Goal: Task Accomplishment & Management: Complete application form

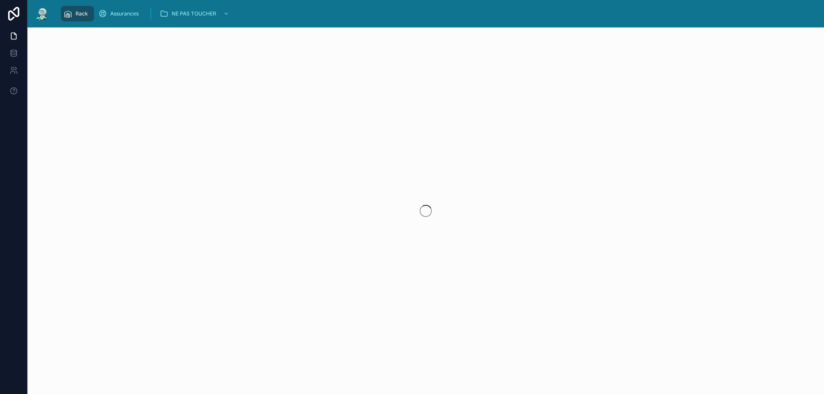
click at [797, 294] on div at bounding box center [425, 210] width 796 height 367
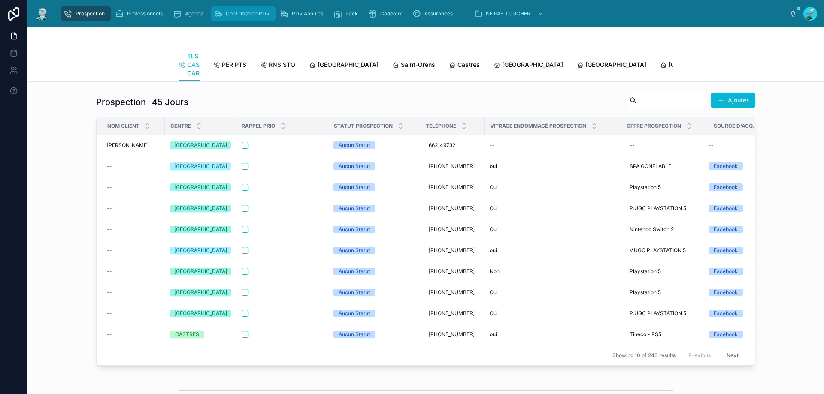
click at [223, 13] on div "Confirmation RDV" at bounding box center [243, 14] width 59 height 14
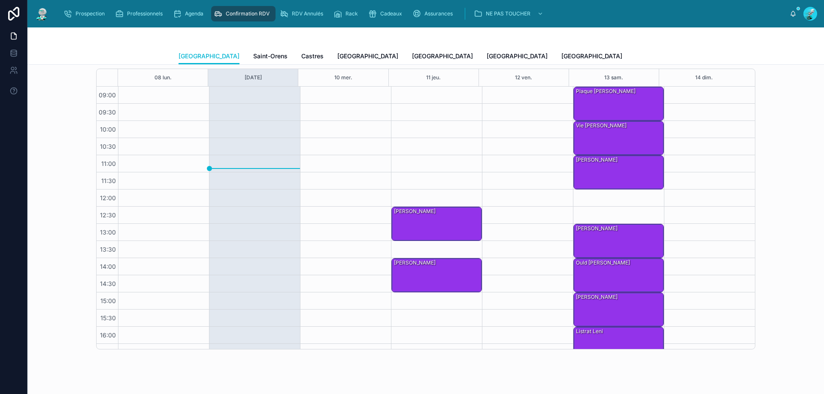
scroll to position [257, 0]
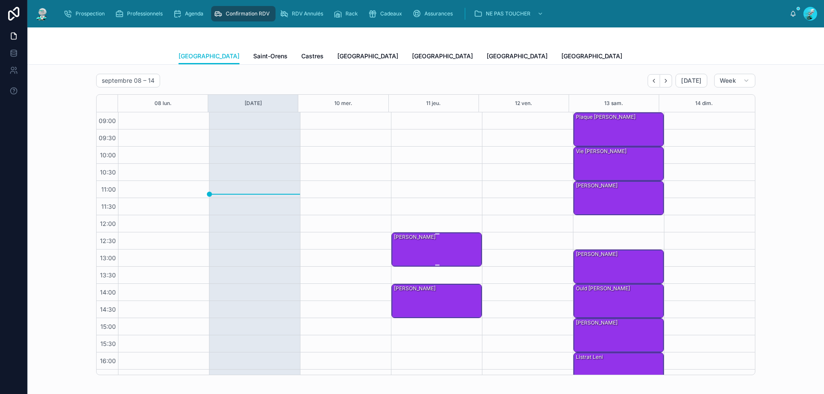
click at [416, 249] on div "CLOUZET [PERSON_NAME]" at bounding box center [437, 249] width 88 height 33
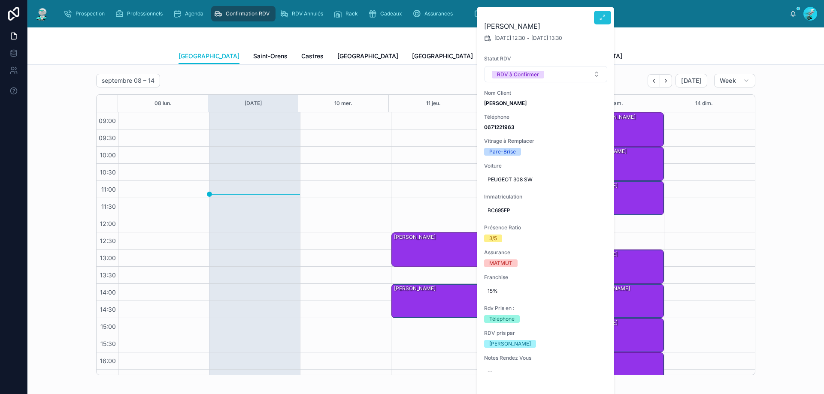
click at [604, 12] on button at bounding box center [602, 18] width 17 height 14
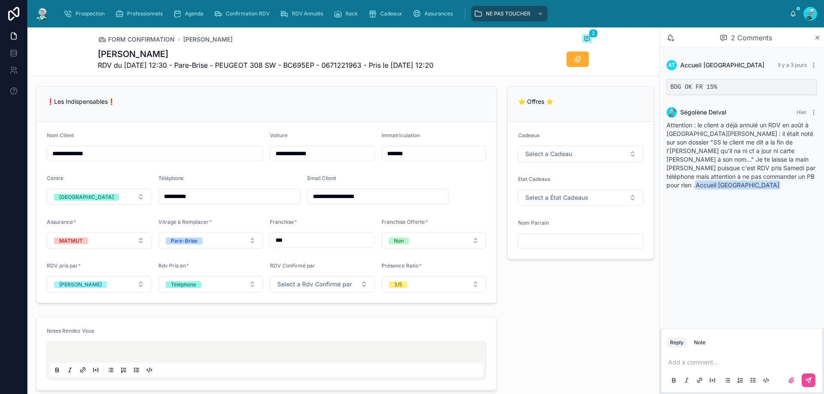
scroll to position [515, 0]
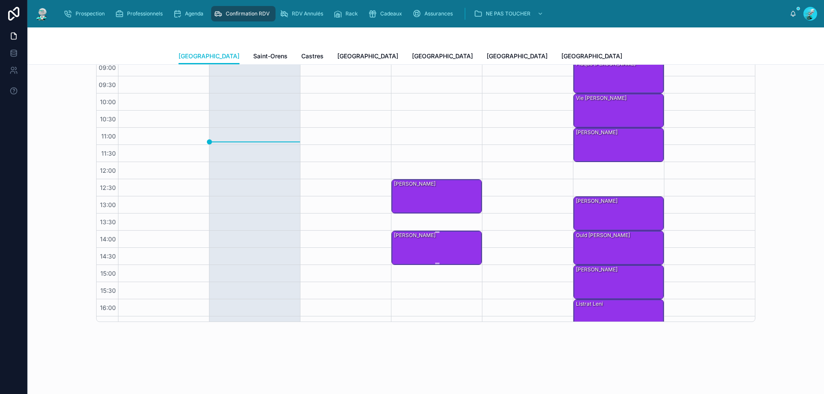
click at [437, 239] on div "Ghazarian Amanda" at bounding box center [437, 247] width 88 height 33
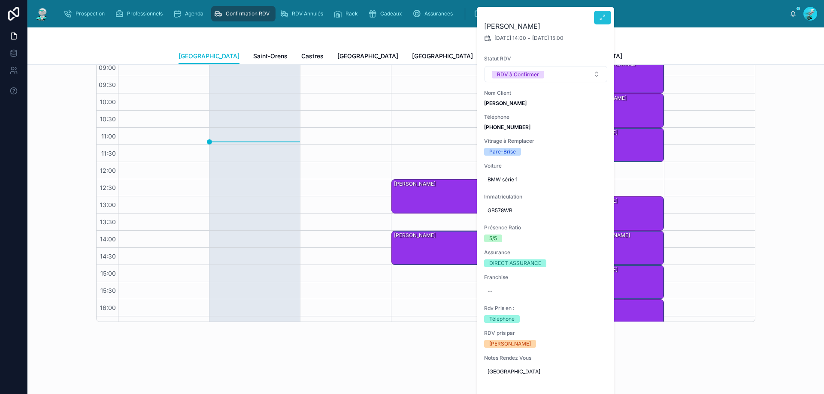
click at [600, 17] on icon at bounding box center [602, 17] width 7 height 7
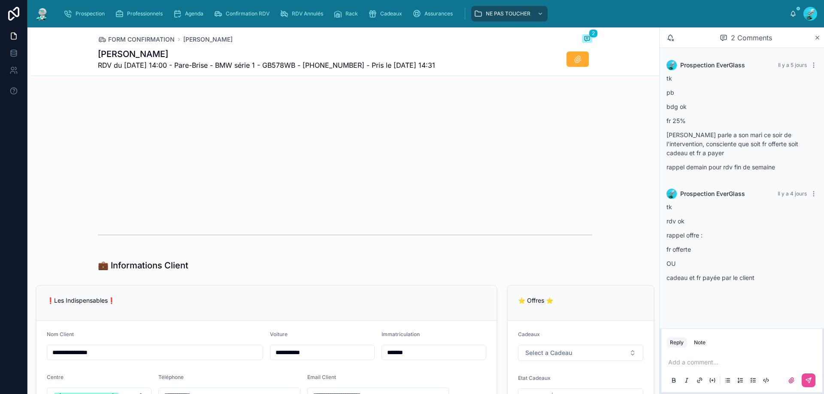
scroll to position [558, 0]
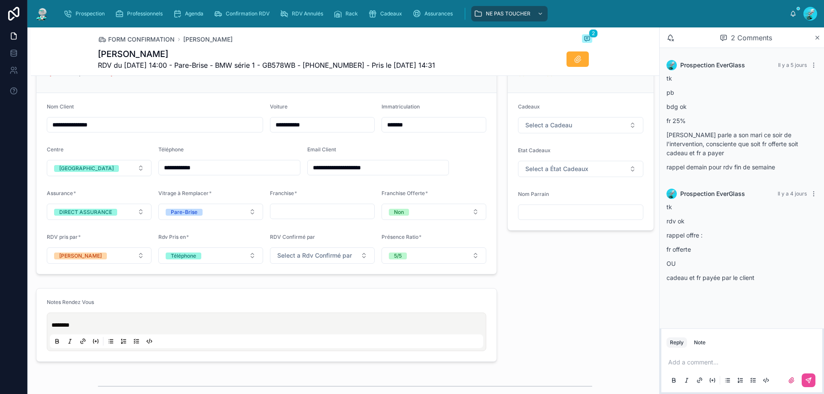
drag, startPoint x: 223, startPoint y: 170, endPoint x: 113, endPoint y: 178, distance: 110.1
click at [113, 178] on form "**********" at bounding box center [266, 183] width 460 height 181
click at [200, 120] on input "**********" at bounding box center [154, 125] width 215 height 12
click at [217, 165] on input "**********" at bounding box center [229, 168] width 141 height 12
drag, startPoint x: 207, startPoint y: 169, endPoint x: 155, endPoint y: 170, distance: 51.9
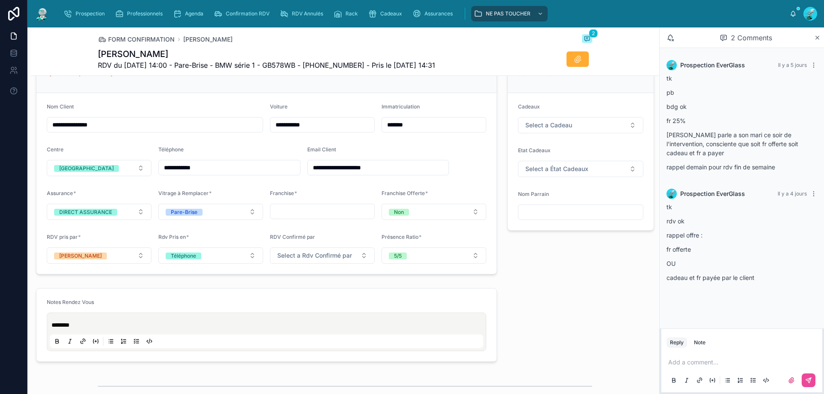
click at [155, 170] on form "**********" at bounding box center [266, 183] width 460 height 181
drag, startPoint x: 178, startPoint y: 166, endPoint x: 216, endPoint y: 96, distance: 79.6
click at [216, 96] on form "**********" at bounding box center [266, 183] width 460 height 181
drag, startPoint x: 362, startPoint y: 66, endPoint x: 318, endPoint y: 67, distance: 44.2
click at [318, 67] on span "RDV du 11/09/2025 14:00 - Pare-Brise - BMW série 1 - GB578WB - +33649286864 - P…" at bounding box center [266, 65] width 337 height 10
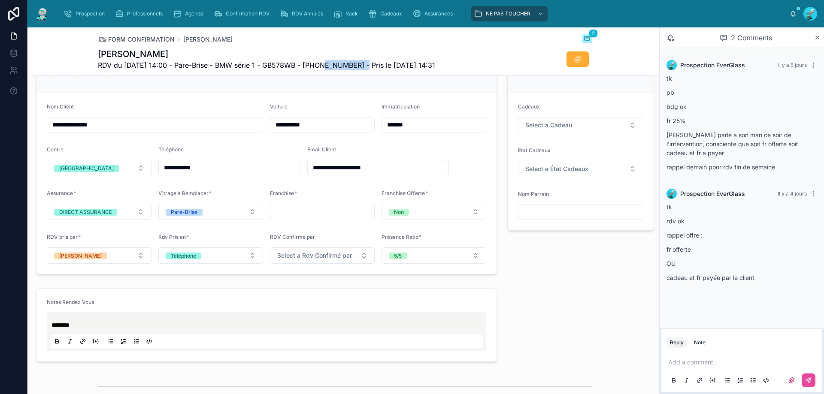
copy span "33649286864"
click at [700, 364] on p at bounding box center [743, 362] width 151 height 9
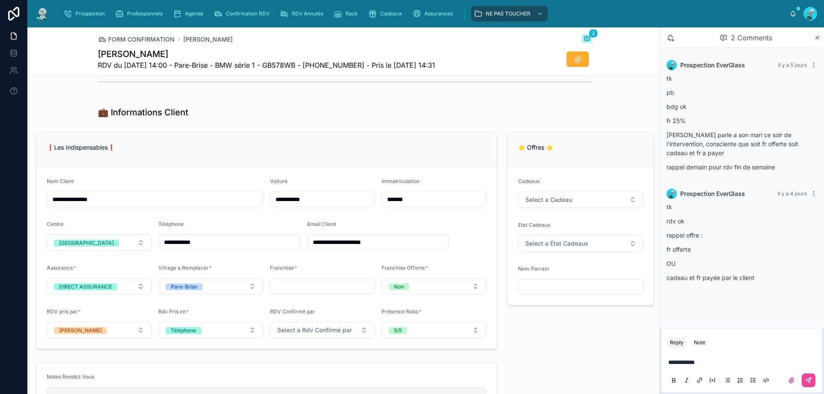
scroll to position [480, 0]
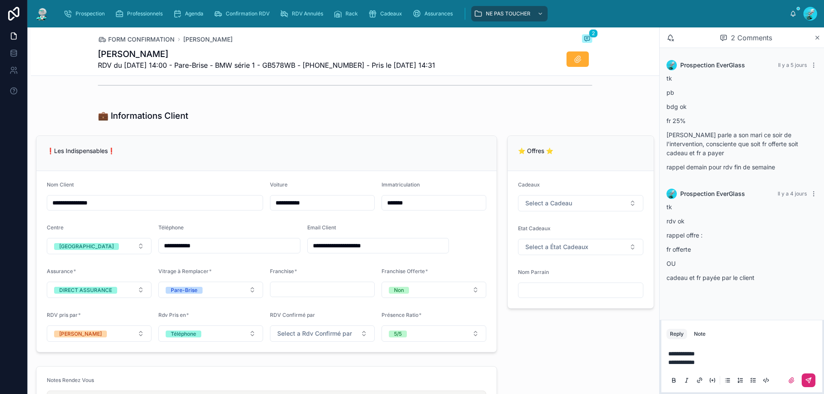
click at [809, 378] on icon at bounding box center [808, 380] width 7 height 7
click at [573, 57] on icon at bounding box center [577, 59] width 9 height 9
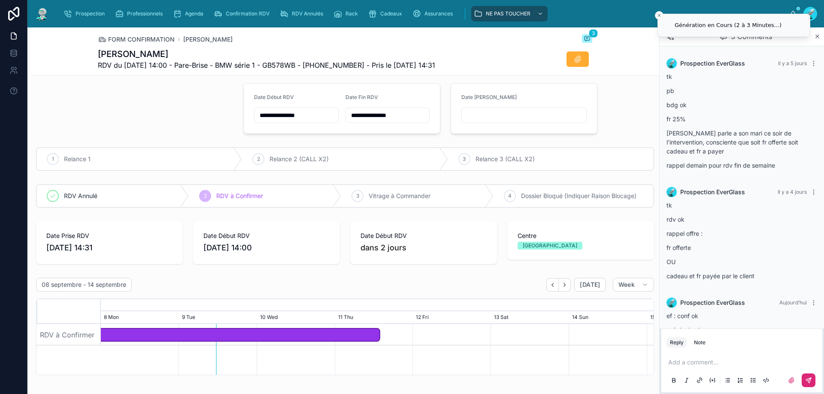
scroll to position [0, 0]
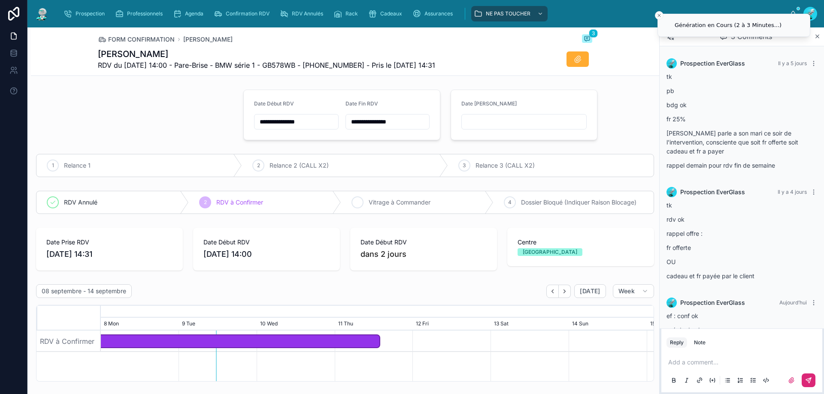
click at [360, 200] on div "3 Vitrage à Commander" at bounding box center [417, 202] width 152 height 22
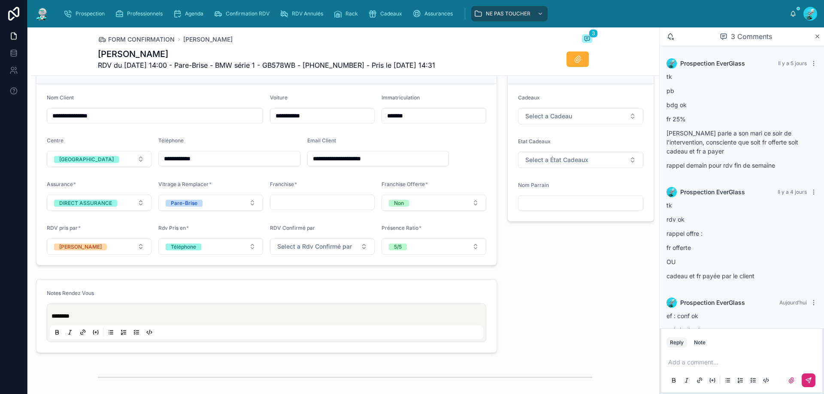
scroll to position [529, 0]
click at [318, 251] on span "Select a Rdv Confirmé par" at bounding box center [314, 248] width 75 height 9
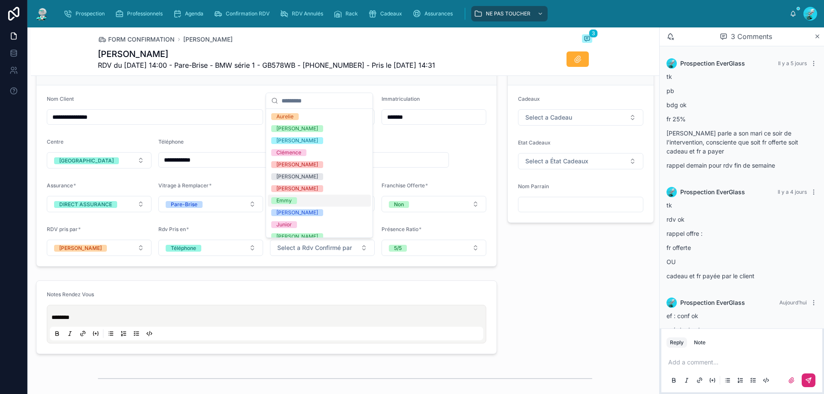
click at [315, 197] on div "Emmy" at bounding box center [319, 201] width 103 height 12
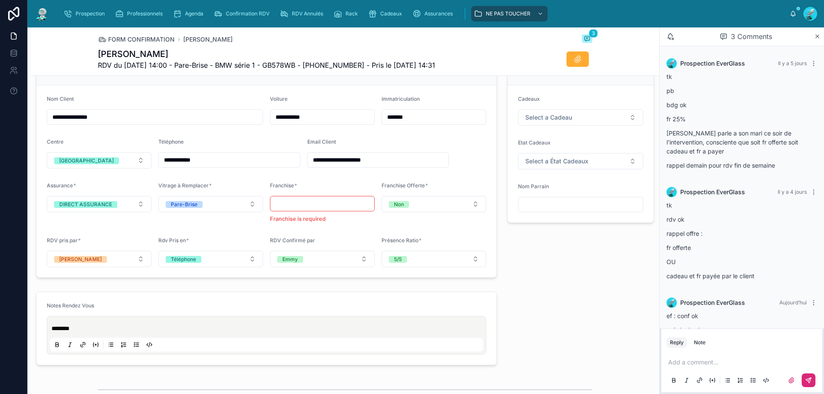
click at [304, 202] on input "text" at bounding box center [322, 204] width 104 height 12
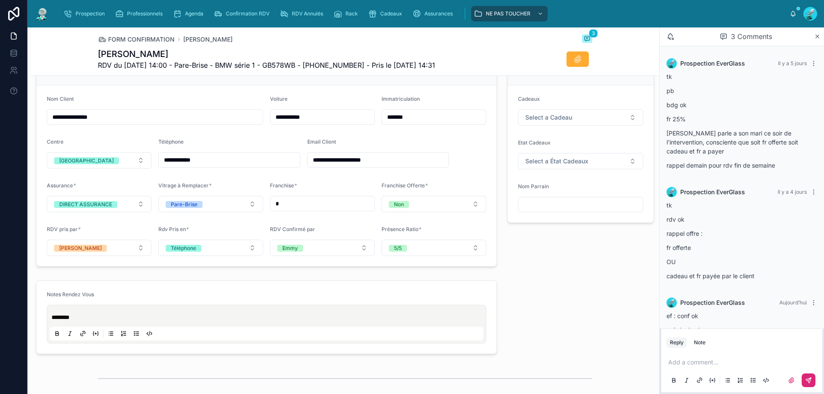
type input "*"
drag, startPoint x: 574, startPoint y: 216, endPoint x: 567, endPoint y: 208, distance: 10.0
click at [574, 215] on form "Cadeaux Select a Cadeau Etat Cadeaux Select a État Cadeaux Nom Parrain" at bounding box center [580, 153] width 146 height 137
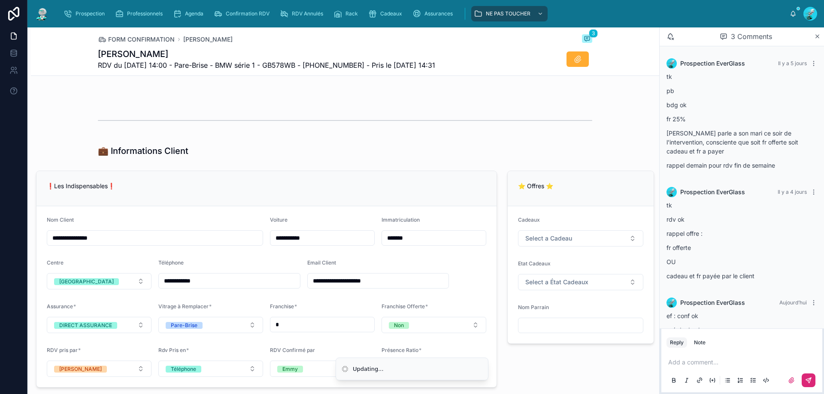
scroll to position [400, 0]
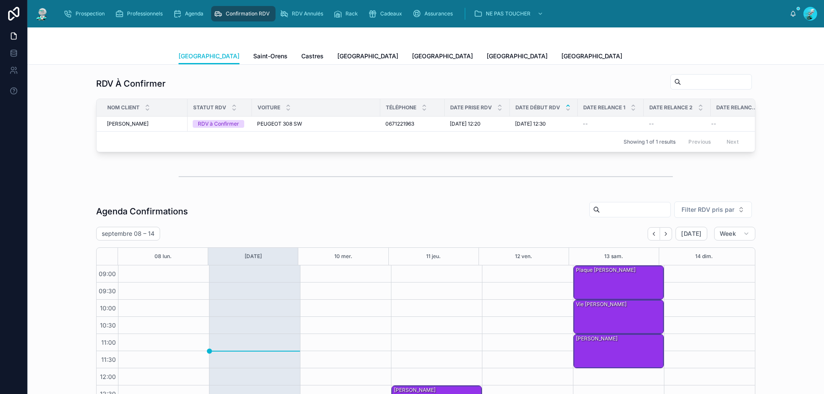
scroll to position [88, 0]
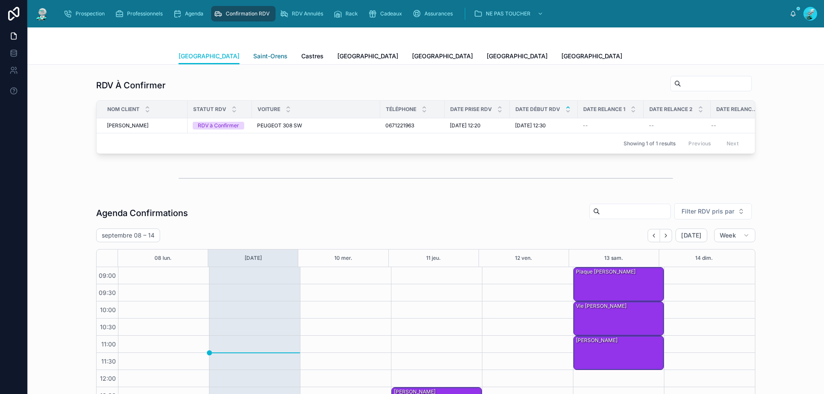
click at [253, 60] on span "Saint-Orens" at bounding box center [270, 56] width 34 height 9
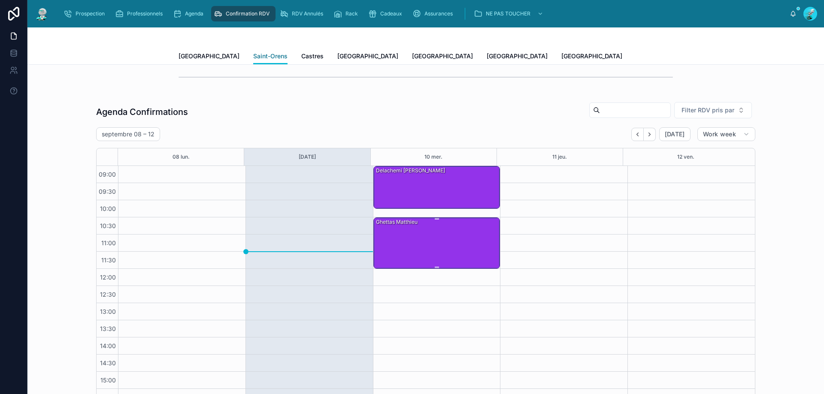
scroll to position [203, 0]
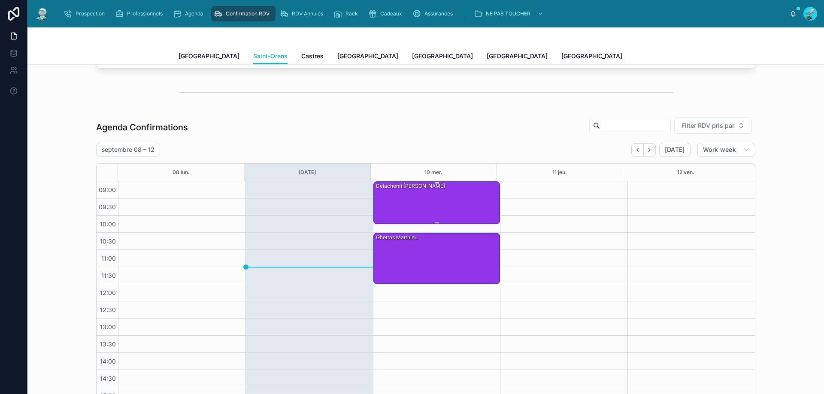
click at [414, 204] on div "Delachemi [PERSON_NAME]" at bounding box center [437, 202] width 124 height 41
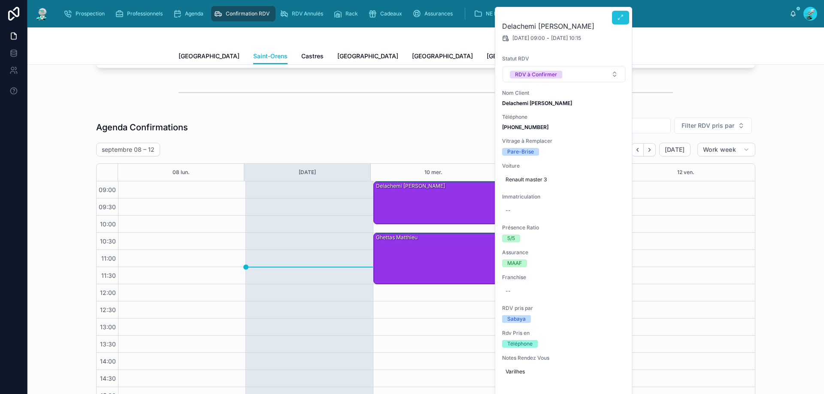
click at [618, 18] on icon at bounding box center [620, 17] width 7 height 7
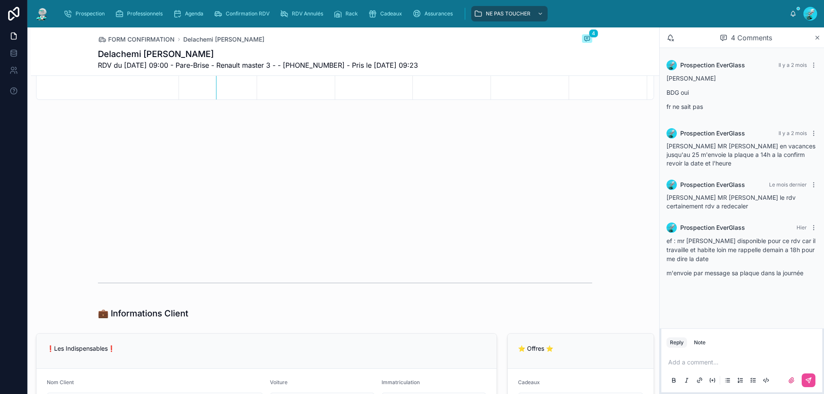
scroll to position [515, 0]
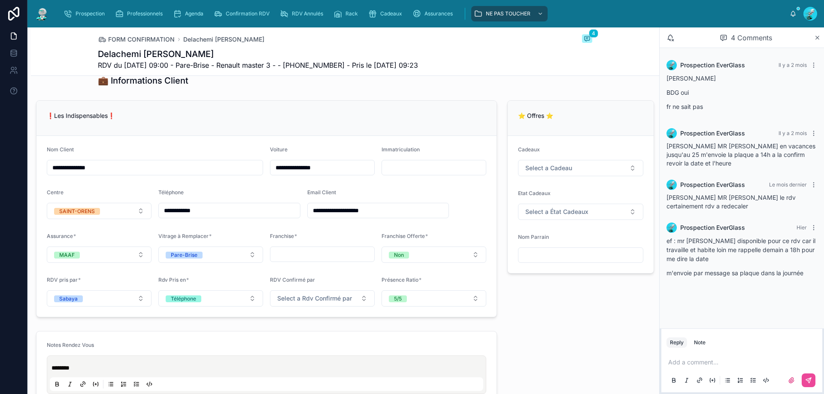
click at [330, 67] on span "RDV du 10/09/2025 09:00 - Pare-Brise - Renault master 3 - - +33630293979 - Pris…" at bounding box center [258, 65] width 320 height 10
click at [330, 65] on span "RDV du 10/09/2025 09:00 - Pare-Brise - Renault master 3 - - +33630293979 - Pris…" at bounding box center [258, 65] width 320 height 10
click at [314, 67] on span "RDV du 10/09/2025 09:00 - Pare-Brise - Renault master 3 - - +33630293979 - Pris…" at bounding box center [258, 65] width 320 height 10
copy span "33630293979"
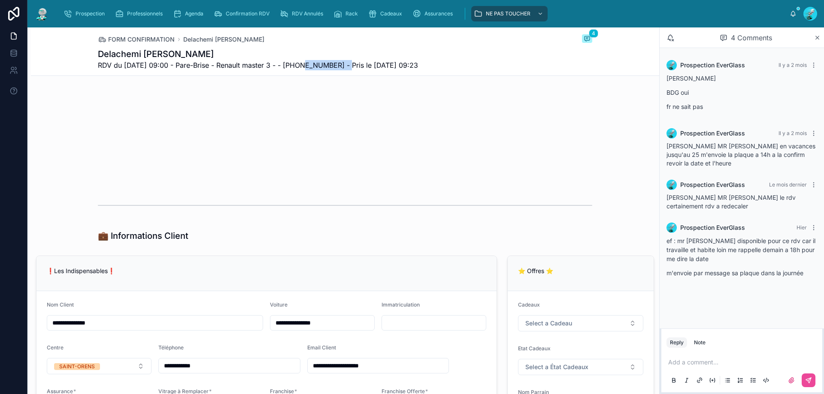
scroll to position [523, 0]
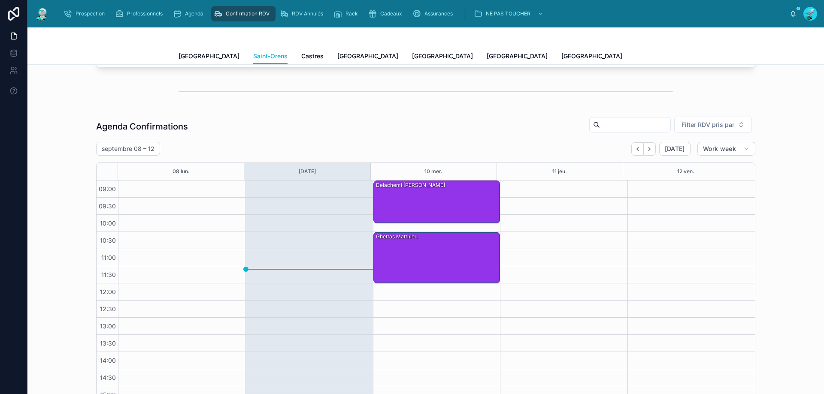
scroll to position [203, 0]
click at [396, 270] on div "Ghettas Matthieu" at bounding box center [437, 258] width 124 height 50
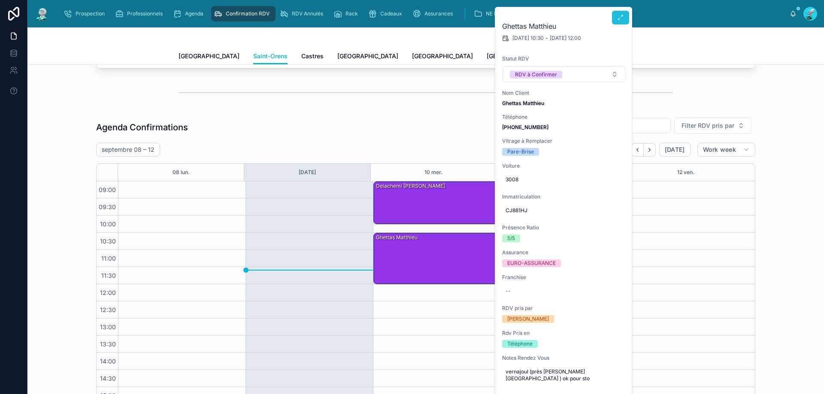
click at [621, 19] on icon at bounding box center [620, 17] width 7 height 7
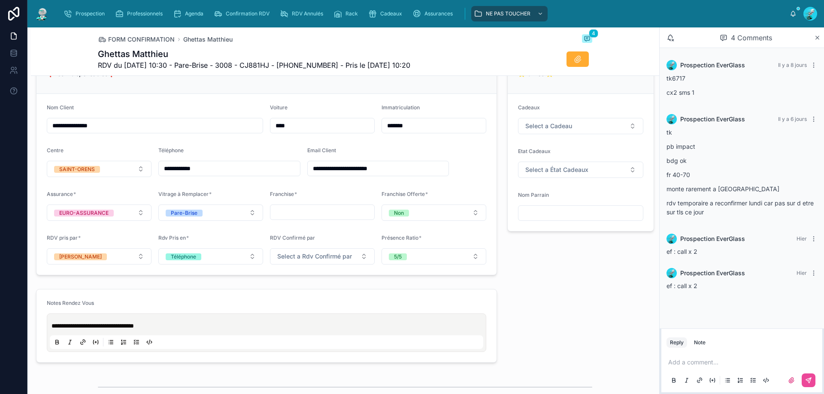
scroll to position [558, 0]
click at [316, 66] on span "RDV du 10/09/2025 10:30 - Pare-Brise - 3008 - CJ881HJ - +33768252516 - Pris le …" at bounding box center [254, 65] width 312 height 10
copy span "33768252516"
click at [692, 359] on p at bounding box center [743, 362] width 151 height 9
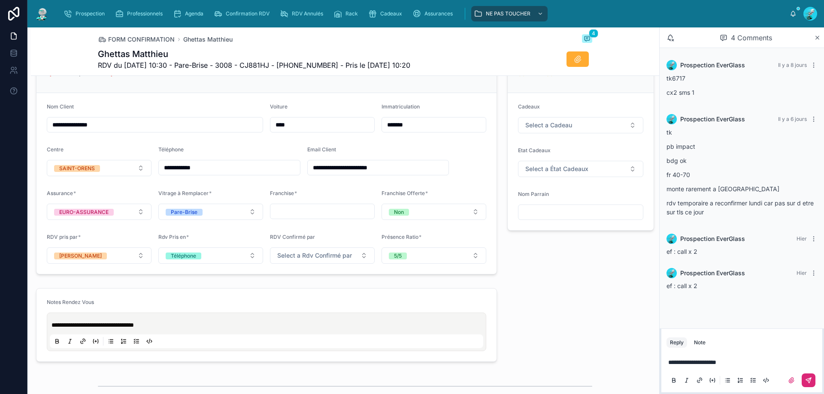
click at [805, 381] on icon at bounding box center [808, 380] width 7 height 7
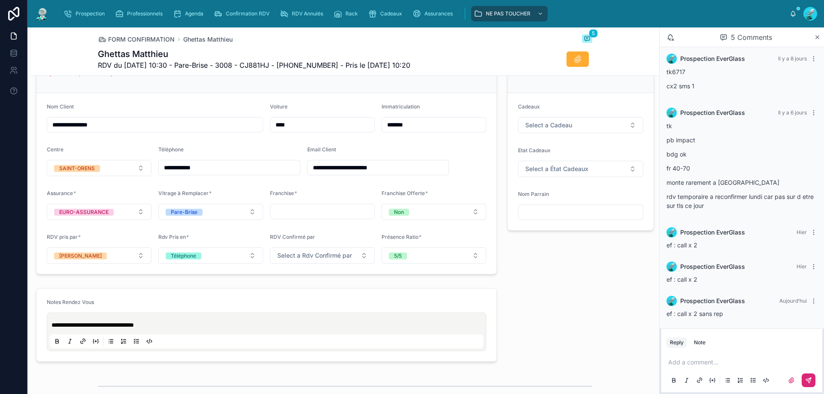
scroll to position [7, 0]
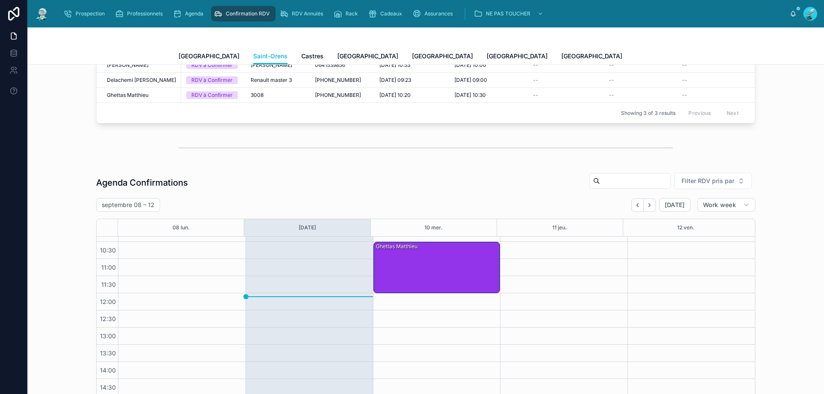
scroll to position [172, 0]
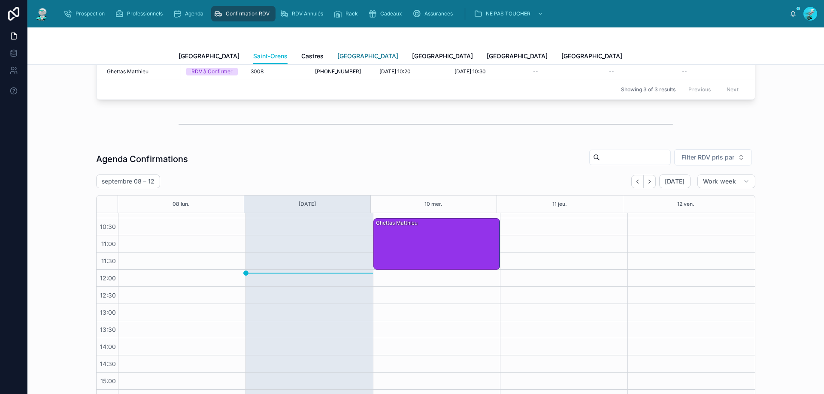
click at [337, 55] on span "[GEOGRAPHIC_DATA]" at bounding box center [367, 56] width 61 height 9
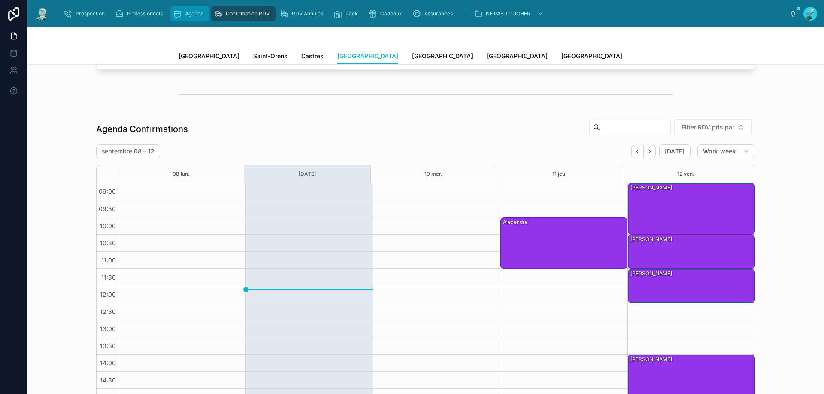
click at [181, 12] on icon "scrollable content" at bounding box center [177, 13] width 9 height 9
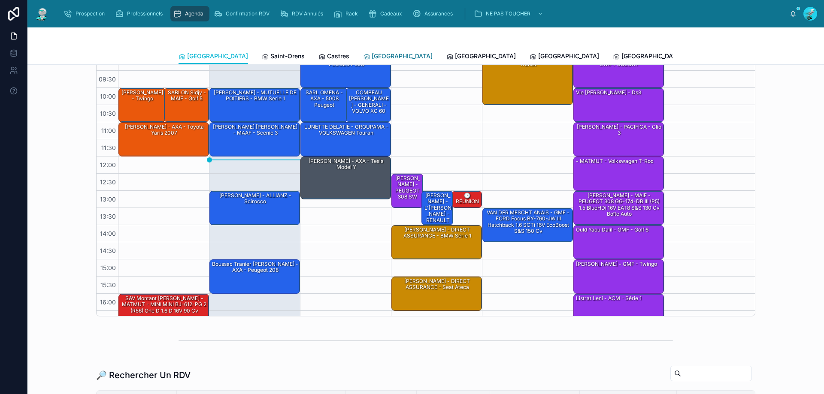
click at [363, 51] on link "[GEOGRAPHIC_DATA]" at bounding box center [397, 56] width 69 height 17
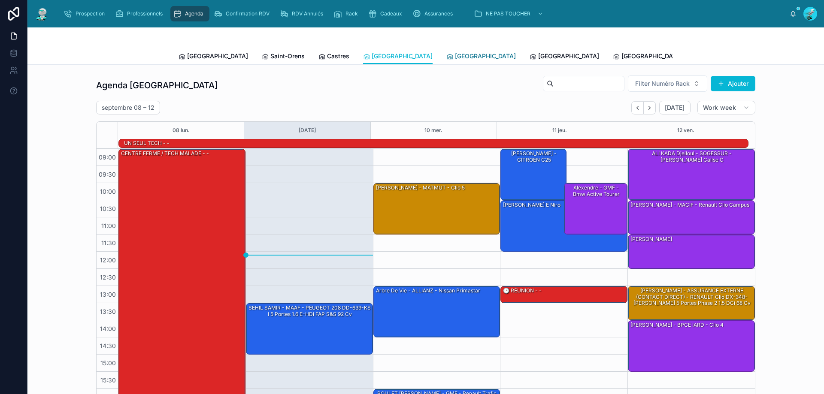
click at [455, 58] on span "[GEOGRAPHIC_DATA]" at bounding box center [485, 56] width 61 height 9
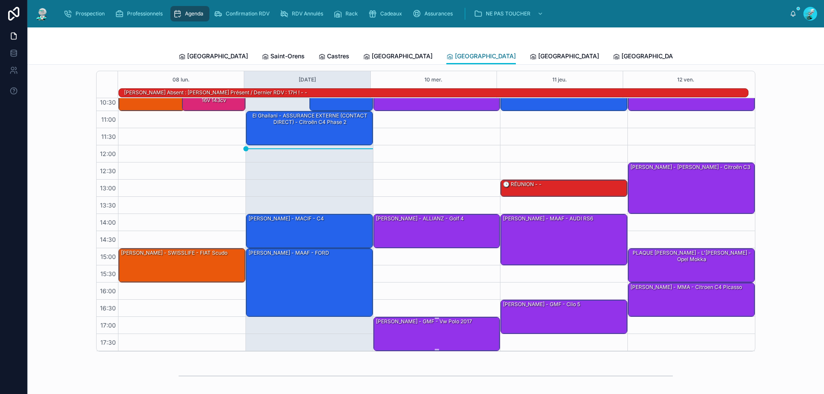
scroll to position [86, 0]
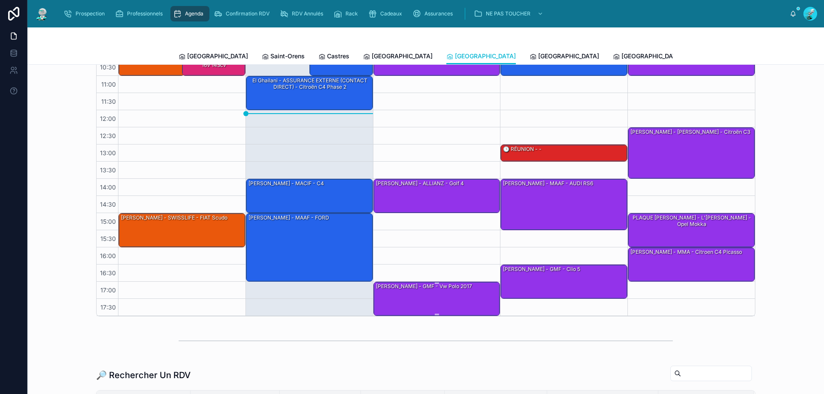
click at [459, 295] on div "[PERSON_NAME] - GMF - vw polo 2017" at bounding box center [437, 298] width 124 height 33
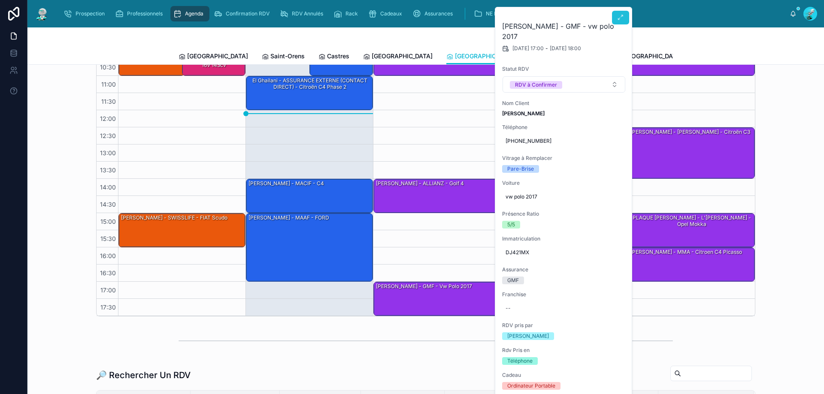
click at [620, 14] on icon at bounding box center [620, 17] width 7 height 7
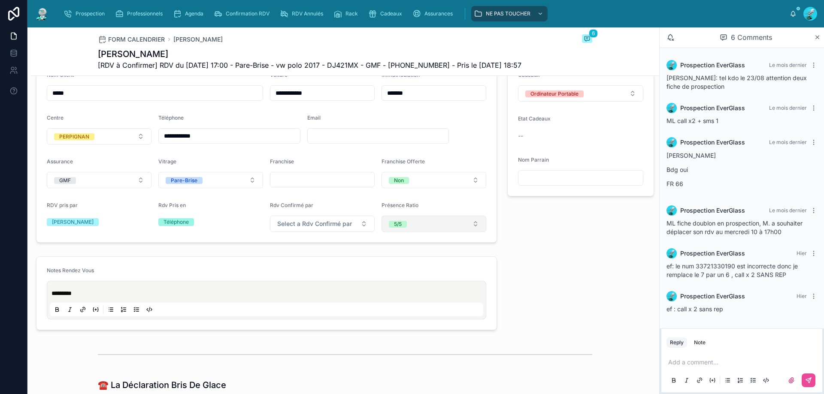
scroll to position [214, 0]
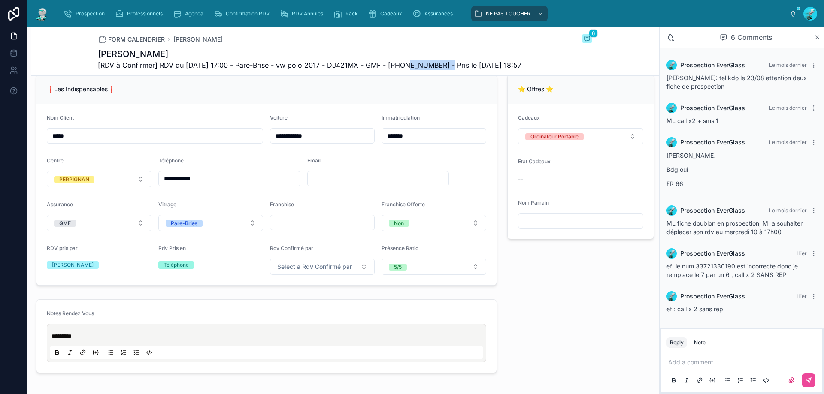
drag, startPoint x: 402, startPoint y: 63, endPoint x: 444, endPoint y: 64, distance: 41.6
click at [444, 64] on span "[RDV à Confirmer] RDV du 10/09/2025 17:00 - Pare-Brise - vw polo 2017 - DJ421MX…" at bounding box center [309, 65] width 423 height 10
copy span "33621330190"
click at [369, 94] on div "❗Les Indispensables❗" at bounding box center [266, 89] width 439 height 9
click at [705, 358] on div "Add a comment..." at bounding box center [741, 371] width 151 height 36
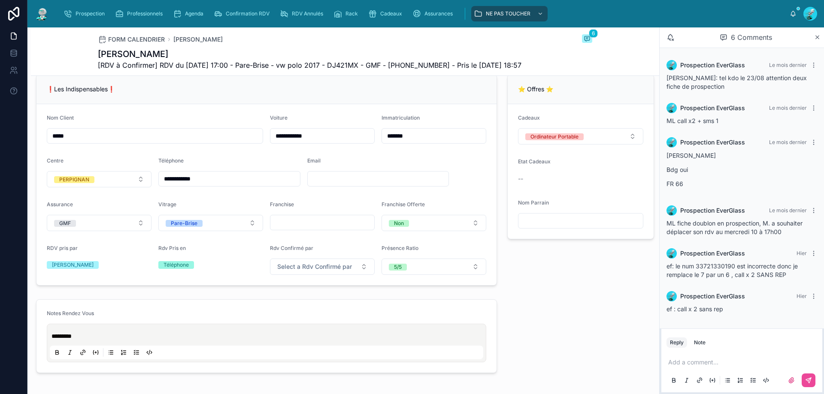
click at [709, 361] on p at bounding box center [743, 362] width 151 height 9
click at [808, 375] on button at bounding box center [808, 381] width 14 height 14
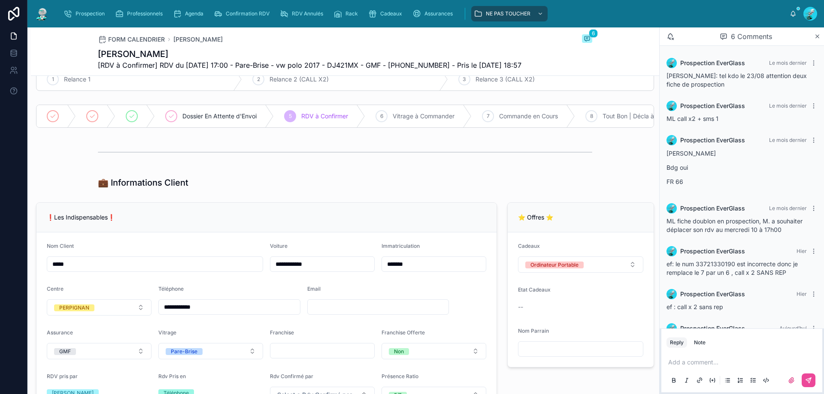
scroll to position [86, 0]
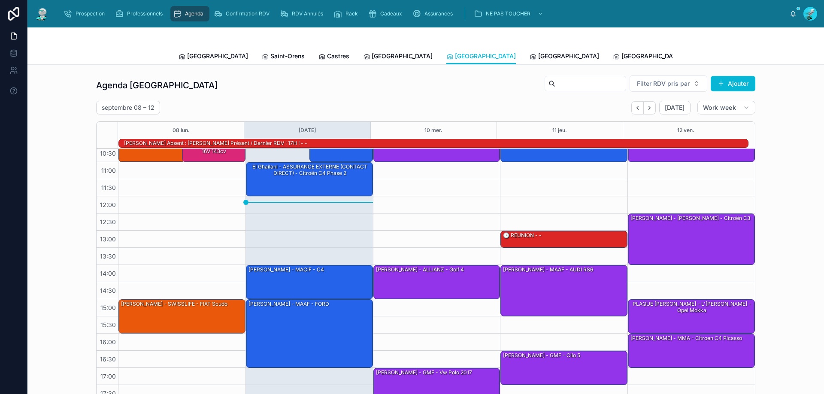
scroll to position [56, 0]
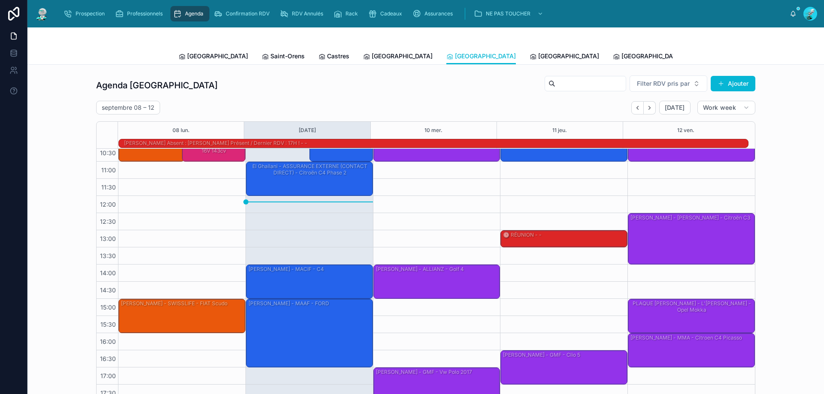
click at [540, 279] on div "[PERSON_NAME] - MAAF - AUDI RS6" at bounding box center [564, 290] width 124 height 50
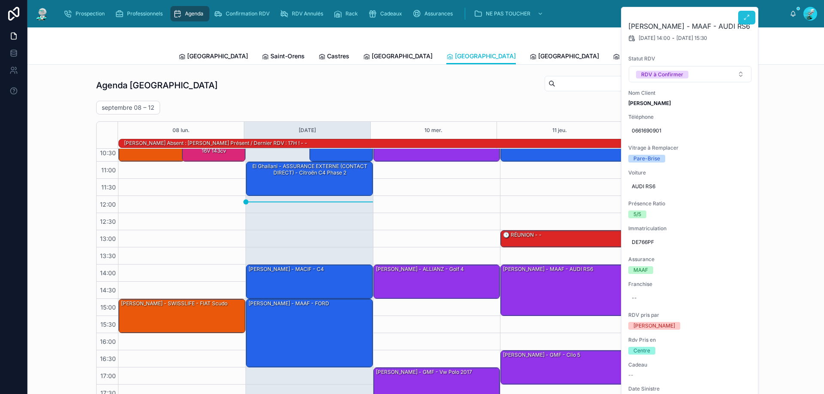
click at [739, 18] on button at bounding box center [746, 18] width 17 height 14
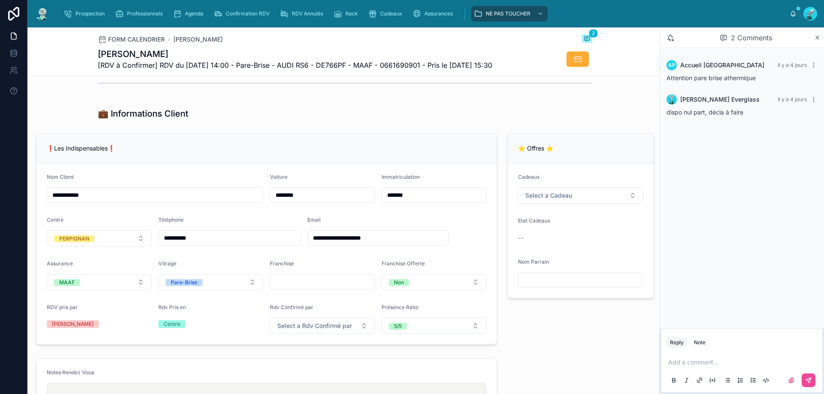
scroll to position [172, 0]
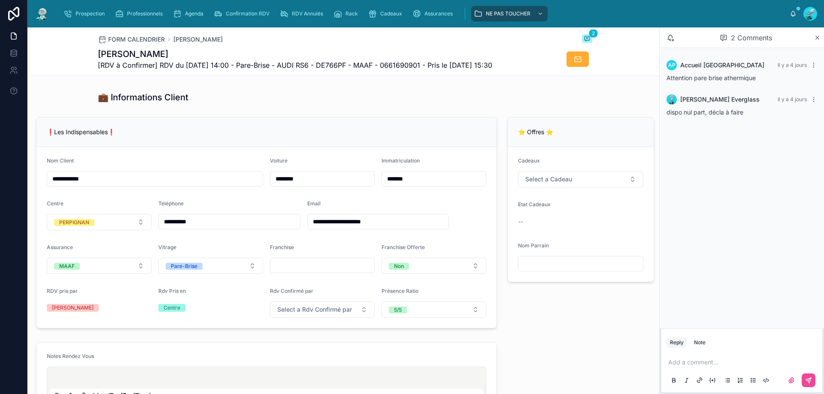
drag, startPoint x: 218, startPoint y: 232, endPoint x: 229, endPoint y: 227, distance: 11.3
click at [218, 228] on input "**********" at bounding box center [229, 222] width 141 height 12
click at [281, 123] on div "**********" at bounding box center [266, 223] width 471 height 218
drag, startPoint x: 388, startPoint y: 63, endPoint x: 429, endPoint y: 68, distance: 40.7
click at [429, 68] on span "[RDV à Confirmer] RDV du [DATE] 14:00 - Pare-Brise - AUDI RS6 - DE766PF - MAAF …" at bounding box center [295, 65] width 394 height 10
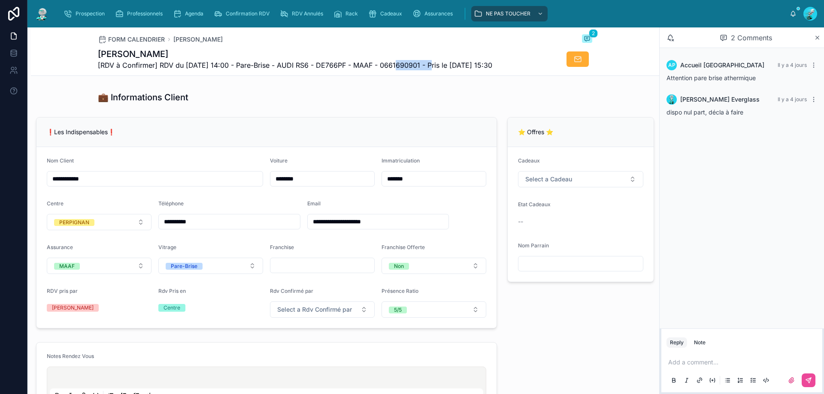
copy span "0661690901"
click at [369, 99] on div "💼 Informations Client" at bounding box center [345, 97] width 494 height 12
click at [729, 359] on p at bounding box center [743, 362] width 151 height 9
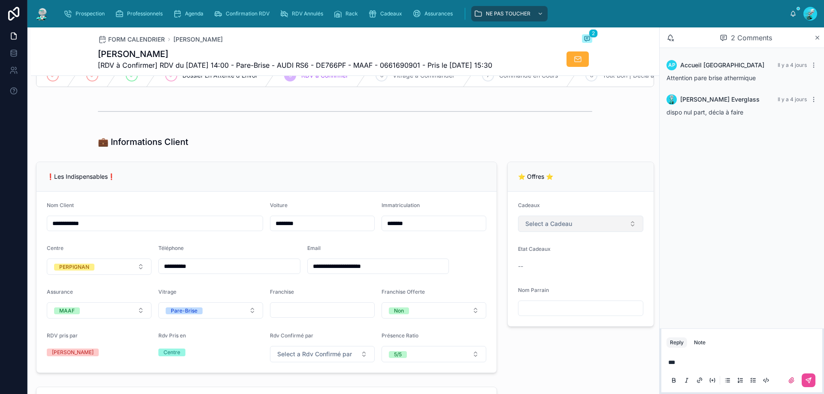
scroll to position [129, 0]
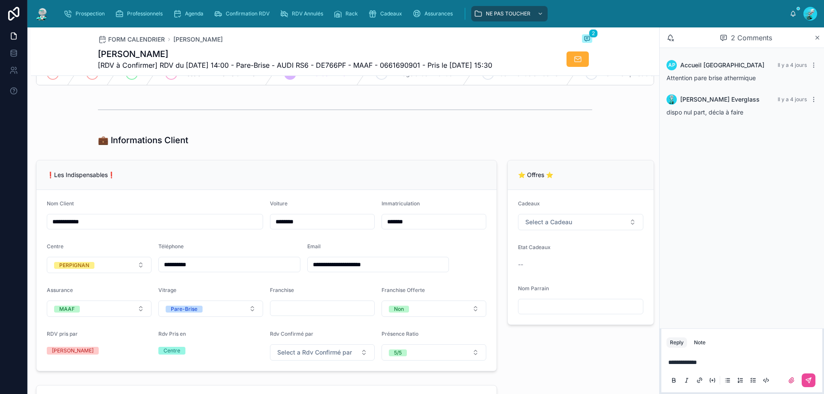
click at [668, 375] on button at bounding box center [673, 380] width 10 height 10
click at [811, 378] on icon at bounding box center [808, 380] width 5 height 5
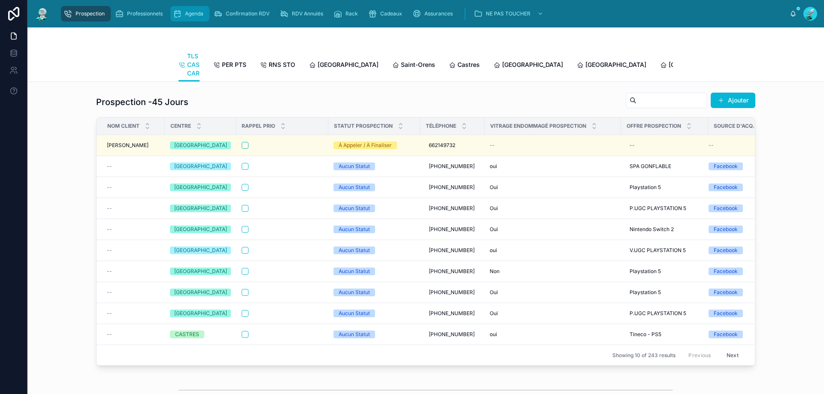
drag, startPoint x: 174, startPoint y: 13, endPoint x: 172, endPoint y: 1, distance: 12.2
click at [174, 13] on icon "scrollable content" at bounding box center [177, 13] width 9 height 9
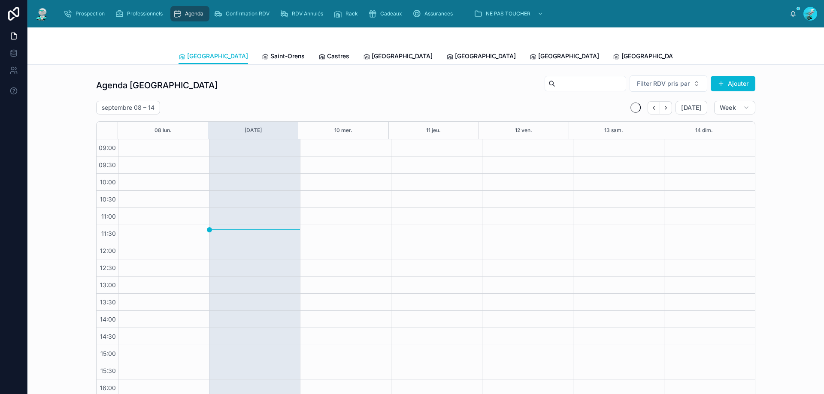
scroll to position [46, 0]
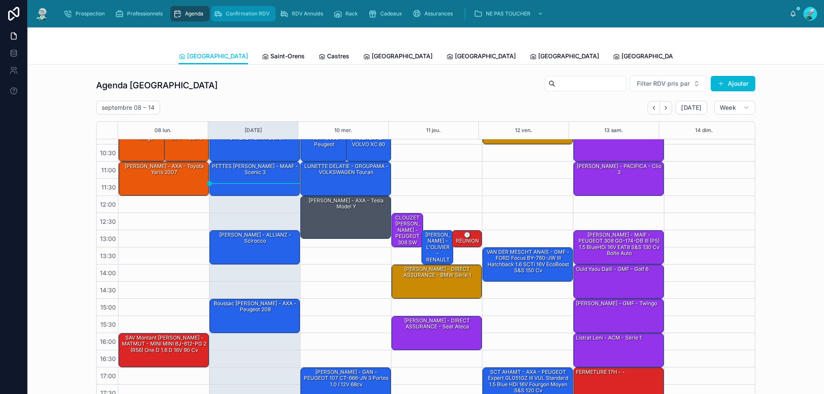
click at [261, 16] on span "Confirmation RDV" at bounding box center [248, 13] width 44 height 7
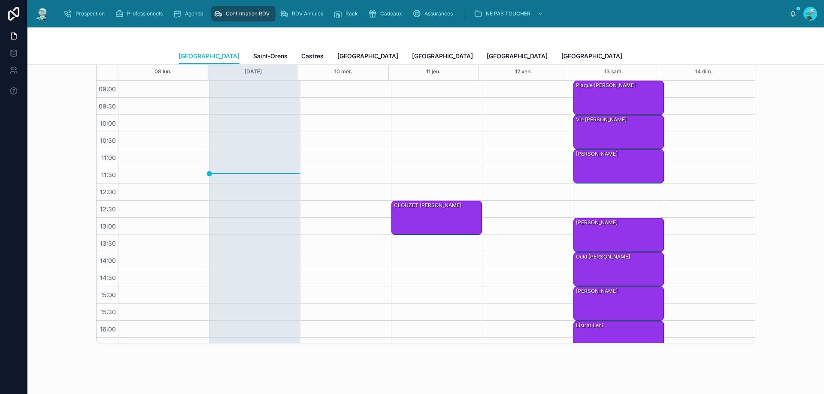
scroll to position [259, 0]
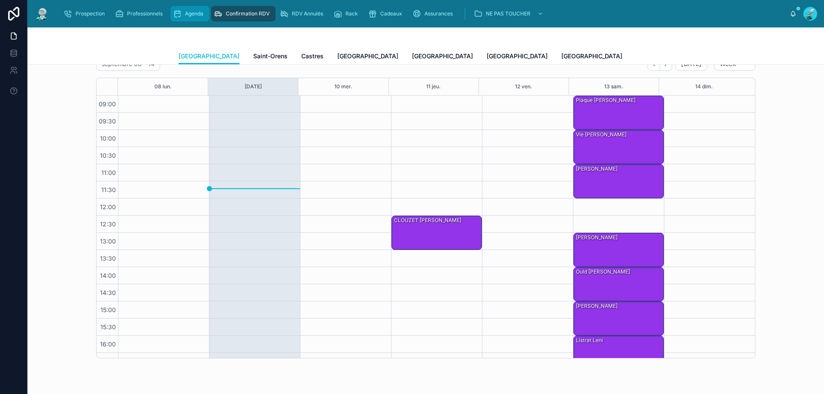
click at [185, 13] on span "Agenda" at bounding box center [194, 13] width 18 height 7
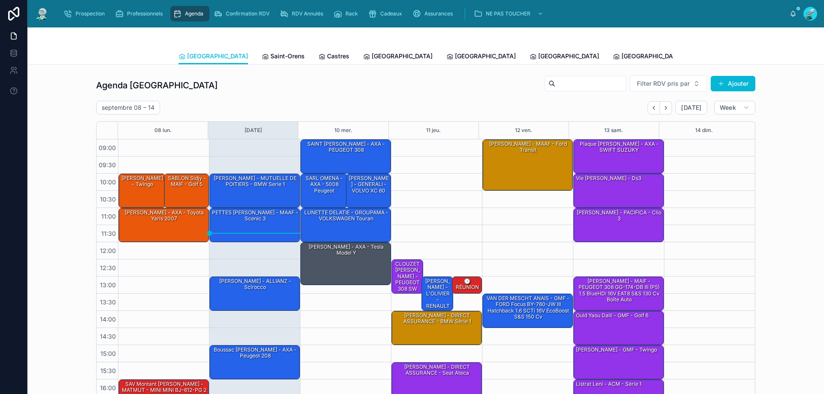
scroll to position [46, 0]
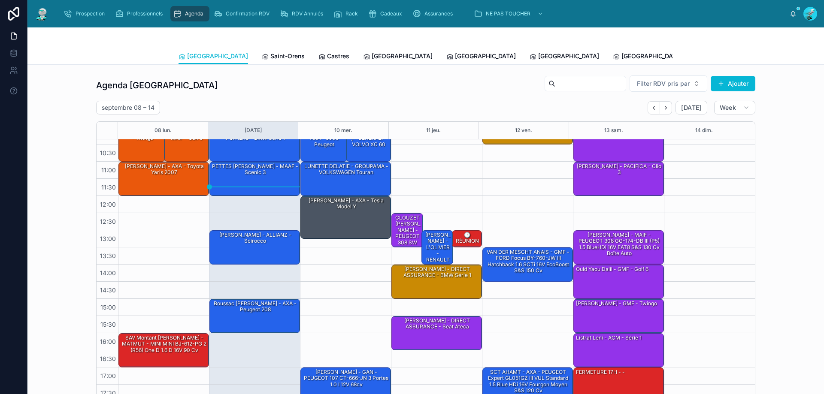
click at [776, 57] on span "Tous Centres" at bounding box center [795, 56] width 38 height 9
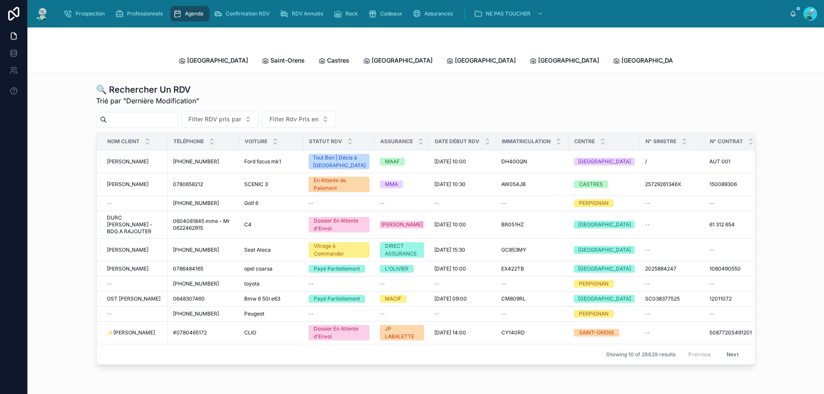
paste input "**********"
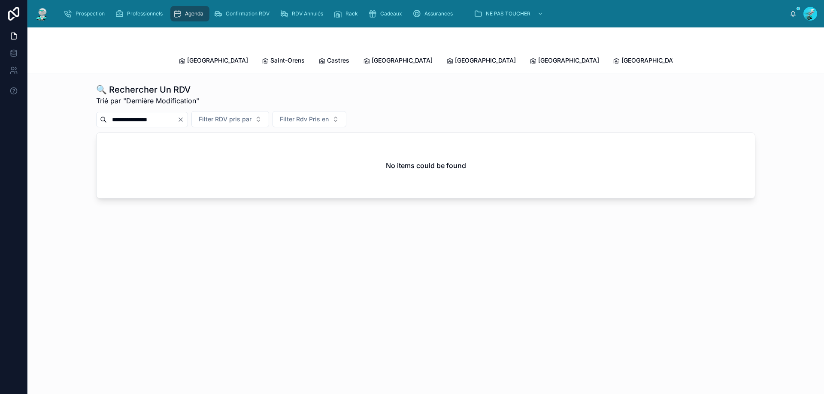
click at [154, 114] on input "**********" at bounding box center [142, 120] width 70 height 12
click at [145, 114] on input "**********" at bounding box center [142, 120] width 70 height 12
click at [136, 114] on input "**********" at bounding box center [142, 120] width 70 height 12
click at [126, 114] on input "**********" at bounding box center [142, 120] width 70 height 12
click at [123, 114] on input "**********" at bounding box center [142, 120] width 70 height 12
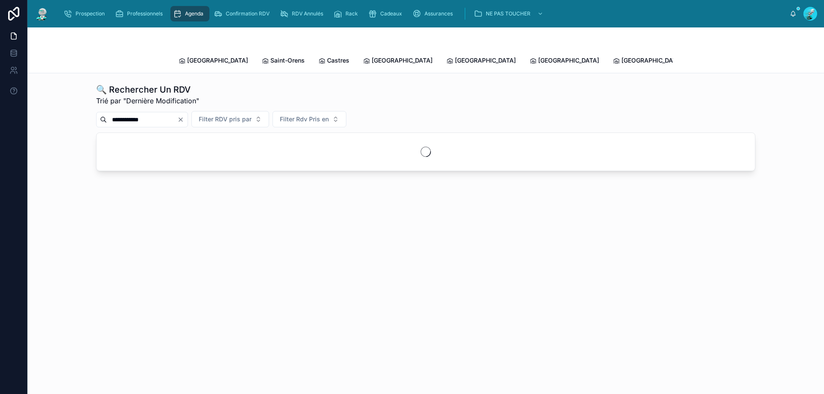
click at [120, 114] on input "**********" at bounding box center [142, 120] width 70 height 12
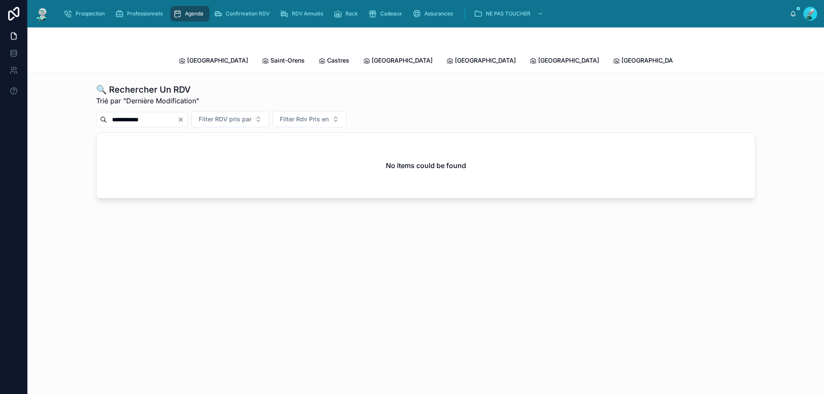
click at [123, 114] on input "**********" at bounding box center [142, 120] width 70 height 12
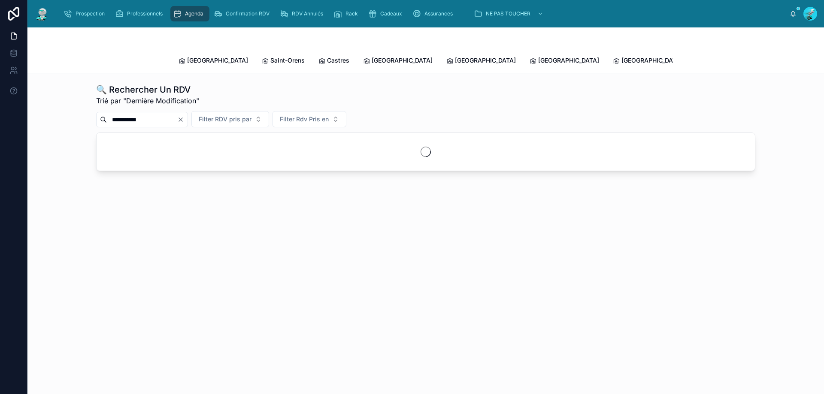
click at [112, 114] on input "**********" at bounding box center [142, 120] width 70 height 12
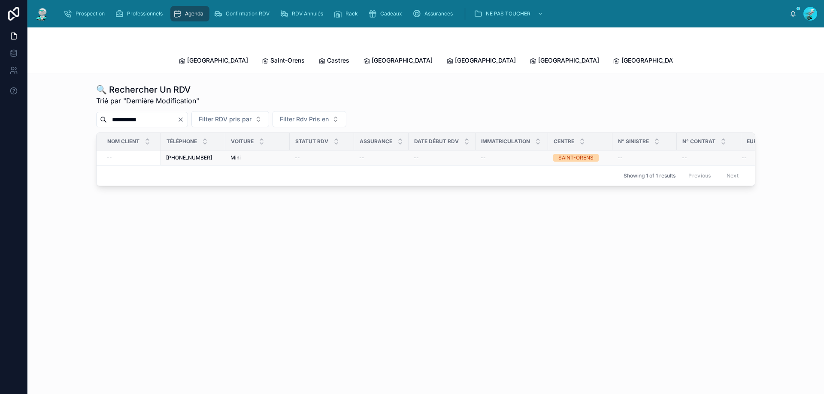
type input "**********"
click at [364, 154] on span "--" at bounding box center [361, 157] width 5 height 7
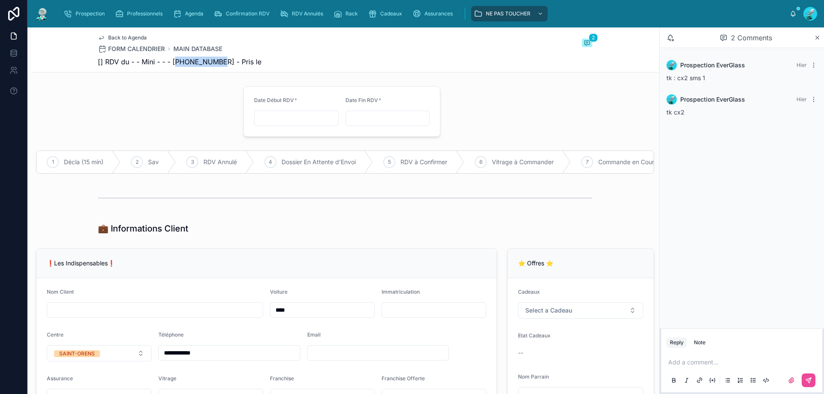
drag, startPoint x: 217, startPoint y: 62, endPoint x: 175, endPoint y: 57, distance: 42.7
click at [175, 57] on span "[] RDV du - - Mini - - - +33688653687 - Pris le" at bounding box center [179, 62] width 163 height 10
drag, startPoint x: 198, startPoint y: 67, endPoint x: 194, endPoint y: 59, distance: 9.2
click at [194, 59] on span "[] RDV du - - Mini - - - +33688653687 - Pris le" at bounding box center [179, 62] width 163 height 10
copy span "33688653687"
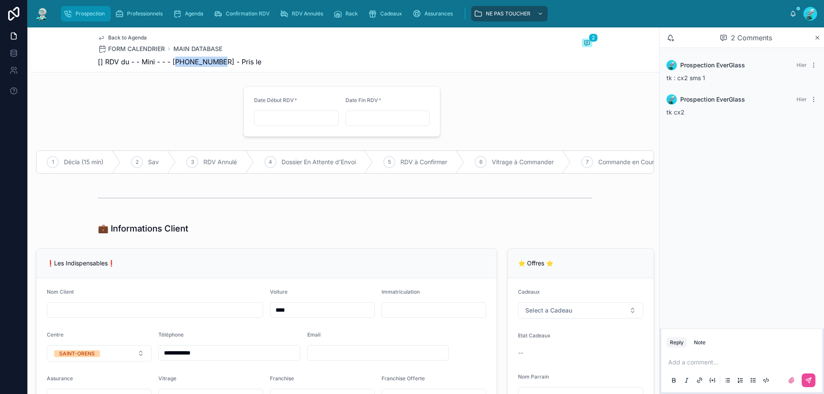
click at [79, 12] on span "Prospection" at bounding box center [90, 13] width 29 height 7
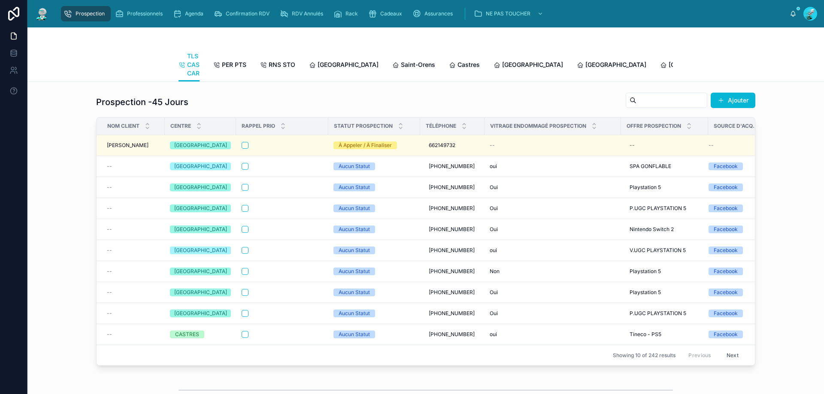
scroll to position [0, 16]
click at [637, 106] on input "text" at bounding box center [671, 100] width 70 height 12
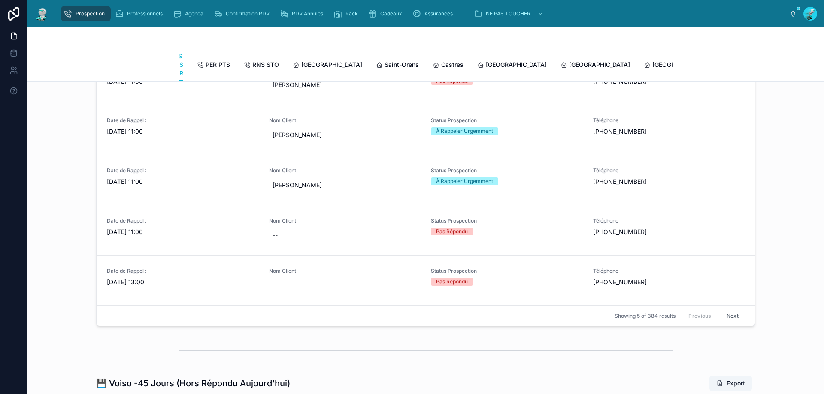
click at [809, 145] on div "📅 Dates de Rappel Filter Statut Prospection Date de Rappel : 02/09/2025 11:00 N…" at bounding box center [425, 177] width 782 height 305
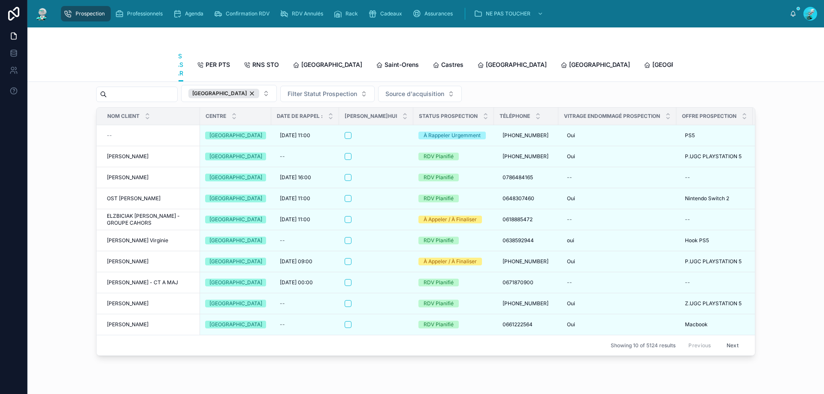
scroll to position [1115, 0]
click at [170, 101] on input "text" at bounding box center [142, 95] width 70 height 12
paste input "**********"
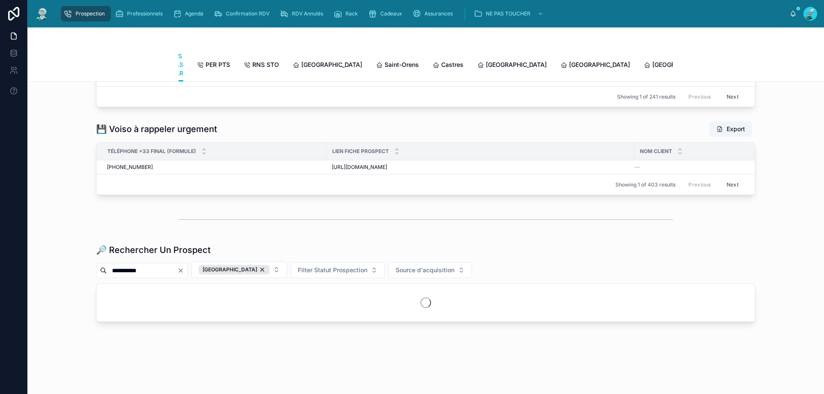
scroll to position [1006, 0]
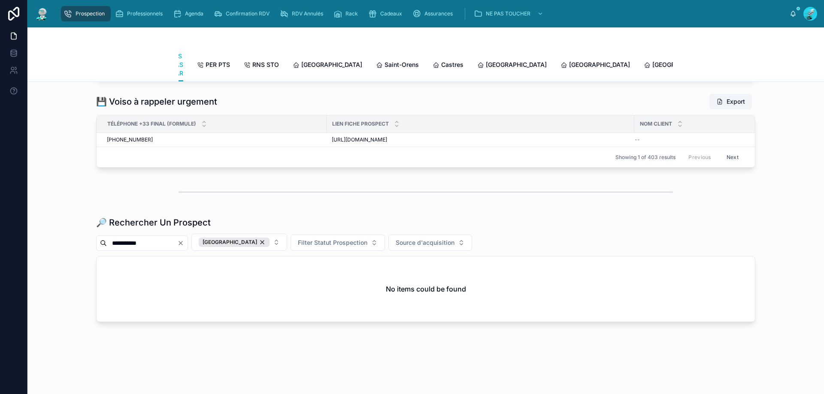
click at [109, 242] on input "**********" at bounding box center [142, 243] width 70 height 12
type input "**********"
click at [254, 239] on div "TOULOUSE" at bounding box center [234, 242] width 71 height 9
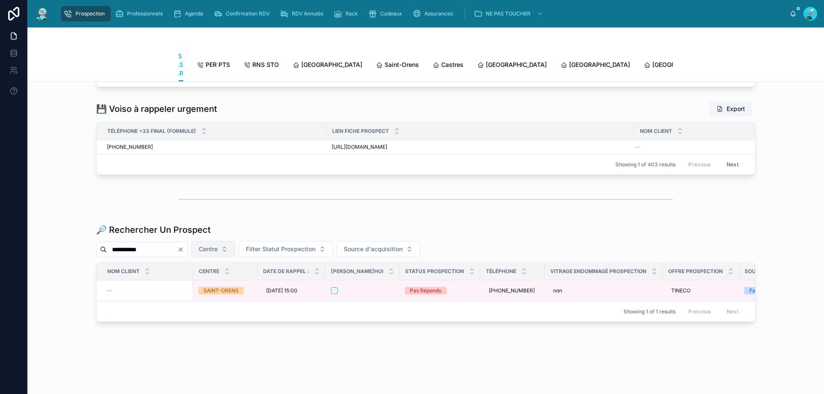
scroll to position [1005, 0]
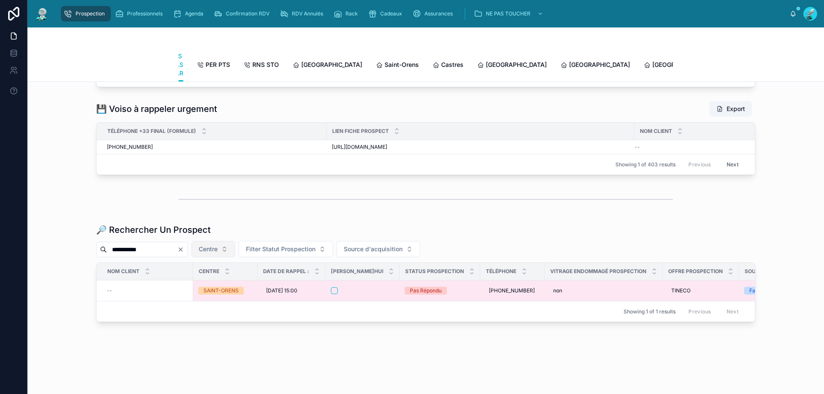
click at [378, 287] on div at bounding box center [362, 290] width 63 height 7
click at [378, 285] on div "TLS CAS CAR TLS CAS CAR PER PTS RNS STO Toulouse Saint-Orens Castres Carcassonn…" at bounding box center [425, 210] width 796 height 367
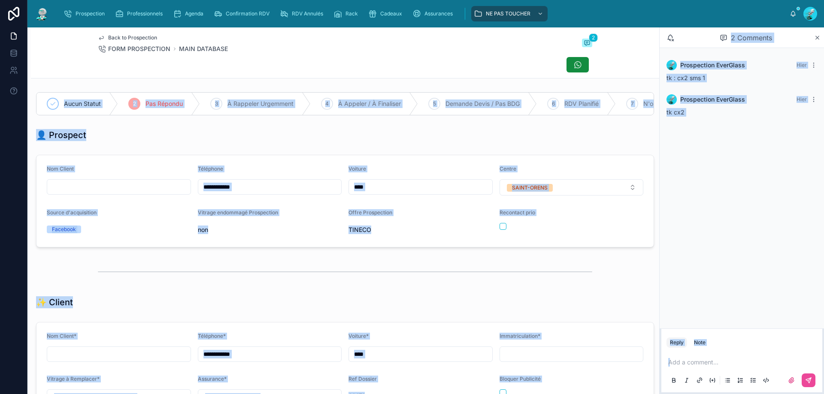
scroll to position [38, 0]
click at [367, 275] on div at bounding box center [345, 271] width 494 height 21
click at [467, 139] on div "👤 Prospect" at bounding box center [345, 135] width 618 height 12
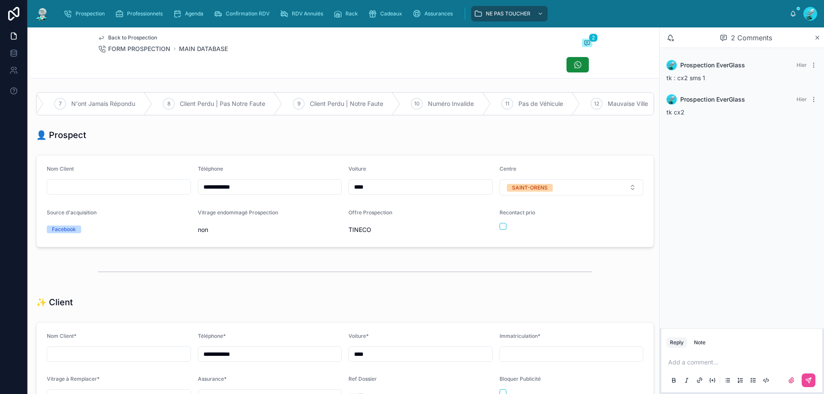
scroll to position [0, 593]
click at [492, 103] on icon at bounding box center [495, 103] width 7 height 7
click at [701, 361] on p at bounding box center [743, 362] width 151 height 9
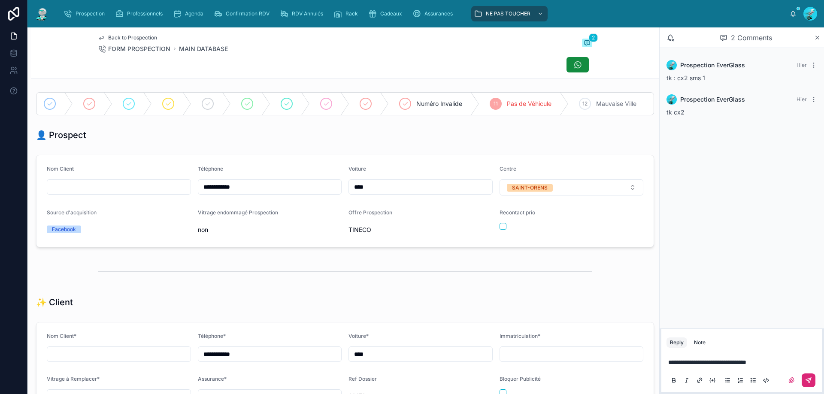
click at [808, 380] on icon at bounding box center [808, 380] width 7 height 7
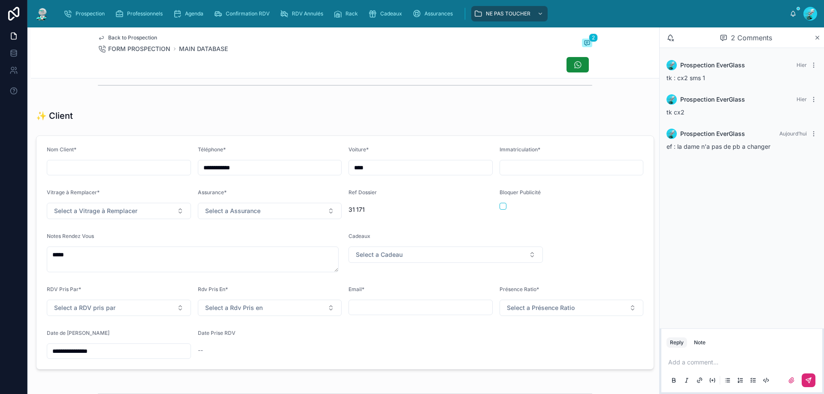
scroll to position [257, 0]
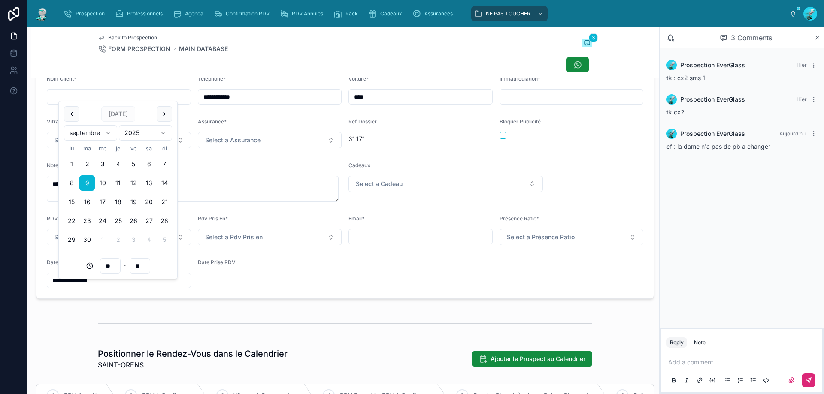
type input "**"
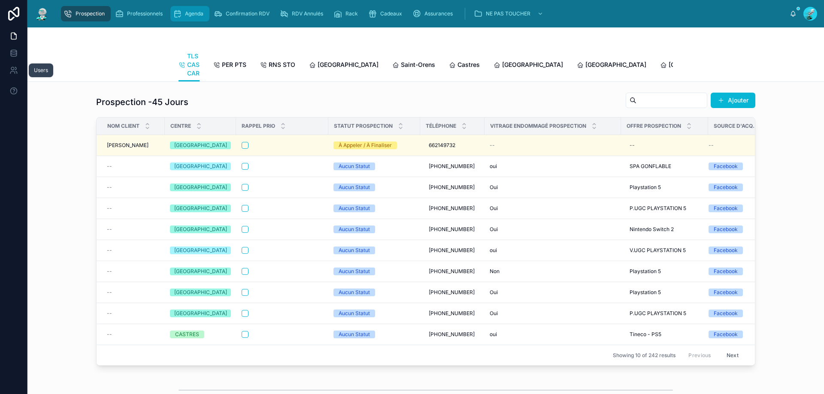
click at [184, 15] on div "Agenda" at bounding box center [190, 14] width 34 height 14
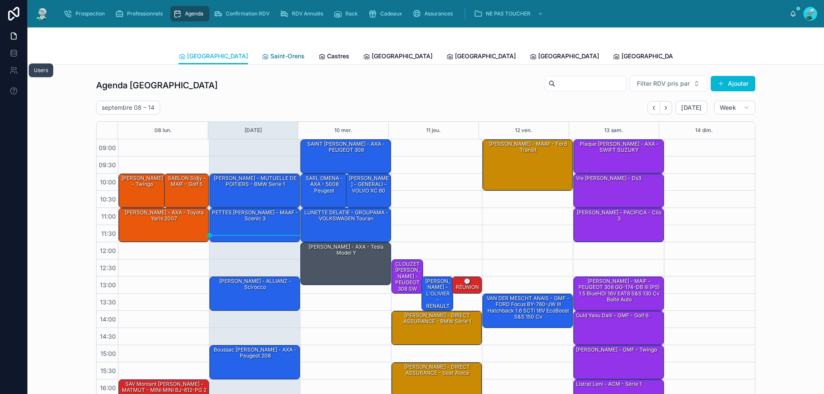
click at [270, 53] on span "Saint-Orens" at bounding box center [287, 56] width 34 height 9
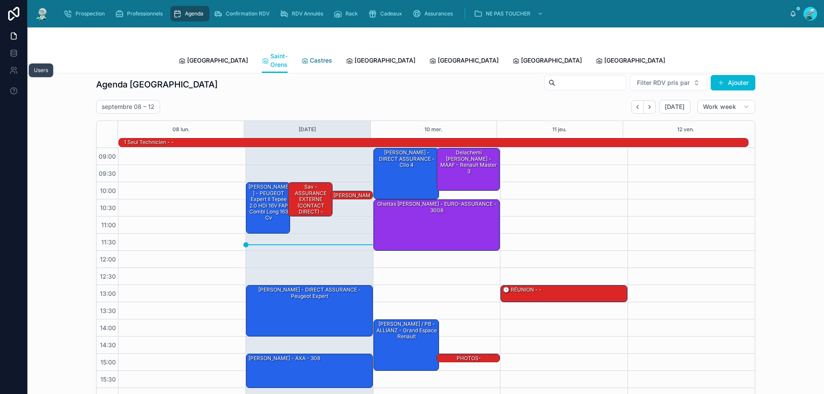
click at [310, 56] on span "Castres" at bounding box center [321, 60] width 22 height 9
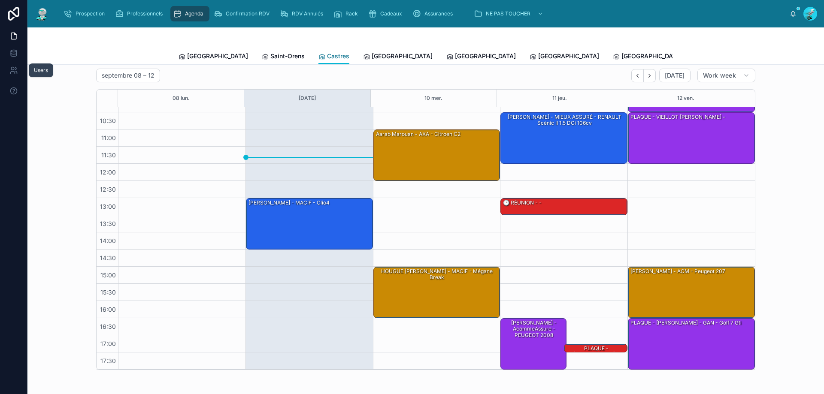
scroll to position [52, 0]
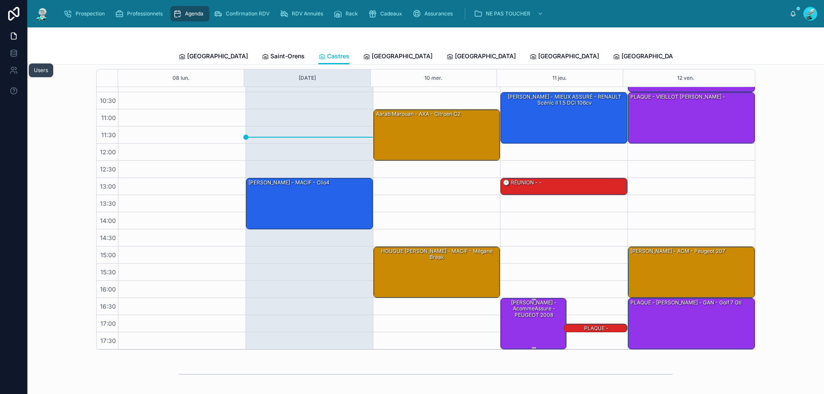
click at [527, 305] on div "SULPICE Christine - AcommeAssure - PEUGEOT 2008" at bounding box center [533, 309] width 63 height 20
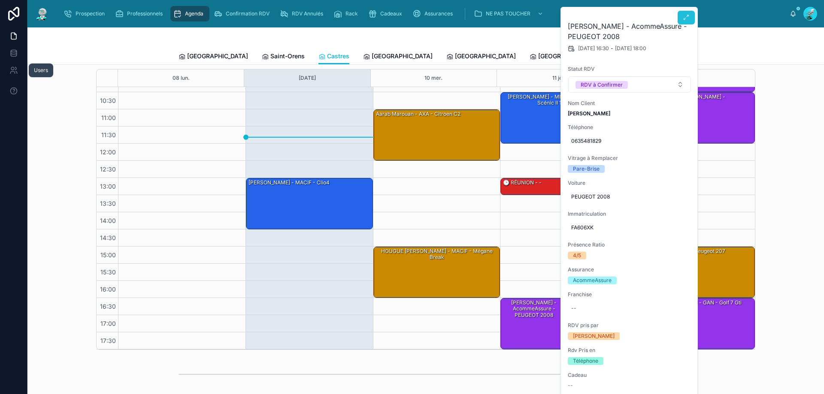
click at [684, 17] on icon at bounding box center [686, 17] width 7 height 7
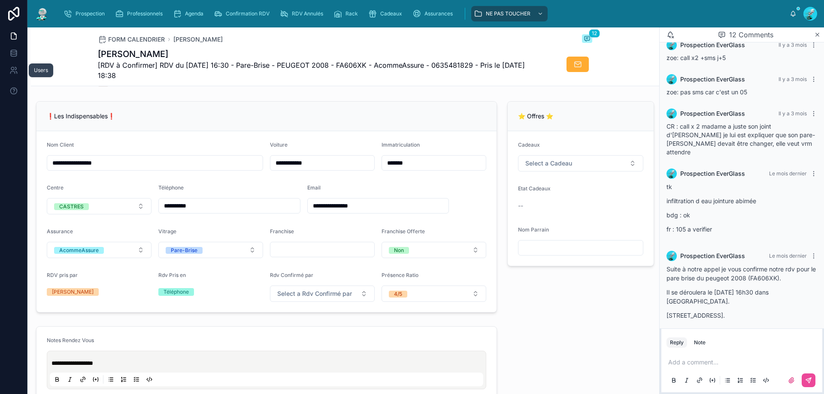
scroll to position [214, 0]
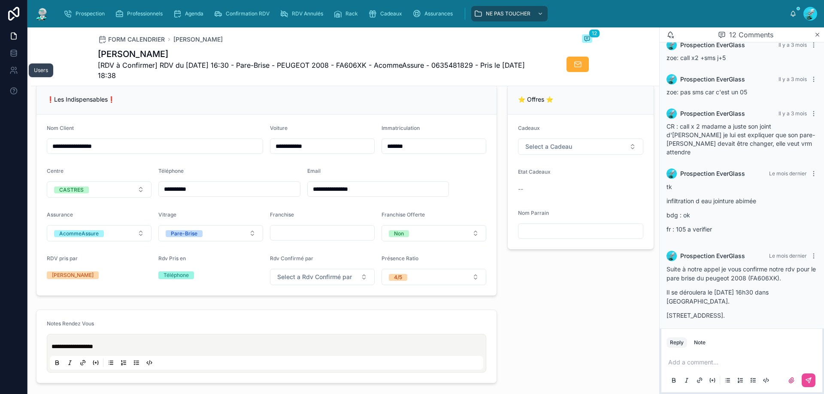
drag, startPoint x: 217, startPoint y: 195, endPoint x: 184, endPoint y: 191, distance: 32.5
click at [158, 193] on div "**********" at bounding box center [229, 188] width 142 height 15
click at [232, 171] on form "**********" at bounding box center [266, 205] width 460 height 181
drag, startPoint x: 442, startPoint y: 64, endPoint x: 468, endPoint y: 69, distance: 26.6
click at [477, 71] on span "[RDV à Confirmer] RDV du 11/09/2025 16:30 - Pare-Brise - PEUGEOT 2008 - FA606XK…" at bounding box center [313, 70] width 430 height 21
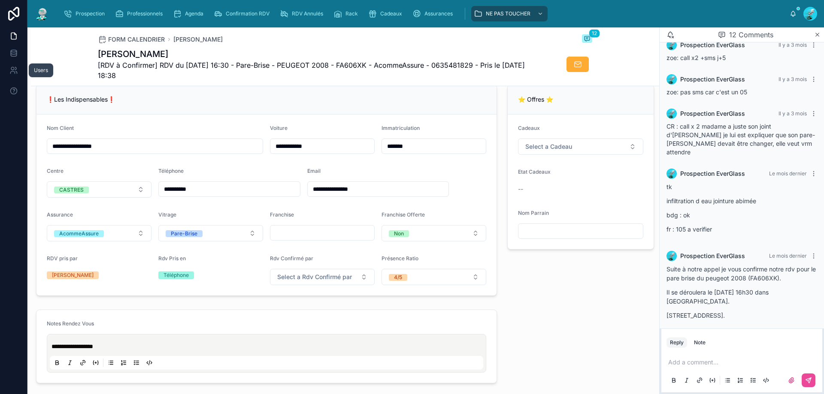
click at [450, 70] on span "[RDV à Confirmer] RDV du 11/09/2025 16:30 - Pare-Brise - PEUGEOT 2008 - FA606XK…" at bounding box center [313, 70] width 430 height 21
click at [440, 60] on span "[RDV à Confirmer] RDV du 11/09/2025 16:30 - Pare-Brise - PEUGEOT 2008 - FA606XK…" at bounding box center [313, 70] width 430 height 21
drag, startPoint x: 440, startPoint y: 63, endPoint x: 478, endPoint y: 68, distance: 38.5
click at [478, 68] on span "[RDV à Confirmer] RDV du 11/09/2025 16:30 - Pare-Brise - PEUGEOT 2008 - FA606XK…" at bounding box center [313, 70] width 430 height 21
copy span "0635481829"
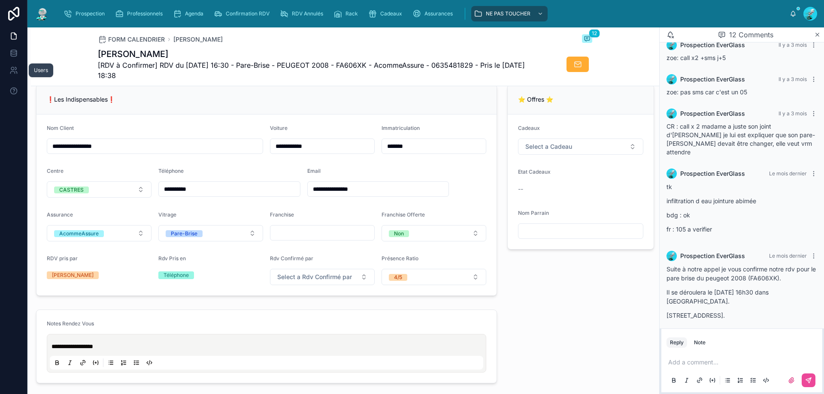
click at [368, 91] on div "**********" at bounding box center [266, 190] width 461 height 211
click at [692, 359] on p at bounding box center [743, 362] width 151 height 9
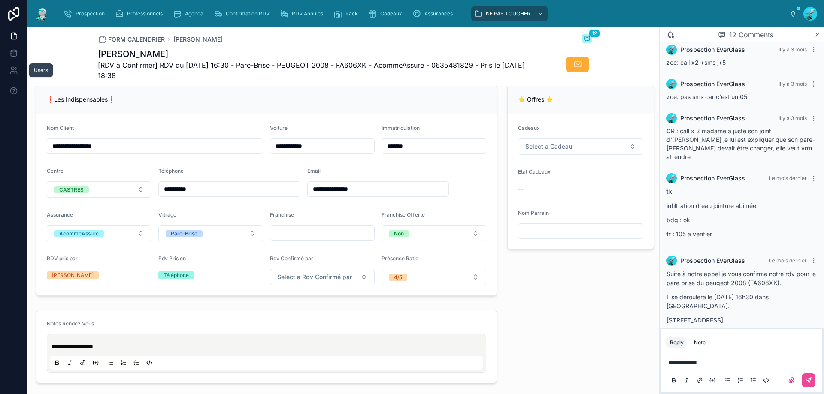
scroll to position [305, 0]
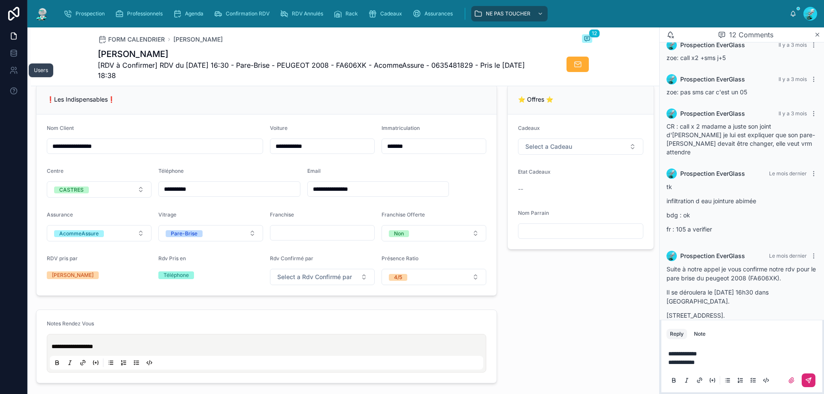
click at [812, 379] on button at bounding box center [808, 381] width 14 height 14
click at [575, 66] on icon at bounding box center [577, 64] width 9 height 9
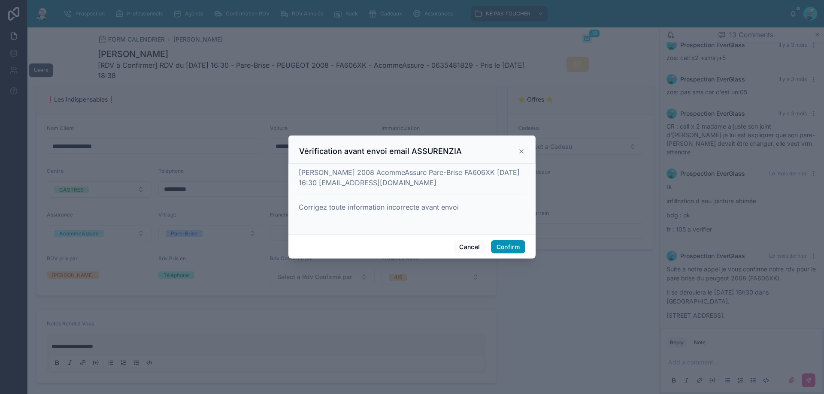
click at [507, 249] on button "Confirm" at bounding box center [508, 247] width 34 height 14
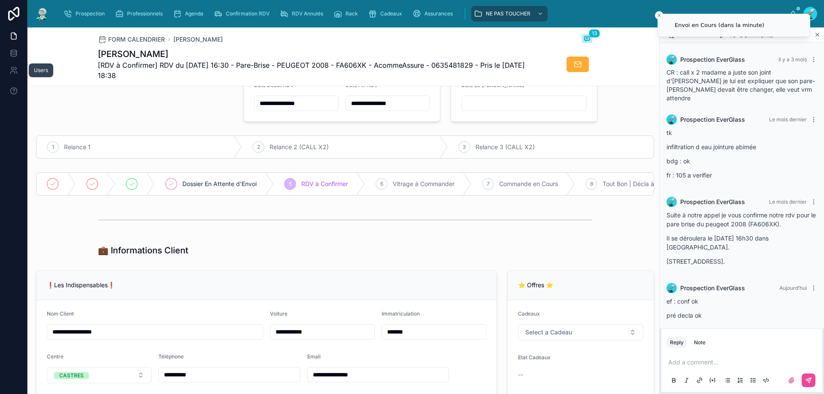
scroll to position [0, 0]
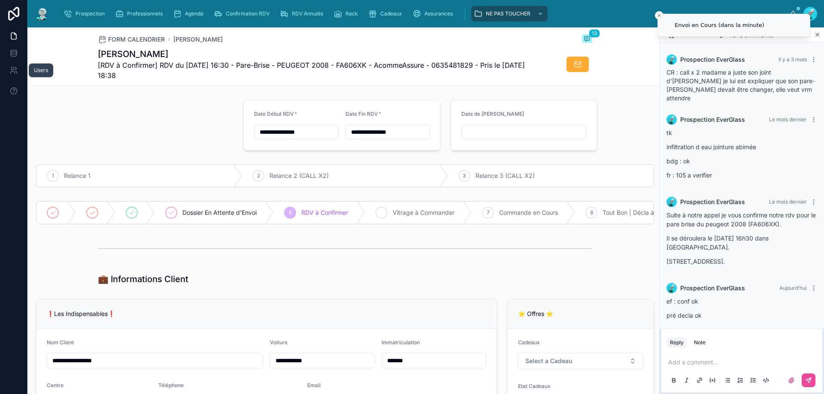
click at [385, 211] on icon at bounding box center [381, 212] width 7 height 7
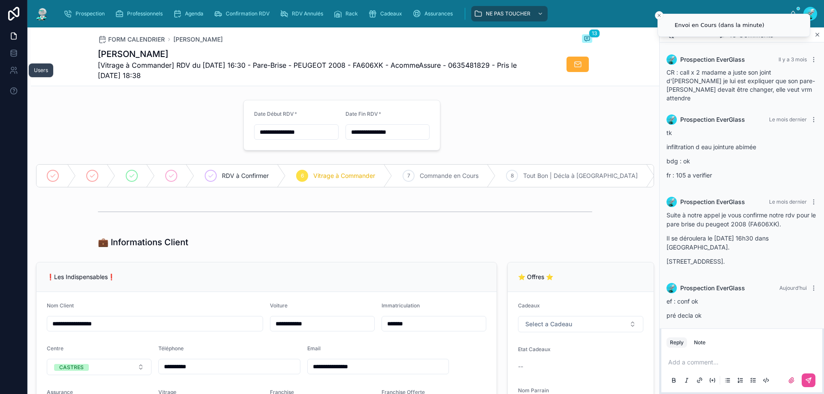
scroll to position [214, 0]
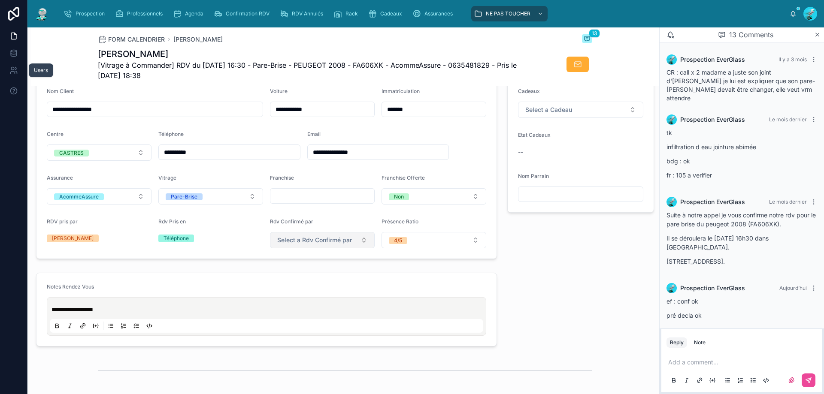
click at [347, 245] on span "Select a Rdv Confirmé par" at bounding box center [314, 240] width 75 height 9
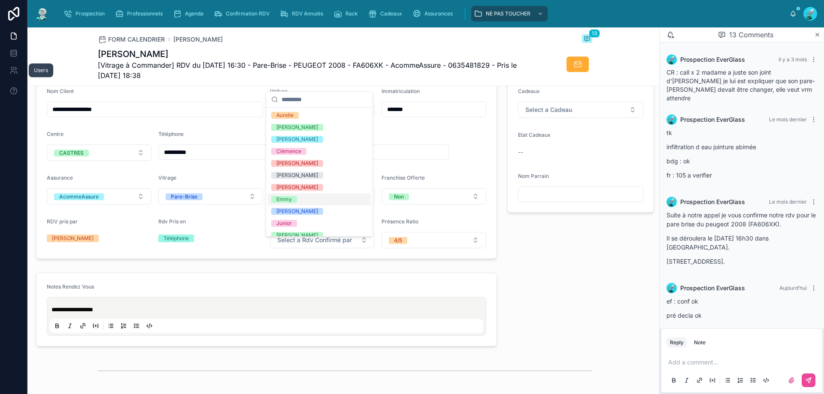
click at [307, 200] on div "Emmy" at bounding box center [319, 199] width 103 height 12
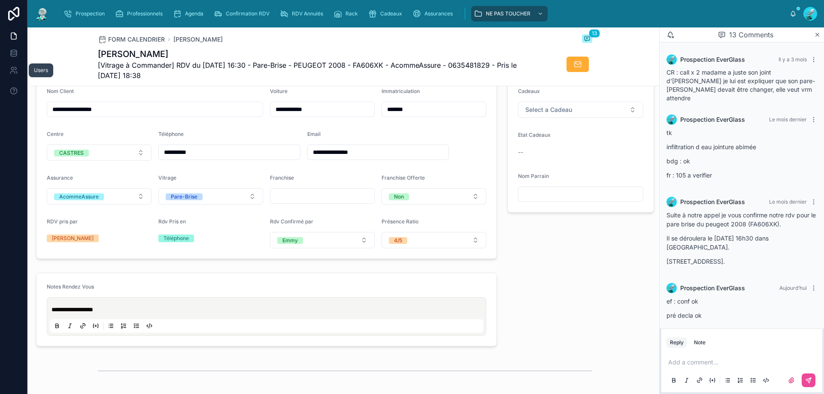
click at [537, 244] on div "⭐ Offres ⭐ Cadeaux Select a Cadeau Etat Cadeaux -- Nom Parrain" at bounding box center [580, 153] width 157 height 218
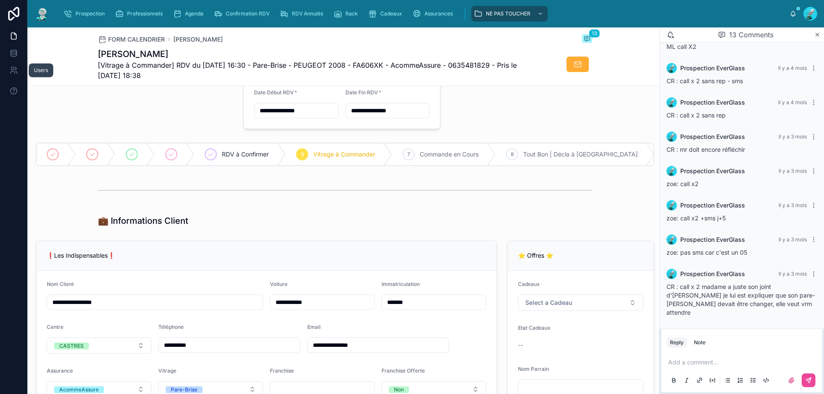
scroll to position [0, 0]
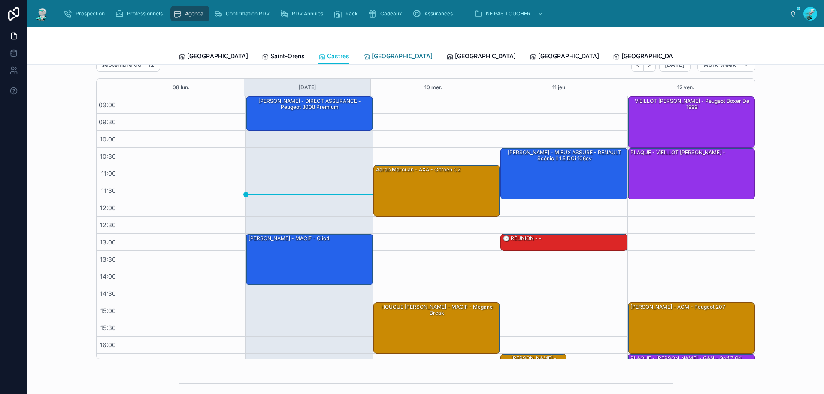
click at [372, 58] on span "[GEOGRAPHIC_DATA]" at bounding box center [402, 56] width 61 height 9
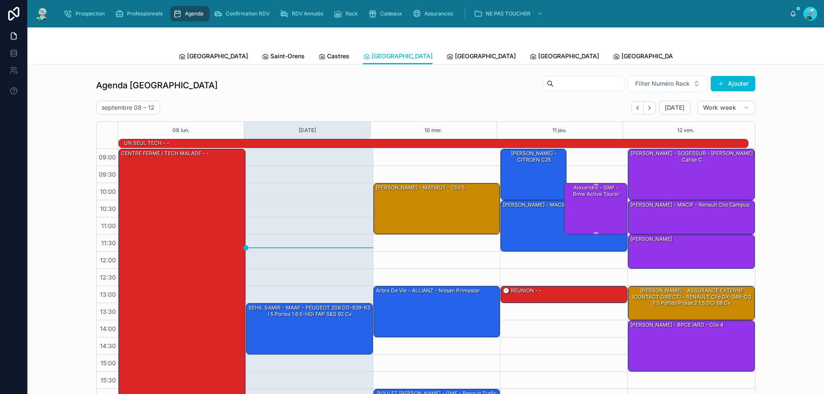
click at [582, 208] on div "Alexendre - GMF - bmw active tourer" at bounding box center [595, 209] width 61 height 50
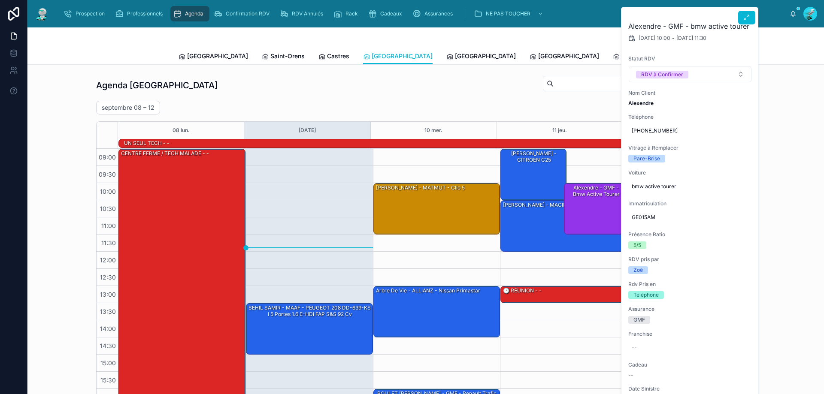
click at [753, 8] on div at bounding box center [746, 15] width 17 height 17
click at [750, 18] on button at bounding box center [746, 18] width 17 height 14
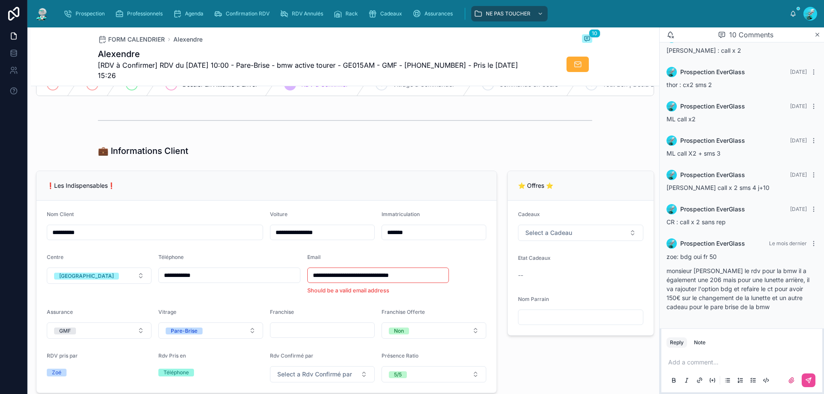
scroll to position [129, 0]
click at [462, 261] on form "**********" at bounding box center [266, 296] width 460 height 192
click at [442, 66] on span "[RDV à Confirmer] RDV du 11/09/2025 10:00 - Pare-Brise - bmw active tourer - GE…" at bounding box center [313, 70] width 430 height 21
click at [444, 66] on span "[RDV à Confirmer] RDV du 11/09/2025 10:00 - Pare-Brise - bmw active tourer - GE…" at bounding box center [313, 70] width 430 height 21
drag, startPoint x: 460, startPoint y: 63, endPoint x: 417, endPoint y: 63, distance: 43.3
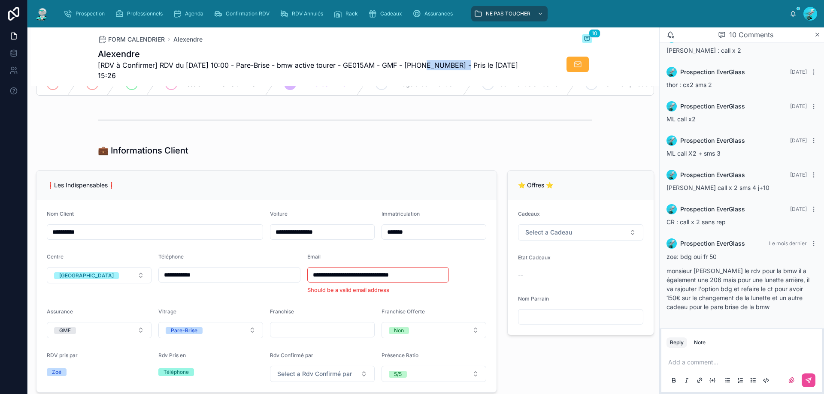
click at [417, 63] on span "[RDV à Confirmer] RDV du 11/09/2025 10:00 - Pare-Brise - bmw active tourer - GE…" at bounding box center [313, 70] width 430 height 21
copy span "33614820452"
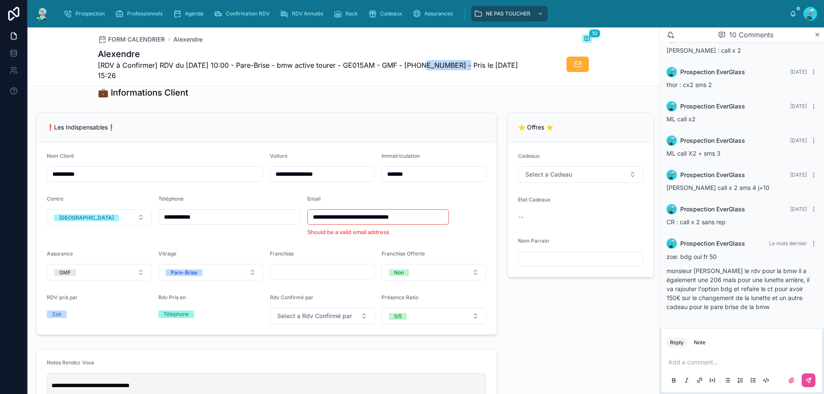
scroll to position [172, 0]
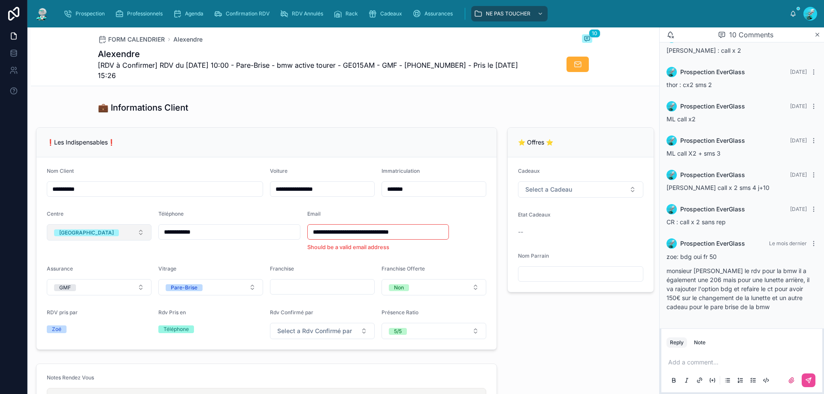
drag, startPoint x: 212, startPoint y: 234, endPoint x: 136, endPoint y: 232, distance: 76.4
click at [136, 232] on form "**********" at bounding box center [266, 253] width 460 height 192
click at [254, 157] on div "❗Les Indispensables❗" at bounding box center [266, 143] width 460 height 30
click at [434, 65] on span "[RDV à Confirmer] RDV du 11/09/2025 10:00 - Pare-Brise - bmw active tourer - GE…" at bounding box center [313, 70] width 430 height 21
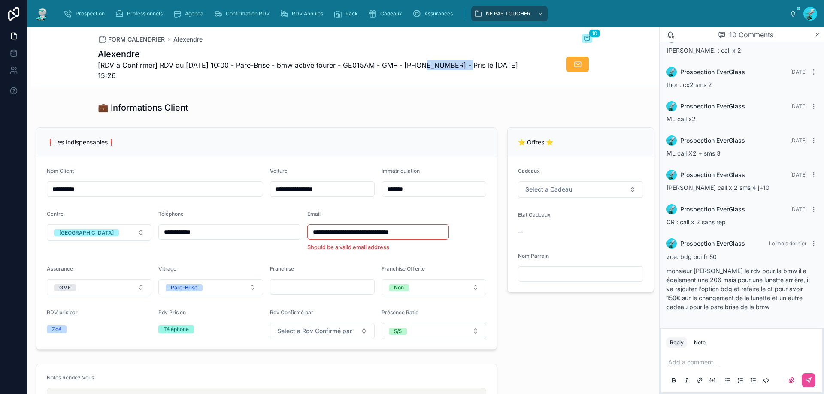
copy span "33614820452"
click at [689, 362] on p at bounding box center [743, 362] width 151 height 9
click at [810, 378] on icon at bounding box center [808, 380] width 5 height 5
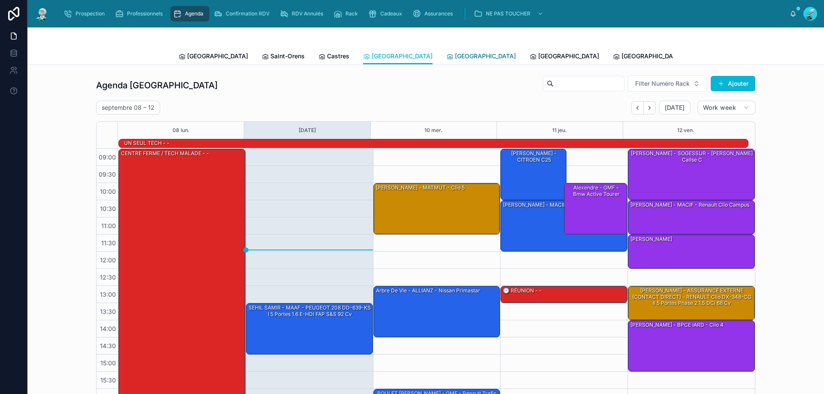
click at [455, 55] on span "[GEOGRAPHIC_DATA]" at bounding box center [485, 56] width 61 height 9
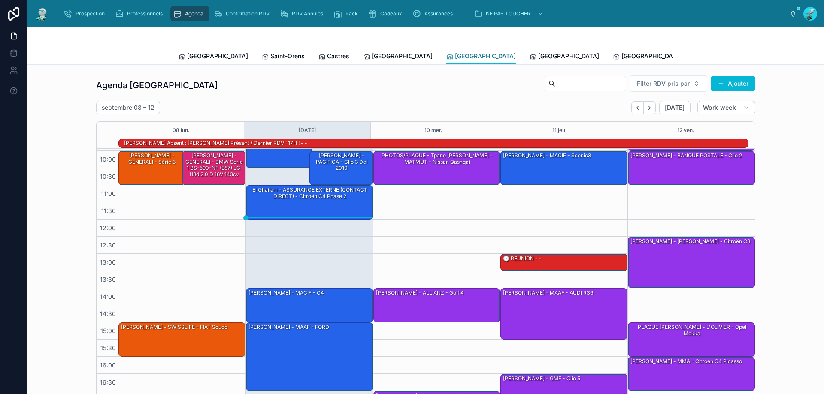
scroll to position [13, 0]
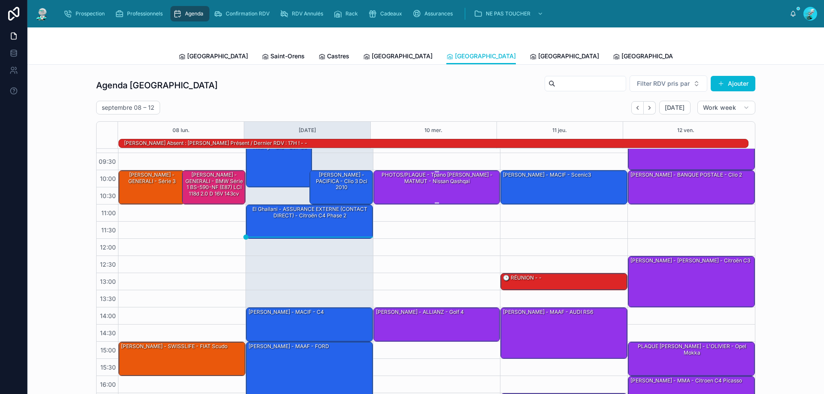
click at [417, 188] on div "PHOTOS/PLAQUE - Tpano [PERSON_NAME] - MATMUT - Nissan Qashqai" at bounding box center [437, 187] width 124 height 33
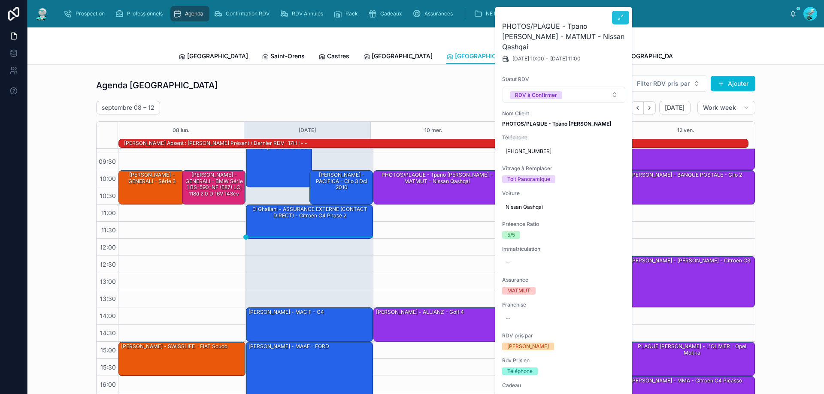
click at [618, 13] on button at bounding box center [620, 18] width 17 height 14
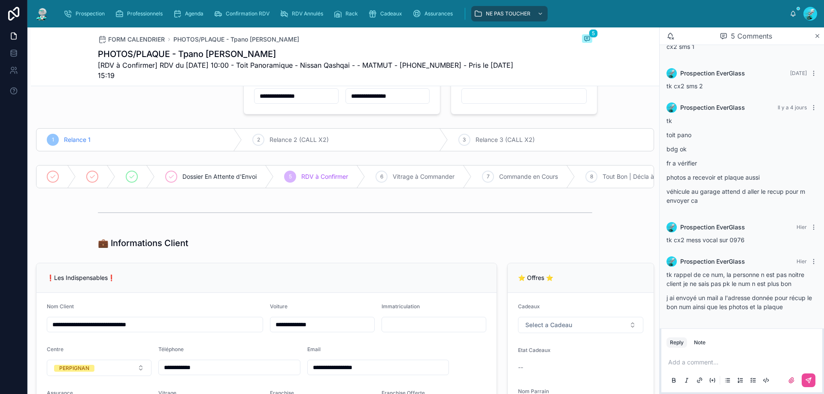
scroll to position [86, 0]
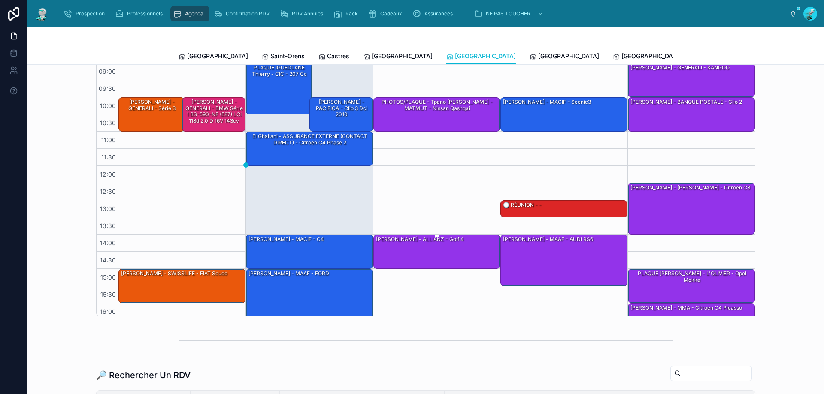
click at [462, 255] on div "[PERSON_NAME] - ALLIANZ - golf 4" at bounding box center [437, 251] width 124 height 33
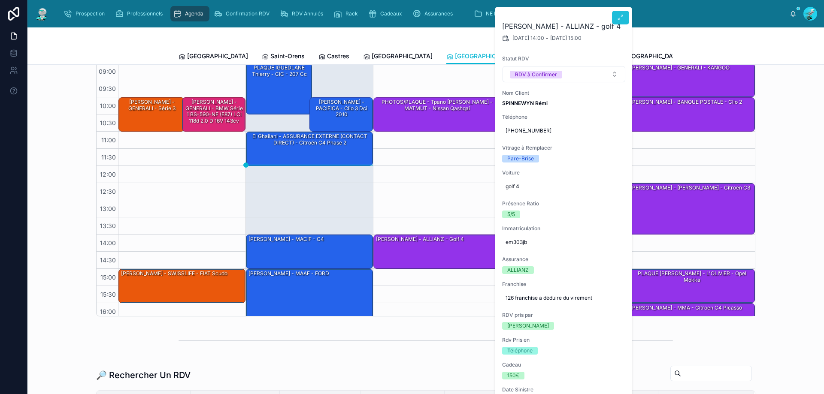
click at [623, 18] on icon at bounding box center [620, 17] width 7 height 7
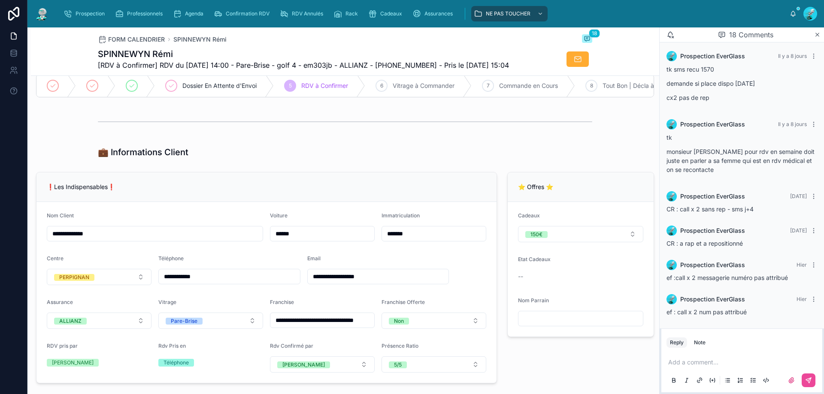
scroll to position [172, 0]
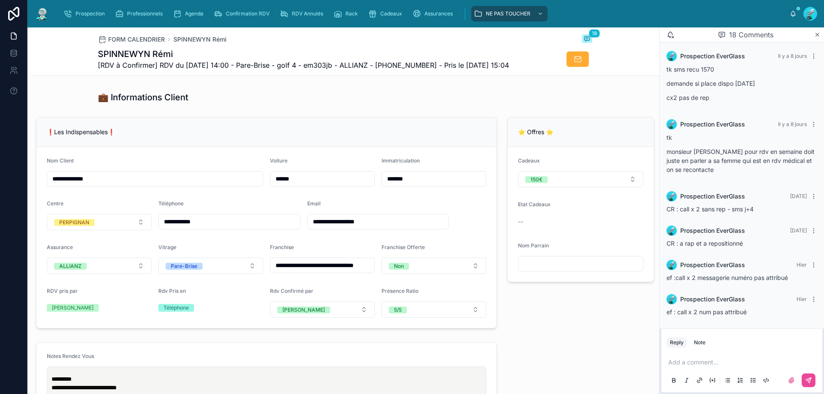
drag, startPoint x: 221, startPoint y: 229, endPoint x: 248, endPoint y: 182, distance: 54.1
click at [239, 213] on div "**********" at bounding box center [229, 215] width 142 height 30
click at [253, 158] on form "**********" at bounding box center [266, 237] width 460 height 181
drag, startPoint x: 433, startPoint y: 66, endPoint x: 388, endPoint y: 67, distance: 44.6
click at [388, 67] on span "[RDV à Confirmer] RDV du 10/09/2025 14:00 - Pare-Brise - golf 4 - em303jb - ALL…" at bounding box center [303, 65] width 411 height 10
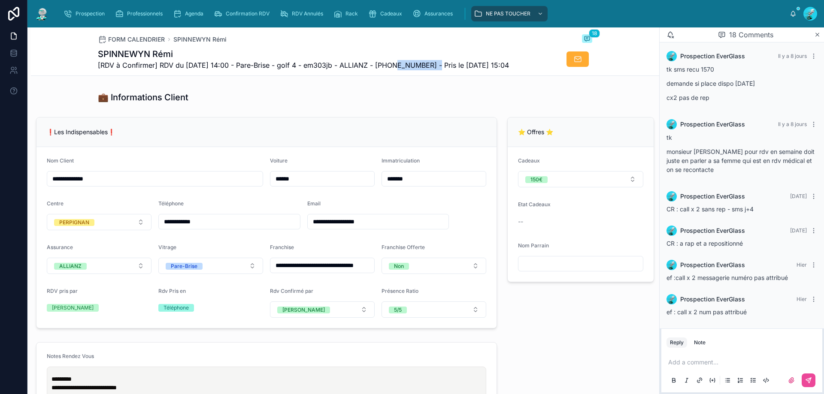
copy span "33752038312"
click at [348, 103] on div "💼 Informations Client" at bounding box center [345, 97] width 494 height 12
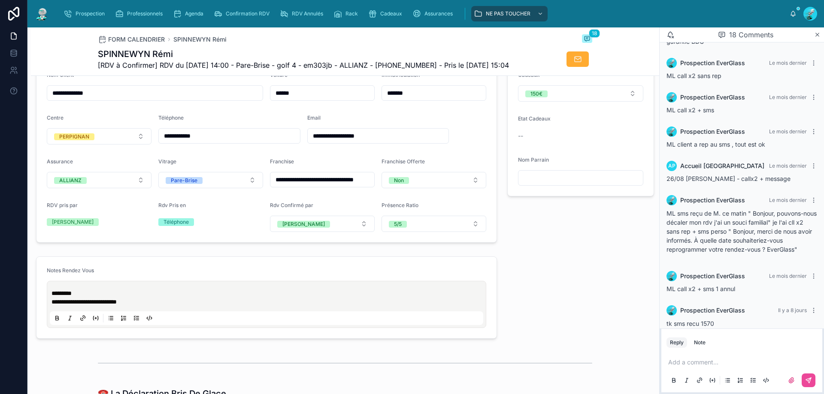
scroll to position [293, 0]
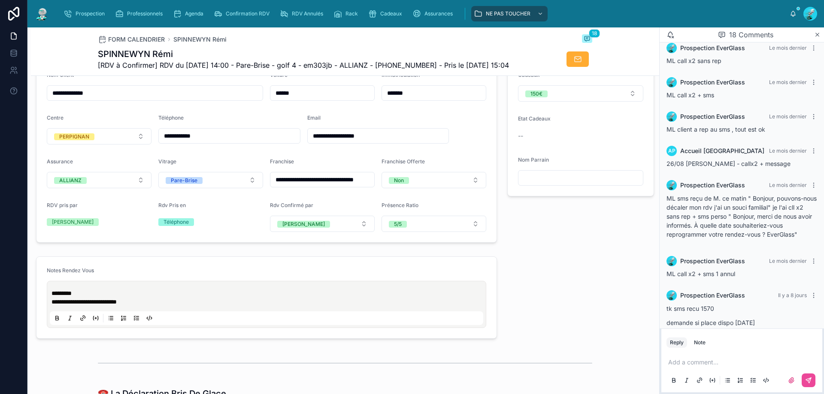
click at [429, 63] on span "[RDV à Confirmer] RDV du 10/09/2025 14:00 - Pare-Brise - golf 4 - em303jb - ALL…" at bounding box center [303, 65] width 411 height 10
drag, startPoint x: 433, startPoint y: 65, endPoint x: 391, endPoint y: 63, distance: 42.1
click at [391, 63] on span "[RDV à Confirmer] RDV du 10/09/2025 14:00 - Pare-Brise - golf 4 - em303jb - ALL…" at bounding box center [303, 65] width 411 height 10
copy span "33752038312"
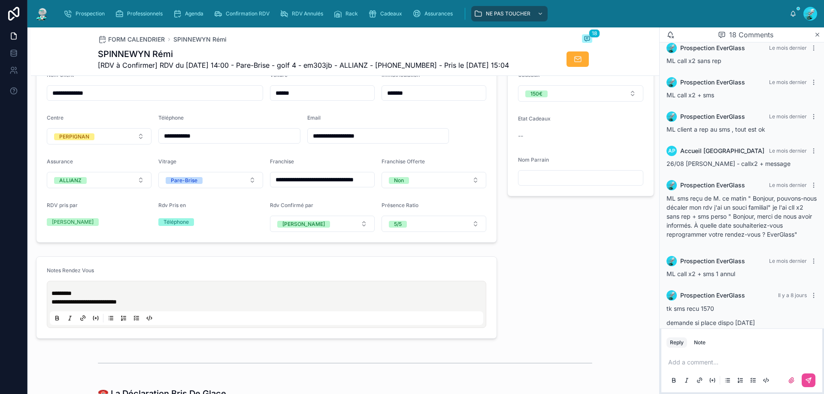
click at [526, 224] on div "⭐ Offres ⭐ Cadeaux 150€ Etat Cadeaux -- Nom Parrain" at bounding box center [580, 137] width 157 height 218
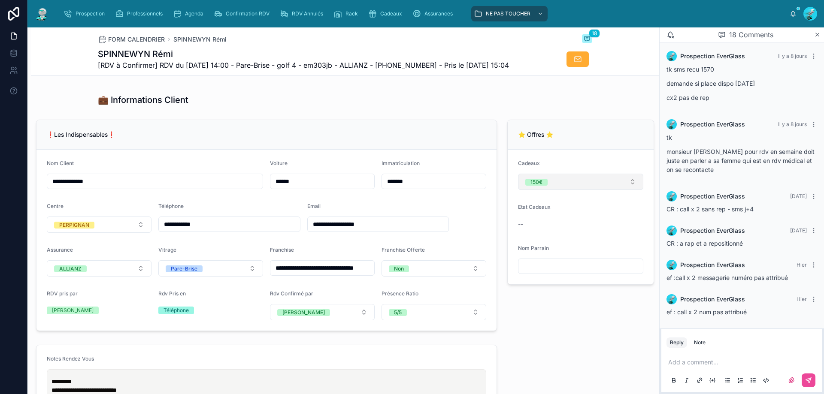
scroll to position [172, 0]
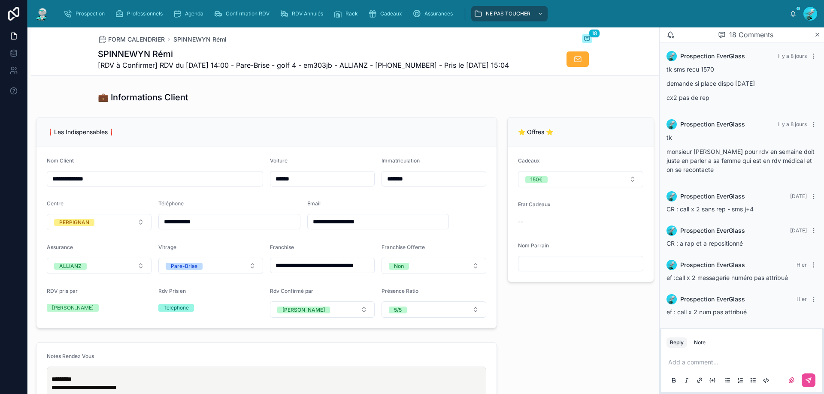
click at [692, 363] on p at bounding box center [743, 362] width 151 height 9
click at [813, 382] on button at bounding box center [808, 381] width 14 height 14
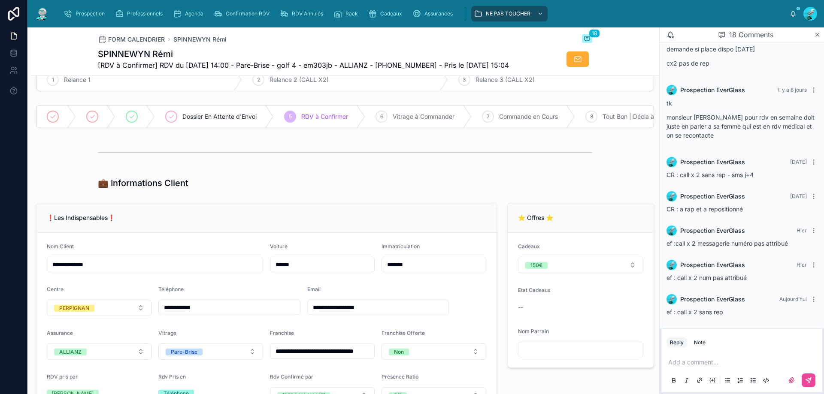
scroll to position [585, 0]
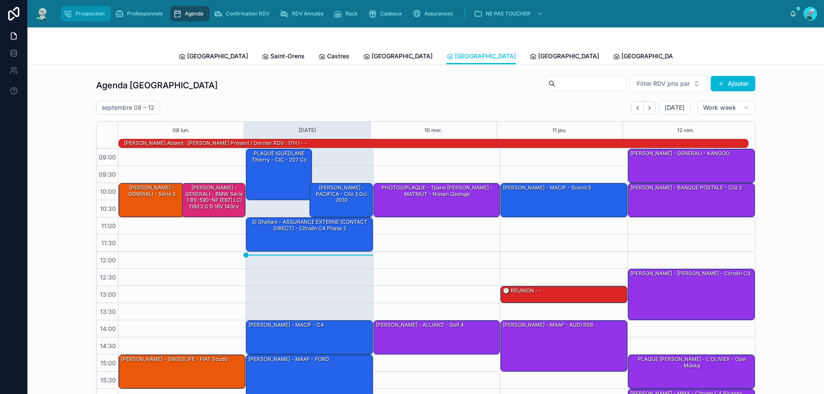
scroll to position [56, 0]
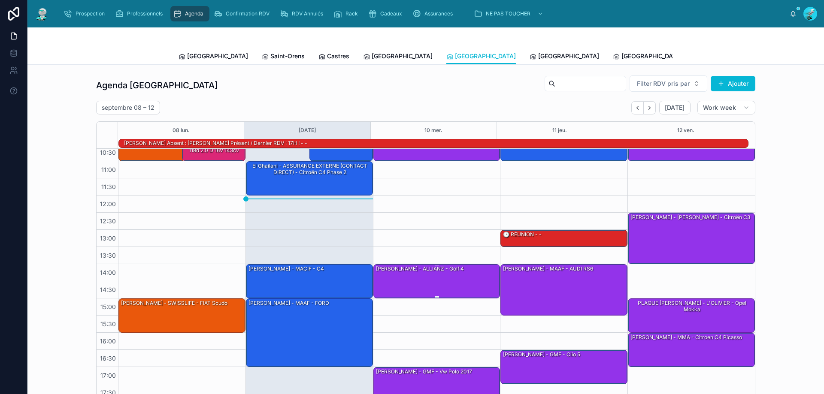
click at [467, 281] on div "[PERSON_NAME] - ALLIANZ - golf 4" at bounding box center [437, 281] width 124 height 33
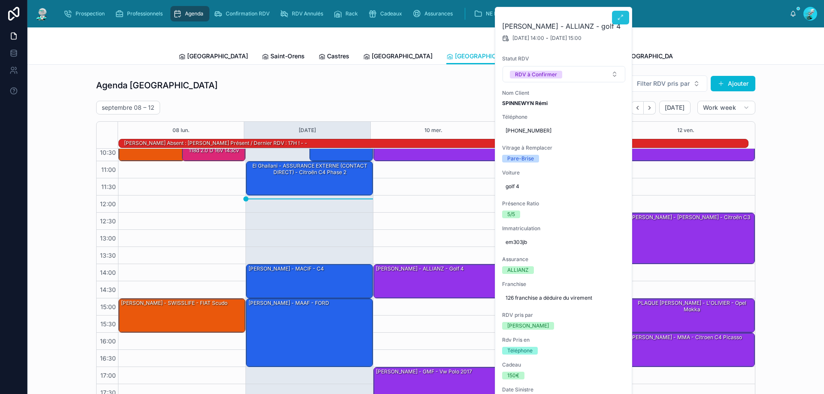
click at [622, 18] on icon at bounding box center [620, 17] width 7 height 7
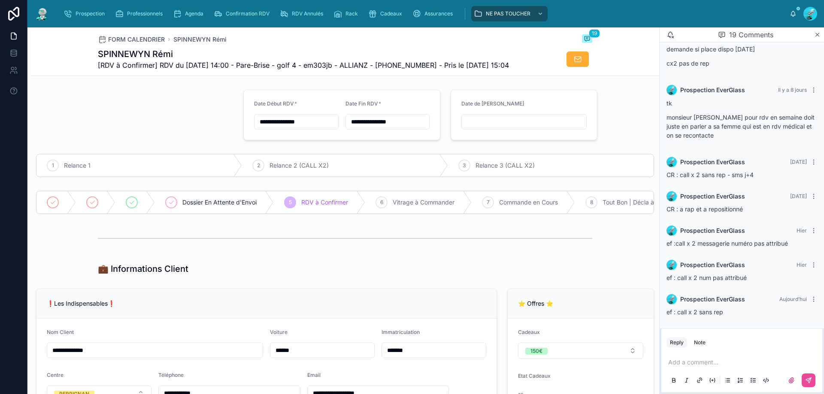
scroll to position [172, 0]
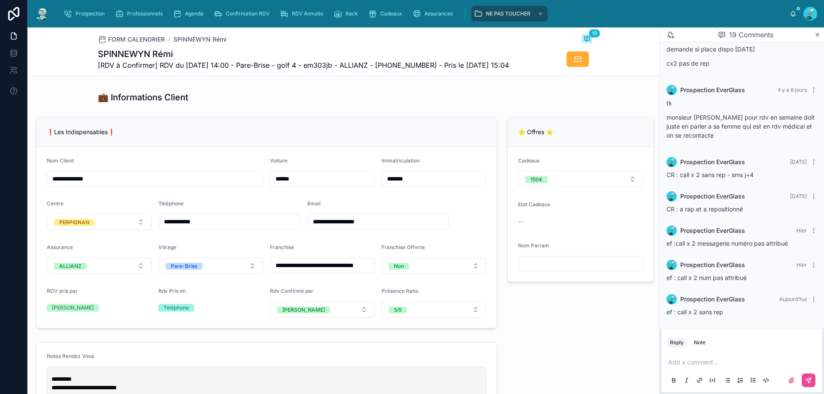
click at [206, 227] on input "**********" at bounding box center [229, 222] width 141 height 12
type input "**********"
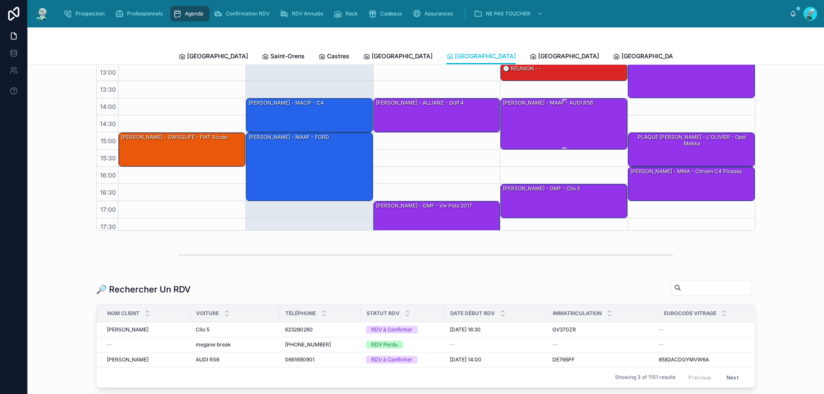
scroll to position [56, 0]
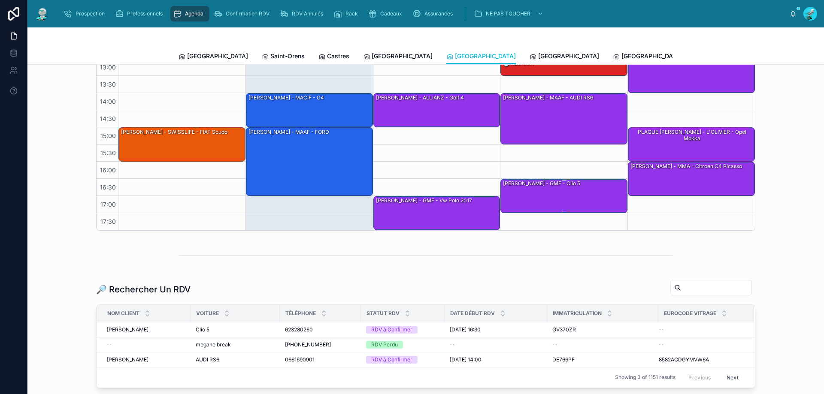
click at [577, 192] on div "[PERSON_NAME] - GMF - Clio 5" at bounding box center [564, 195] width 124 height 33
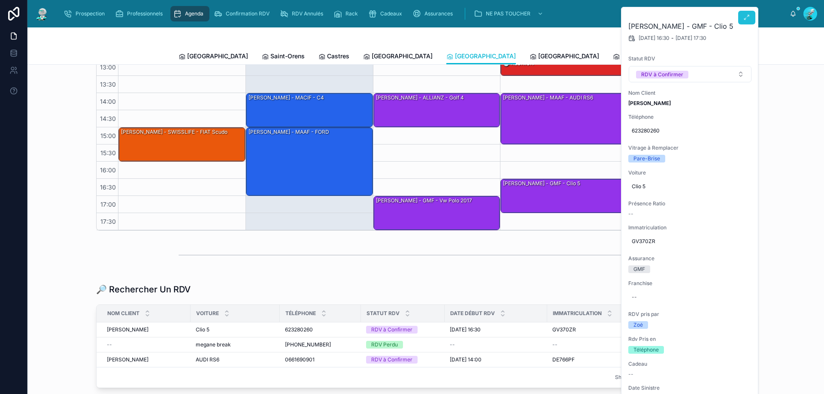
click at [743, 20] on button at bounding box center [746, 18] width 17 height 14
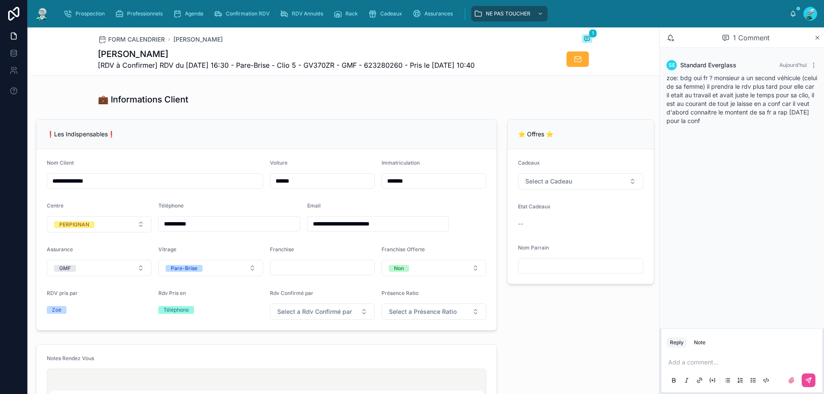
scroll to position [172, 0]
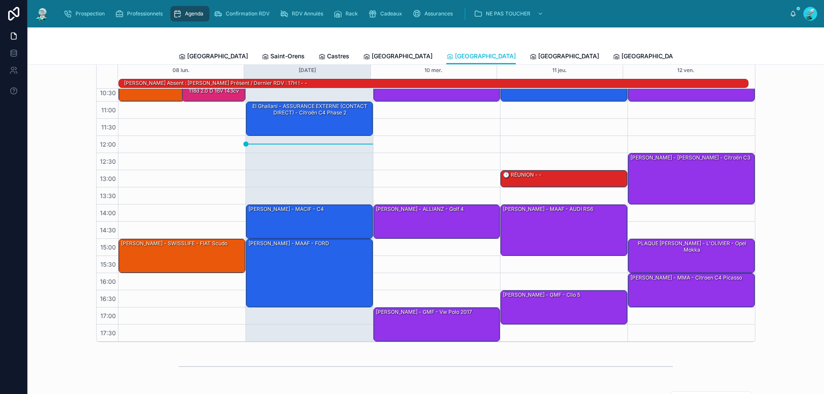
scroll to position [23, 0]
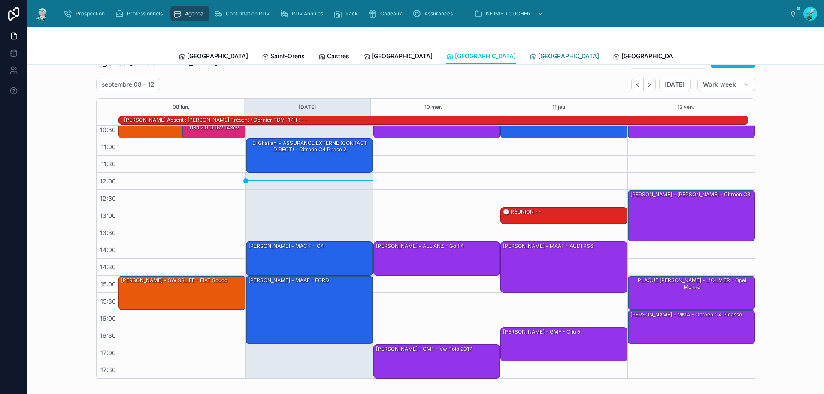
click at [538, 59] on span "[GEOGRAPHIC_DATA]" at bounding box center [568, 56] width 61 height 9
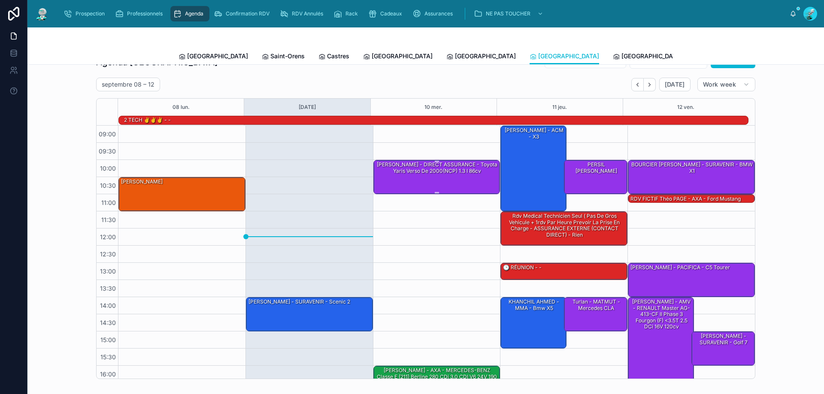
click at [443, 180] on div "teixugueira patrick - DIRECT ASSURANCE - Toyota Yaris verso de 2000(NCP) 1.3 i …" at bounding box center [437, 176] width 124 height 33
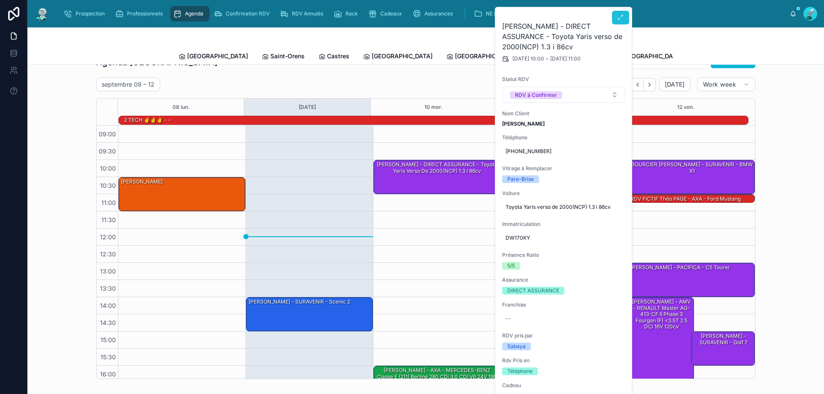
click at [622, 19] on icon at bounding box center [620, 17] width 7 height 7
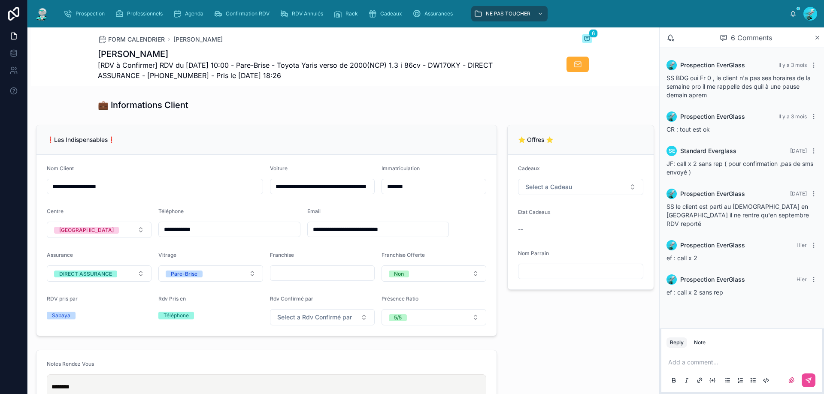
scroll to position [172, 0]
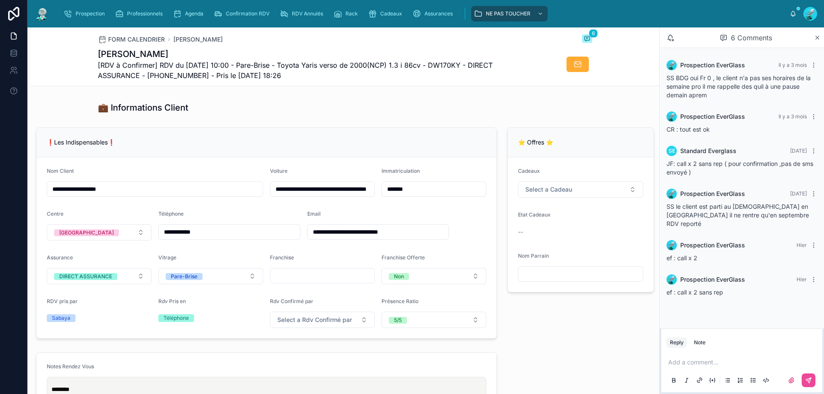
click at [178, 75] on span "[RDV à Confirmer] RDV du 10/09/2025 10:00 - Pare-Brise - Toyota Yaris verso de …" at bounding box center [313, 70] width 430 height 21
copy span "33659010734"
click at [312, 111] on div "💼 Informations Client" at bounding box center [345, 108] width 494 height 12
click at [710, 363] on p at bounding box center [743, 362] width 151 height 9
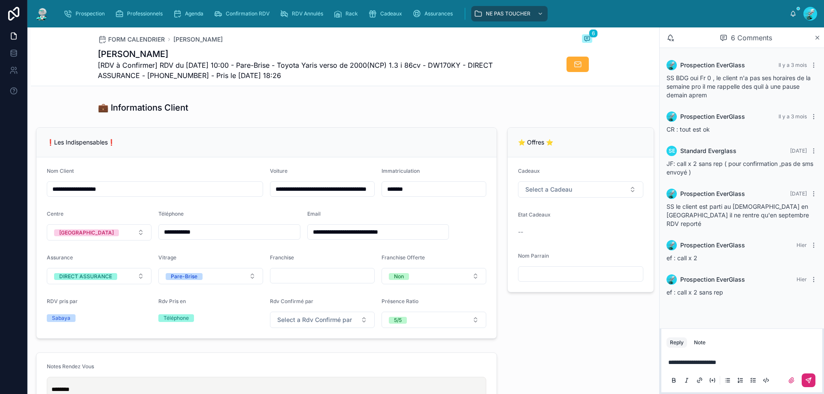
click at [805, 378] on icon at bounding box center [808, 380] width 7 height 7
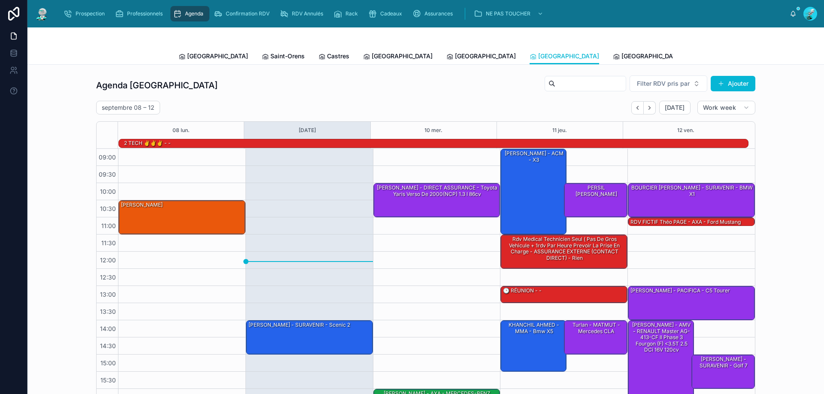
scroll to position [56, 0]
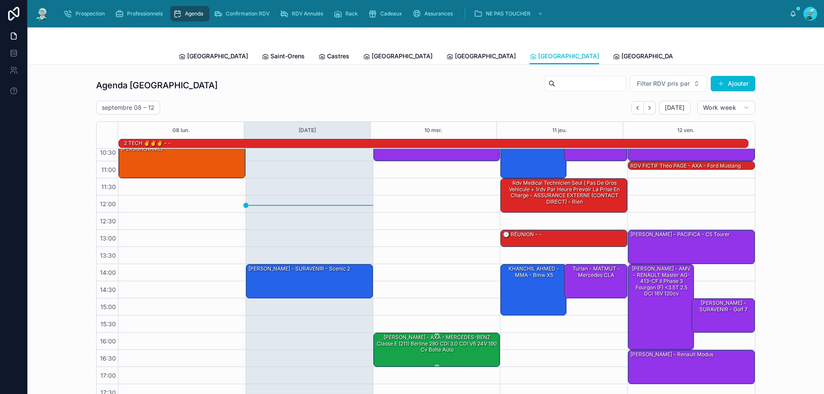
click at [450, 340] on div "Mr Ferreira - AXA - MERCEDES-BENZ Classe E (211) Berline 280 CDi 3.0 CDI V6 24V…" at bounding box center [437, 344] width 124 height 20
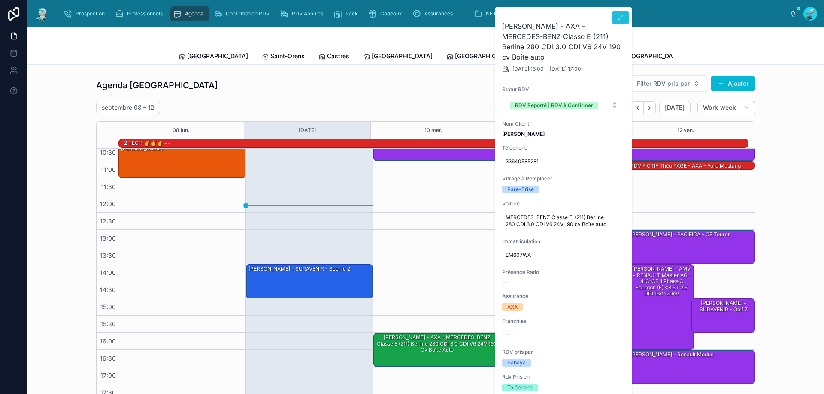
click at [621, 20] on icon at bounding box center [620, 17] width 7 height 7
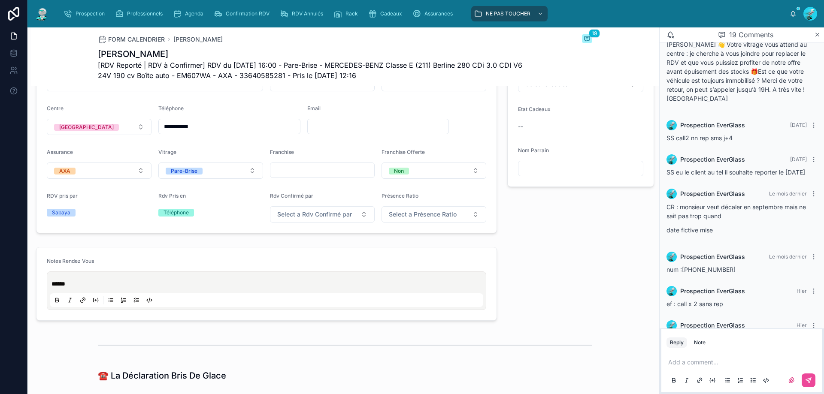
scroll to position [214, 0]
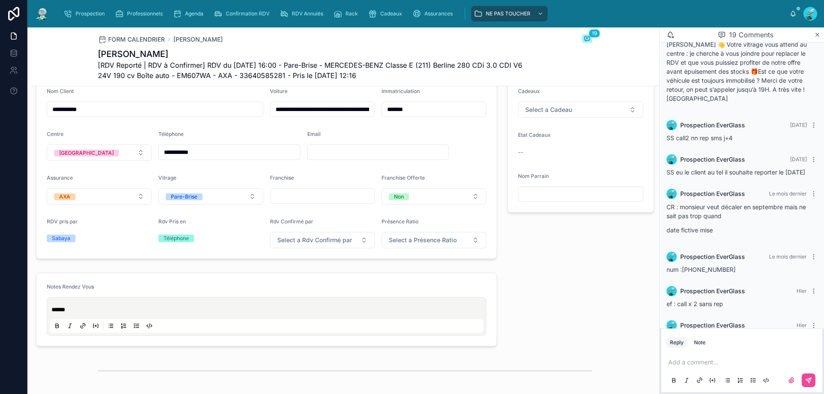
click at [268, 75] on span "[RDV Reporté | RDV à Confirmer] RDV du 10/09/2025 16:00 - Pare-Brise - MERCEDES…" at bounding box center [313, 70] width 430 height 21
copy span "33640585281"
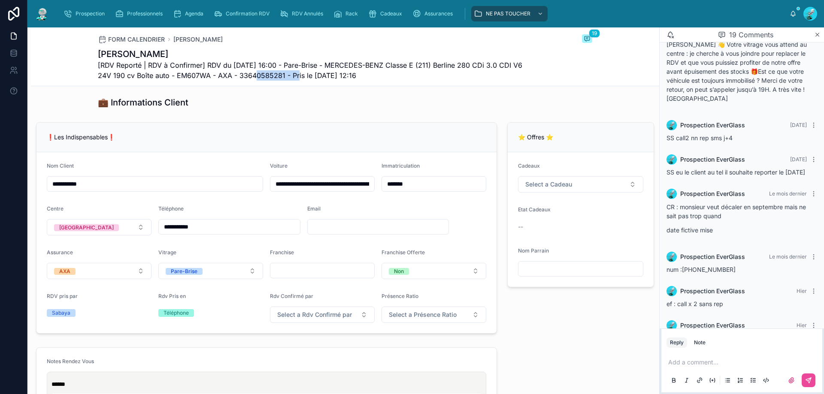
scroll to position [129, 0]
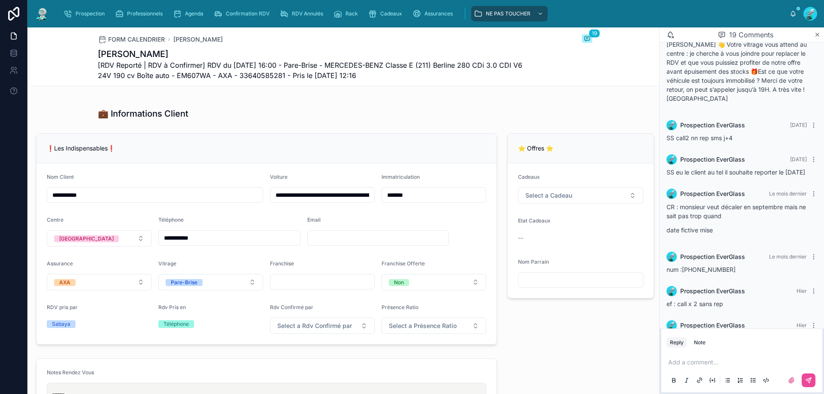
click at [711, 365] on p at bounding box center [743, 362] width 151 height 9
click at [807, 380] on icon at bounding box center [808, 380] width 5 height 5
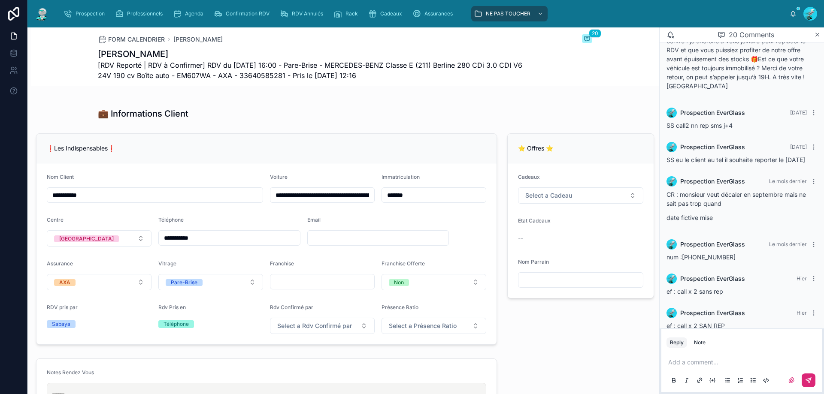
scroll to position [578, 0]
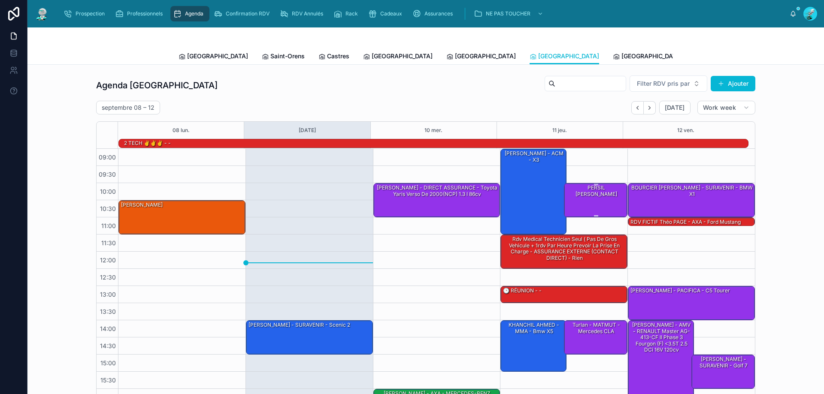
click at [594, 207] on div "PERSIL Jennifer - CIC - Kangoo" at bounding box center [595, 200] width 61 height 33
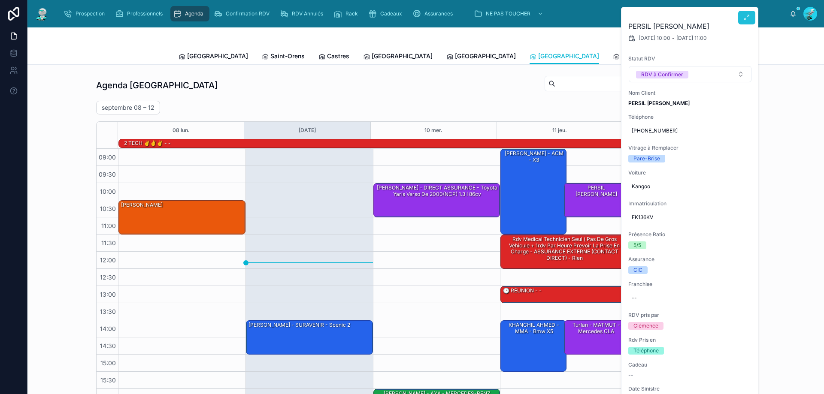
click at [744, 22] on button at bounding box center [746, 18] width 17 height 14
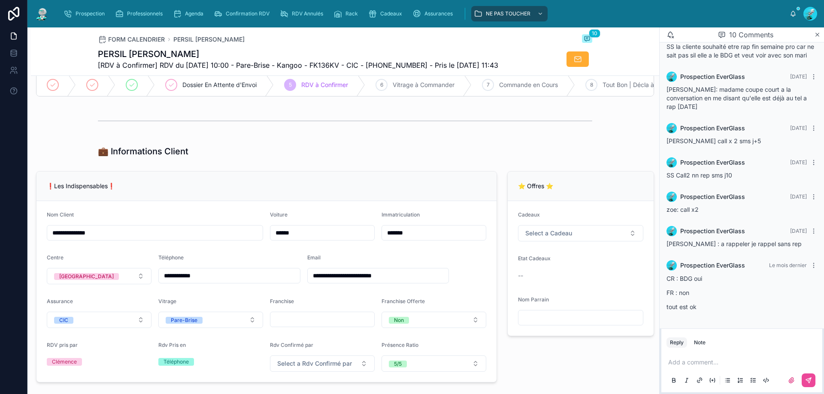
scroll to position [172, 0]
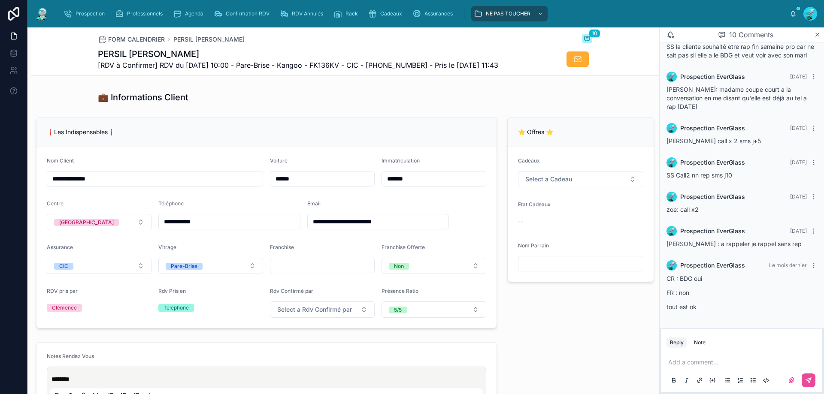
click at [200, 227] on input "**********" at bounding box center [229, 222] width 141 height 12
click at [262, 158] on form "**********" at bounding box center [266, 237] width 460 height 181
click at [405, 59] on h1 "PERSIL Jennifer" at bounding box center [298, 54] width 400 height 12
click at [406, 69] on span "[RDV à Confirmer] RDV du 11/09/2025 10:00 - Pare-Brise - Kangoo - FK136KV - CIC…" at bounding box center [298, 65] width 400 height 10
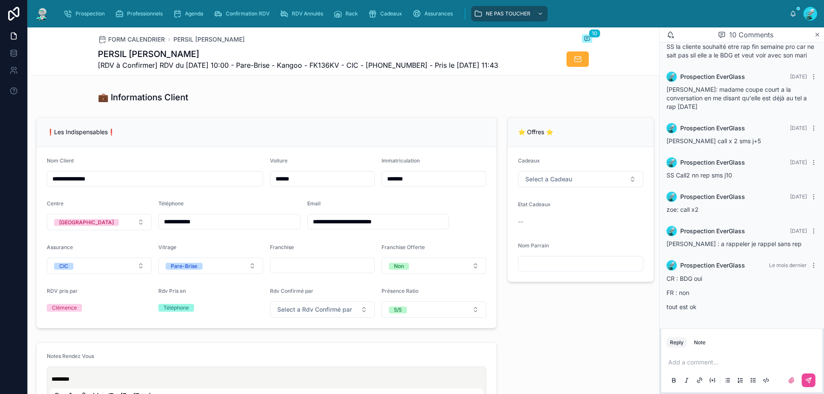
drag, startPoint x: 407, startPoint y: 67, endPoint x: 411, endPoint y: 67, distance: 4.7
click at [407, 68] on span "[RDV à Confirmer] RDV du 11/09/2025 10:00 - Pare-Brise - Kangoo - FK136KV - CIC…" at bounding box center [298, 65] width 400 height 10
click at [409, 69] on span "[RDV à Confirmer] RDV du 11/09/2025 10:00 - Pare-Brise - Kangoo - FK136KV - CIC…" at bounding box center [298, 65] width 400 height 10
click at [385, 66] on span "[RDV à Confirmer] RDV du 11/09/2025 10:00 - Pare-Brise - Kangoo - FK136KV - CIC…" at bounding box center [298, 65] width 400 height 10
click at [386, 66] on span "[RDV à Confirmer] RDV du 11/09/2025 10:00 - Pare-Brise - Kangoo - FK136KV - CIC…" at bounding box center [298, 65] width 400 height 10
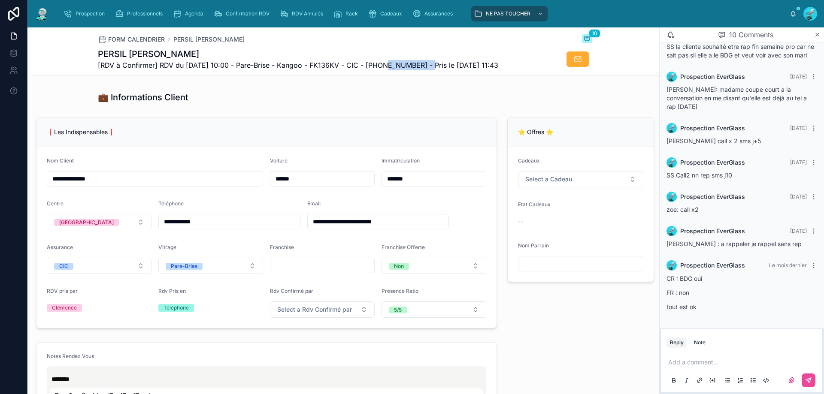
copy span "33644010269"
click at [355, 81] on div at bounding box center [345, 67] width 628 height 28
click at [747, 359] on p at bounding box center [743, 362] width 151 height 9
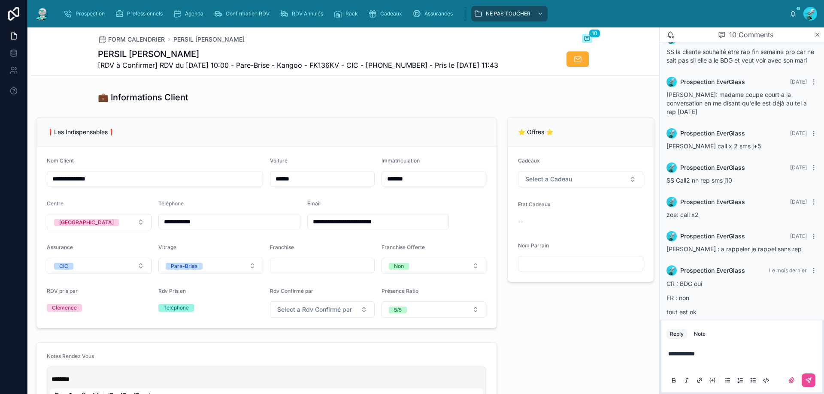
scroll to position [137, 0]
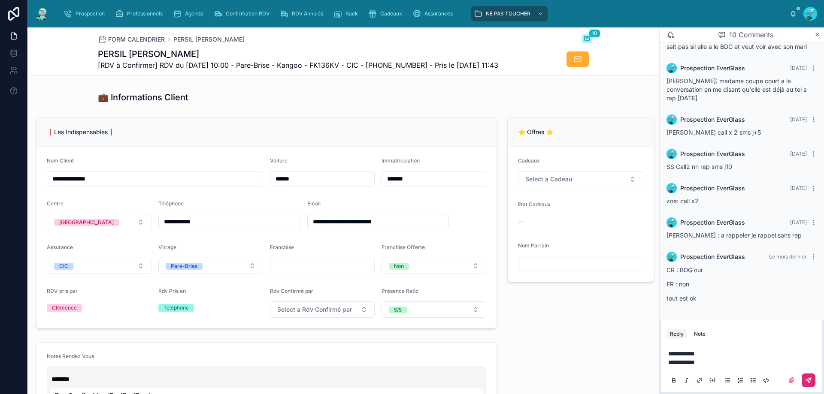
click at [808, 377] on button at bounding box center [808, 381] width 14 height 14
click at [581, 57] on div "**********" at bounding box center [425, 197] width 796 height 394
click at [575, 59] on icon at bounding box center [577, 59] width 9 height 9
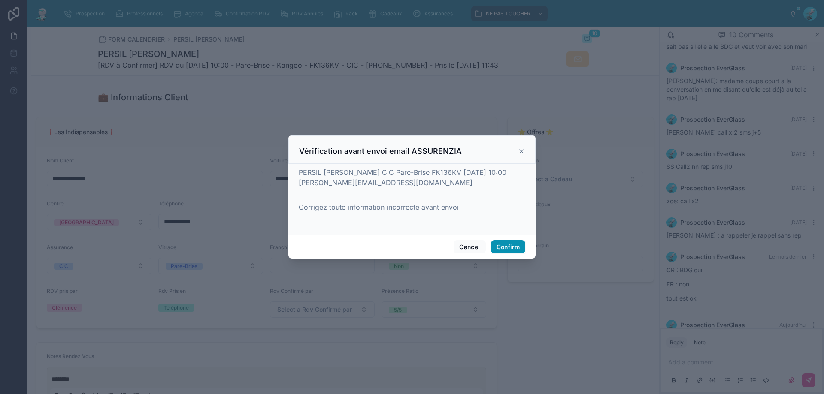
click at [506, 247] on button "Confirm" at bounding box center [508, 247] width 34 height 14
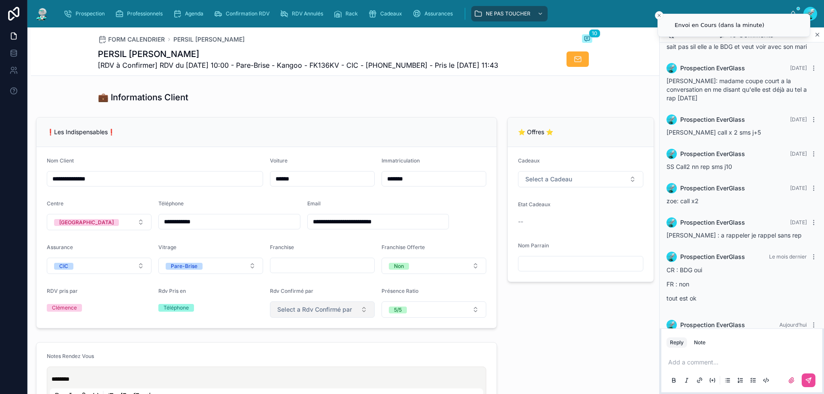
click at [332, 314] on span "Select a Rdv Confirmé par" at bounding box center [314, 309] width 75 height 9
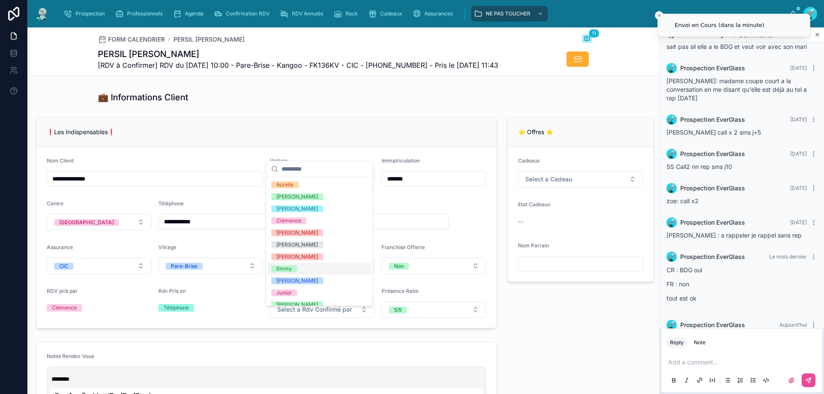
click at [308, 267] on div "Emmy" at bounding box center [319, 269] width 103 height 12
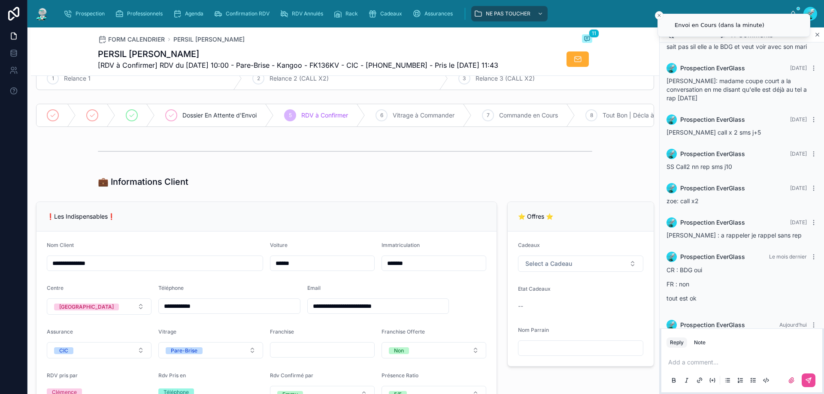
scroll to position [86, 0]
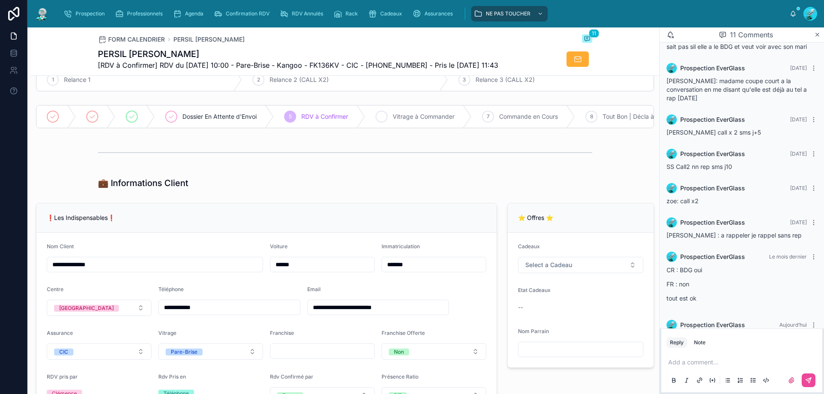
click at [383, 117] on icon at bounding box center [381, 116] width 7 height 7
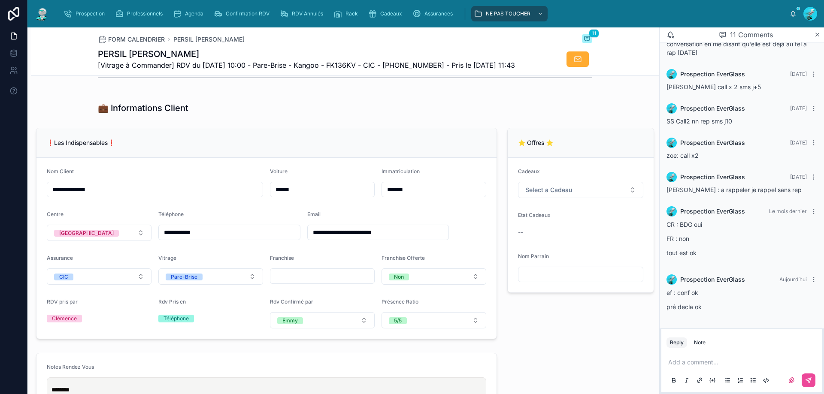
scroll to position [0, 0]
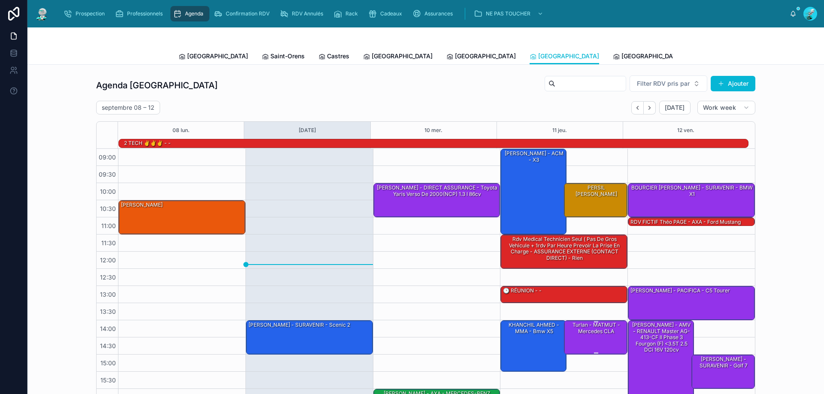
click at [581, 329] on div "Turlan - MATMUT - Mercedes CLA" at bounding box center [595, 328] width 61 height 14
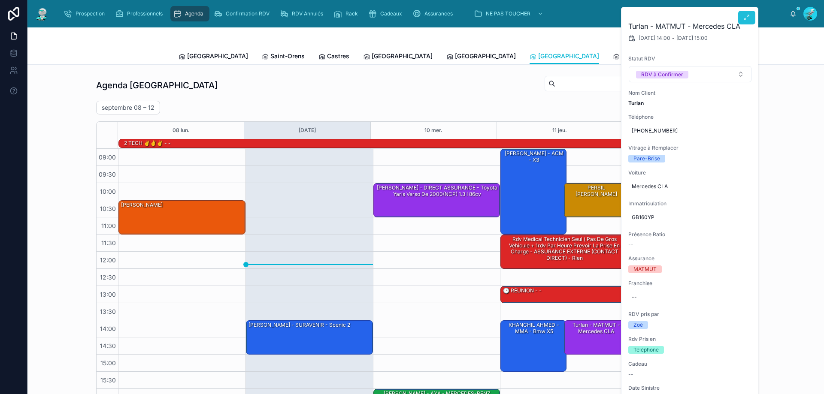
click at [750, 18] on button at bounding box center [746, 18] width 17 height 14
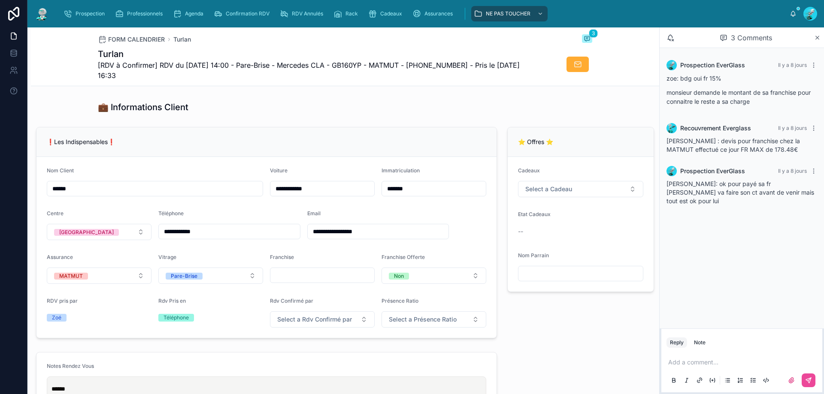
scroll to position [172, 0]
click at [435, 63] on span "[RDV à Confirmer] RDV du 11/09/2025 14:00 - Pare-Brise - Mercedes CLA - GB160YP…" at bounding box center [313, 70] width 430 height 21
copy span "33628044826"
click at [699, 362] on p at bounding box center [743, 362] width 151 height 9
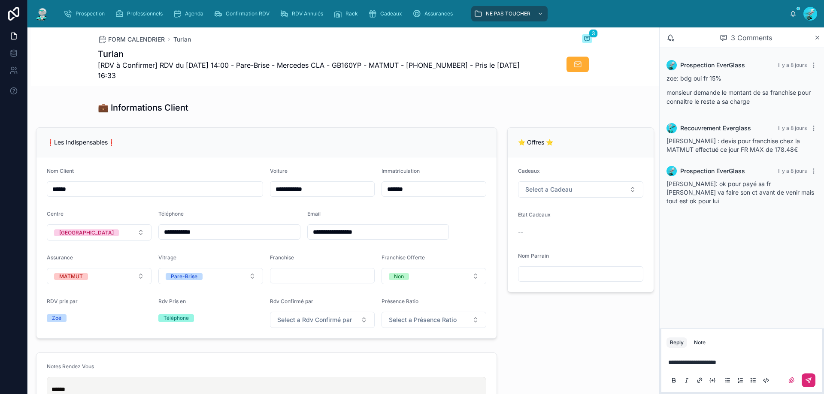
click at [807, 381] on icon at bounding box center [808, 380] width 7 height 7
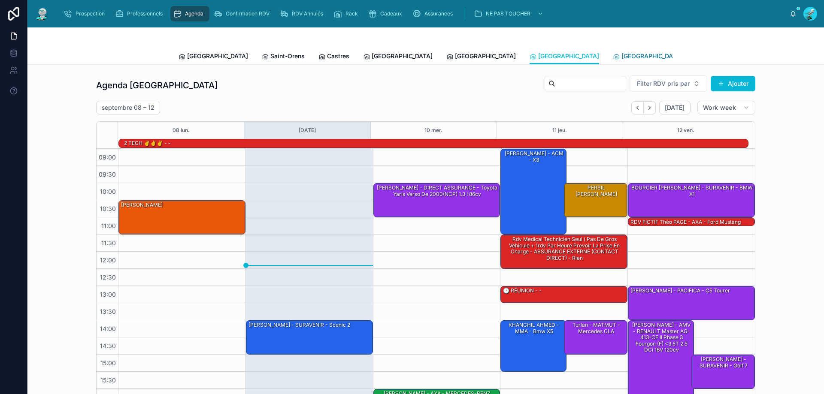
click at [621, 56] on span "[GEOGRAPHIC_DATA]" at bounding box center [651, 56] width 61 height 9
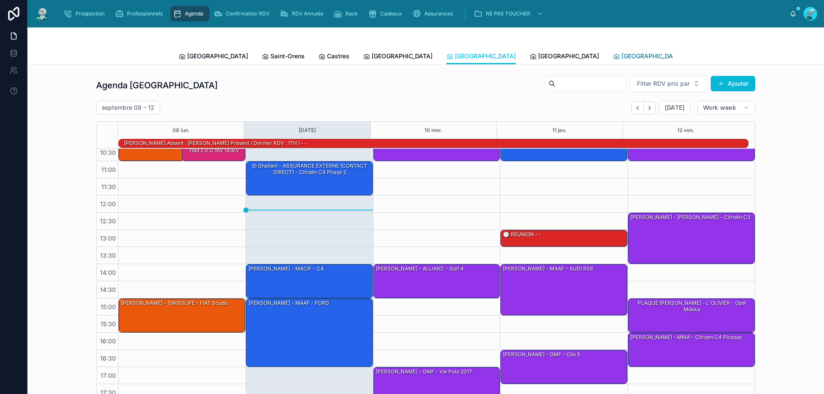
click at [621, 55] on span "[GEOGRAPHIC_DATA]" at bounding box center [651, 56] width 61 height 9
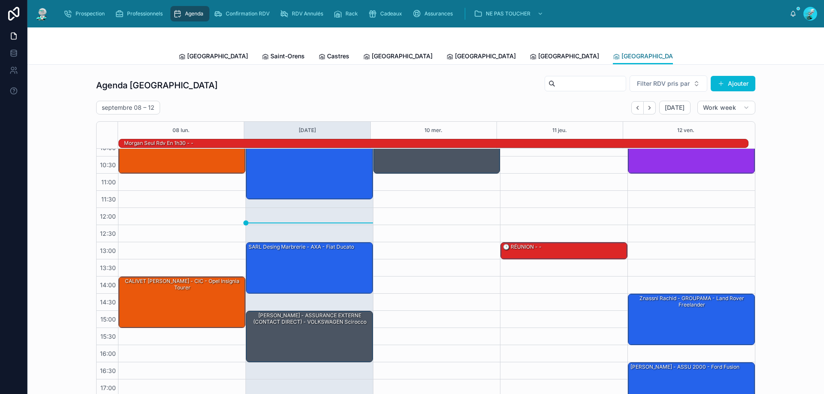
scroll to position [56, 0]
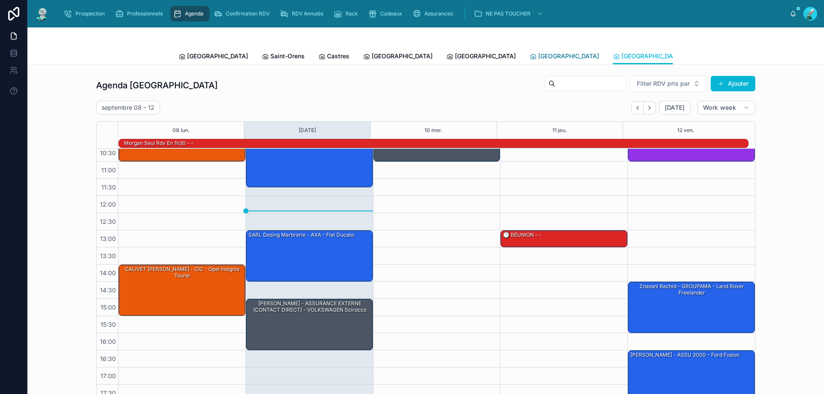
click at [529, 60] on link "[GEOGRAPHIC_DATA]" at bounding box center [563, 56] width 69 height 17
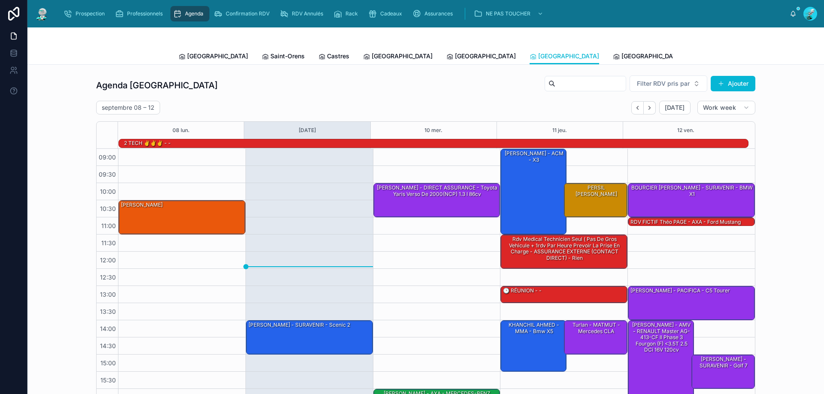
click at [776, 58] on span "Tous Centres" at bounding box center [795, 56] width 38 height 9
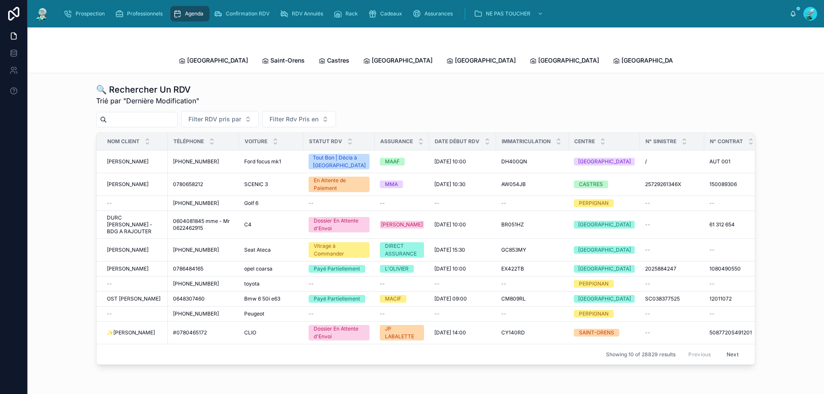
click at [129, 114] on input "text" at bounding box center [142, 120] width 70 height 12
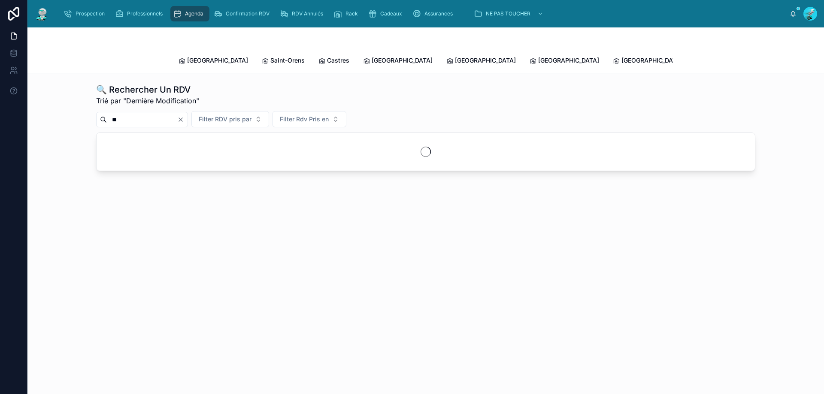
type input "*"
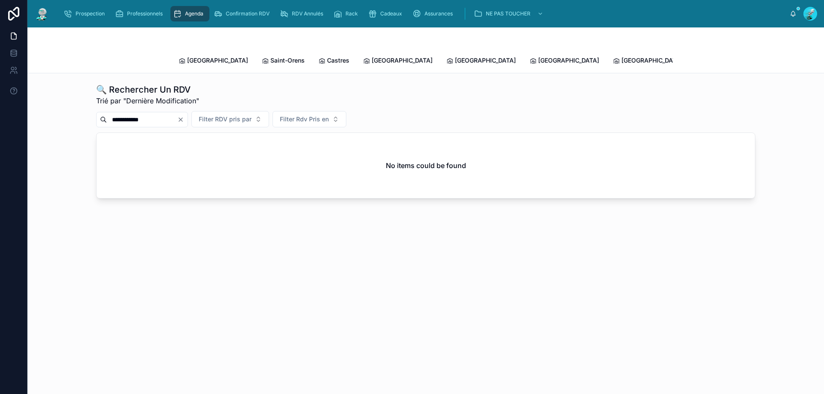
drag, startPoint x: 163, startPoint y: 111, endPoint x: 111, endPoint y: 112, distance: 52.3
click at [111, 114] on input "**********" at bounding box center [142, 120] width 70 height 12
type input "**********"
click at [89, 14] on span "Prospection" at bounding box center [90, 13] width 29 height 7
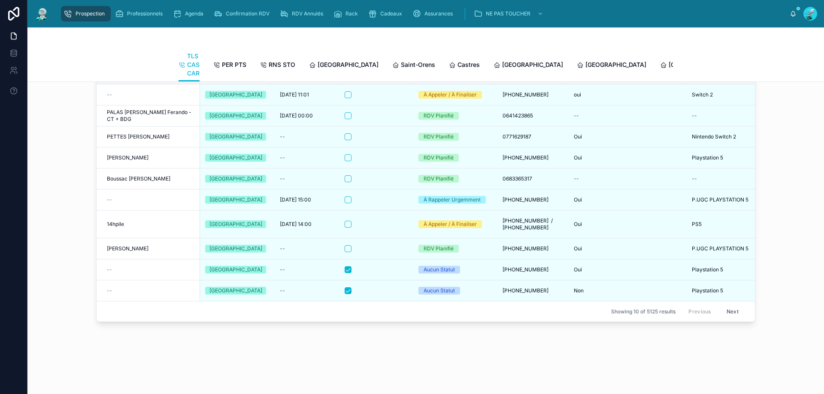
scroll to position [987, 0]
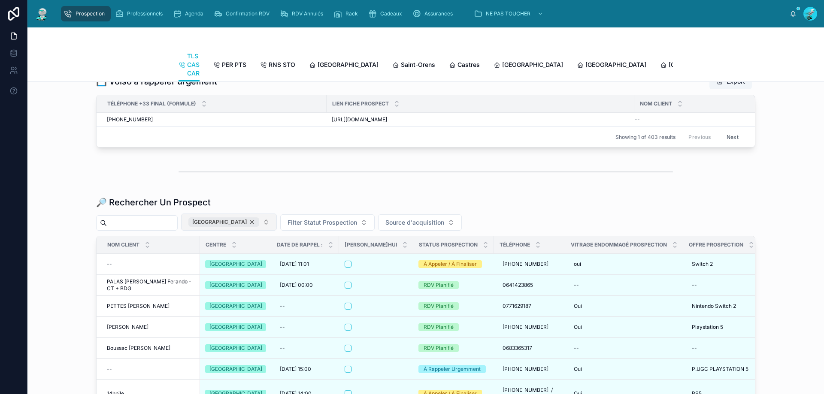
click at [245, 227] on div "TOULOUSE" at bounding box center [223, 221] width 71 height 9
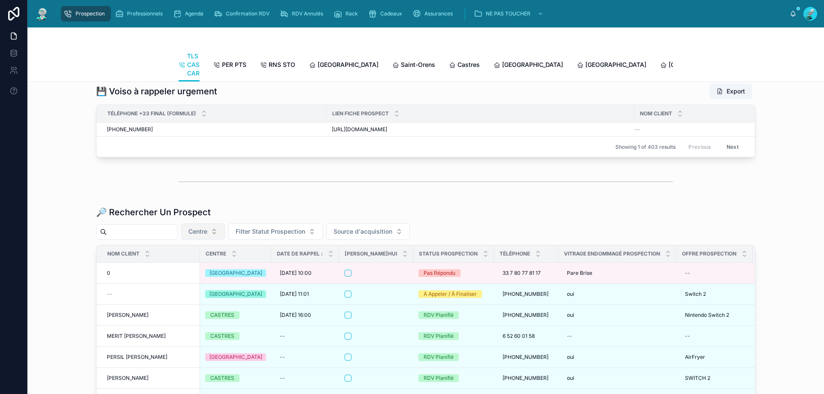
scroll to position [987, 0]
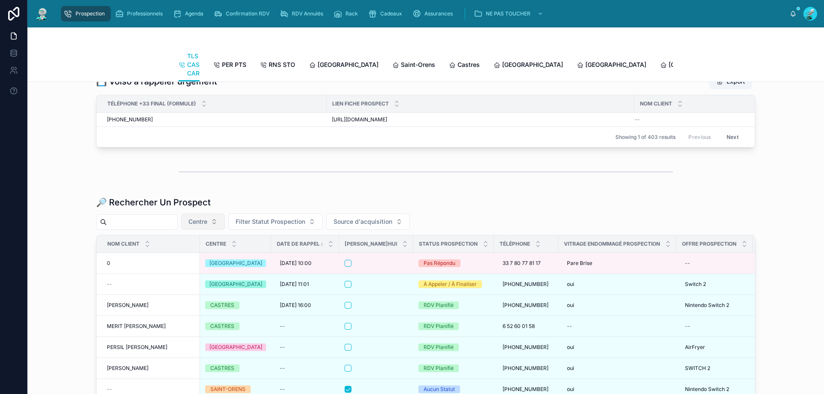
click at [131, 228] on input "text" at bounding box center [142, 222] width 70 height 12
paste input "**********"
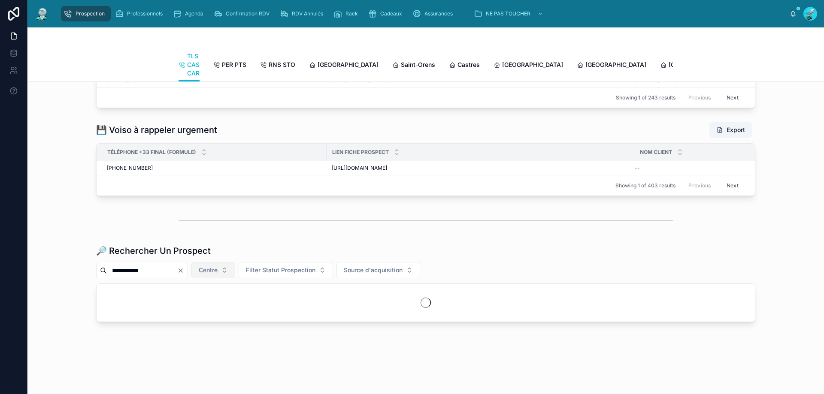
scroll to position [987, 0]
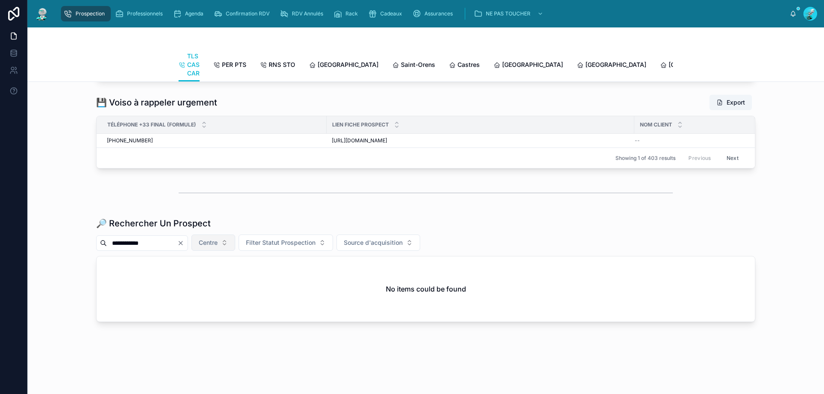
type input "**********"
click at [200, 10] on div "Agenda" at bounding box center [190, 14] width 34 height 14
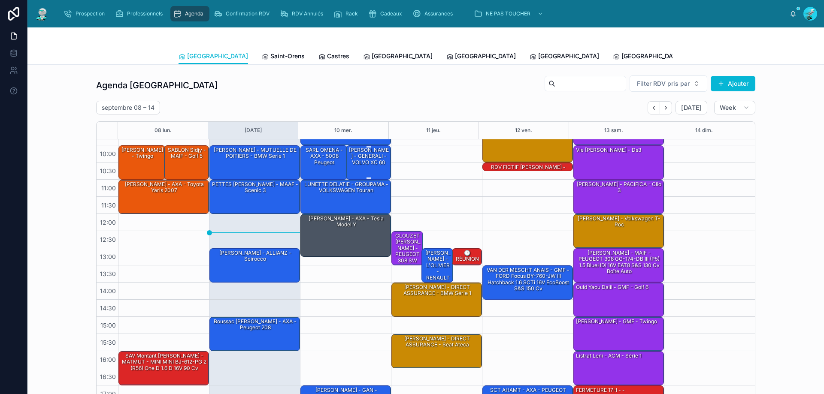
scroll to position [43, 0]
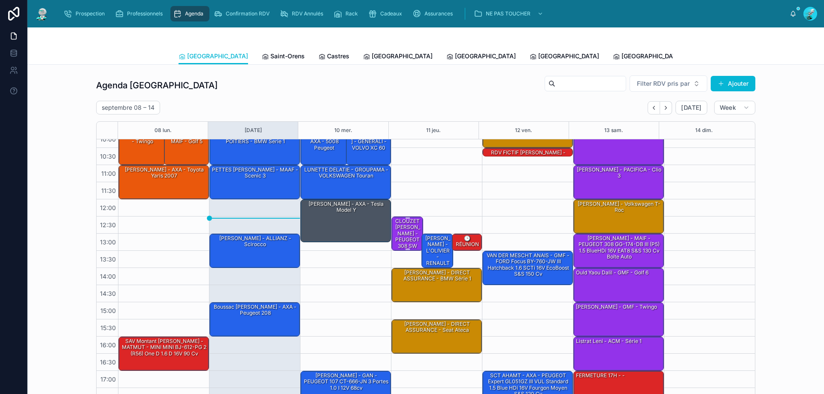
click at [394, 218] on div at bounding box center [407, 217] width 29 height 1
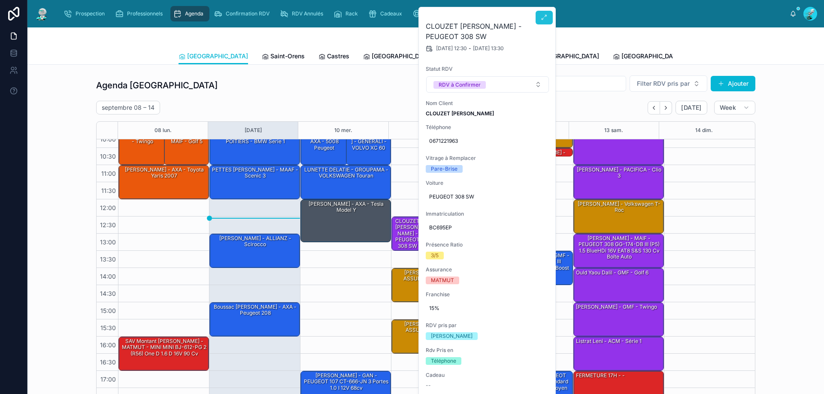
click at [546, 17] on icon at bounding box center [544, 17] width 7 height 7
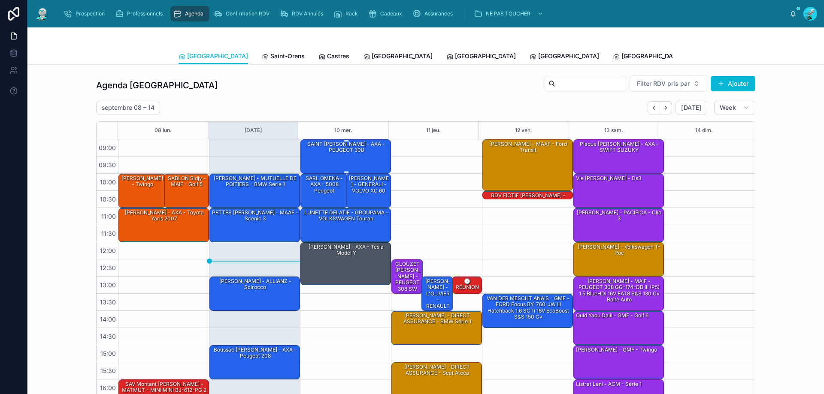
click at [357, 155] on div "SAINT GELIS David - AXA - PEUGEOT 308" at bounding box center [346, 156] width 88 height 33
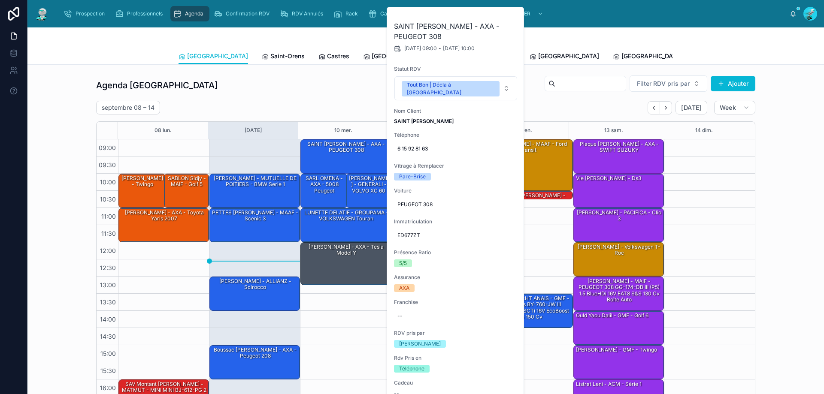
click at [355, 93] on div "Agenda Toulouse Filter RDV pris par Ajouter" at bounding box center [425, 85] width 659 height 21
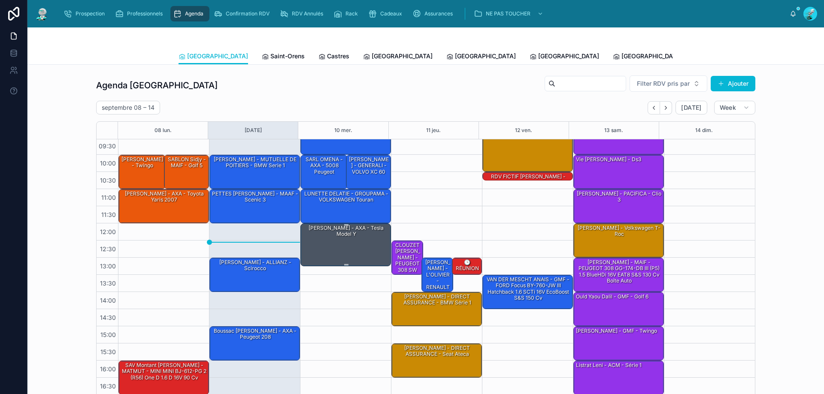
scroll to position [46, 0]
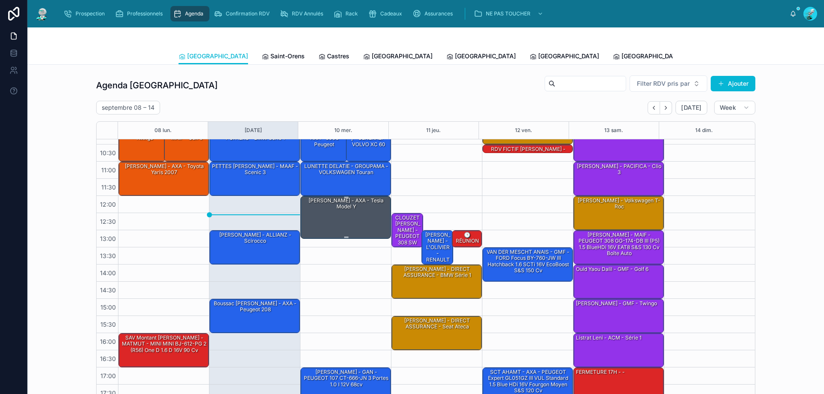
click at [344, 207] on div "DEGAN Yannick - AXA - Tesla model y" at bounding box center [346, 204] width 88 height 14
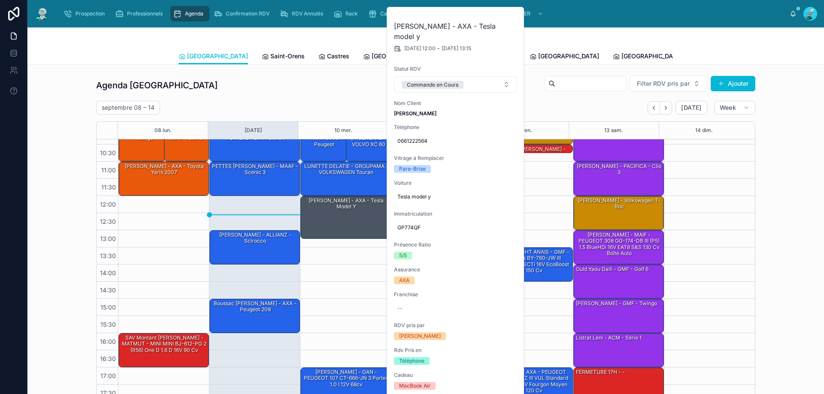
click at [350, 87] on div "Agenda Toulouse Filter RDV pris par Ajouter" at bounding box center [425, 85] width 659 height 21
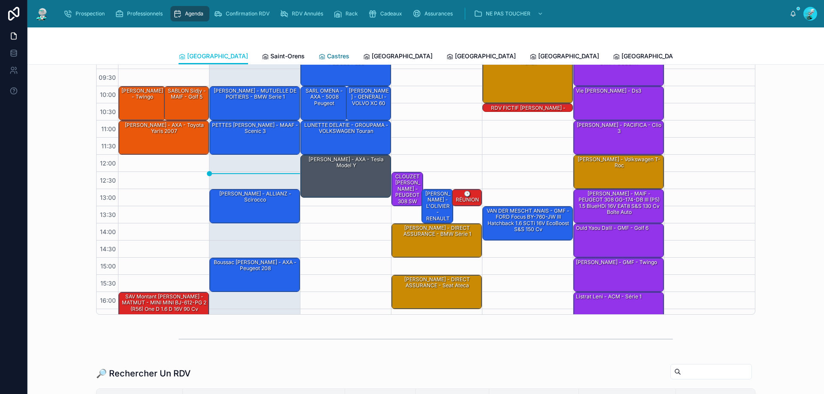
scroll to position [86, 0]
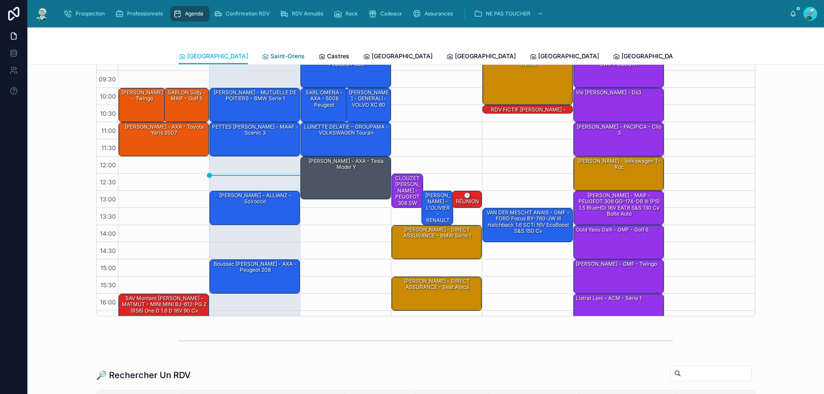
click at [270, 53] on span "Saint-Orens" at bounding box center [287, 56] width 34 height 9
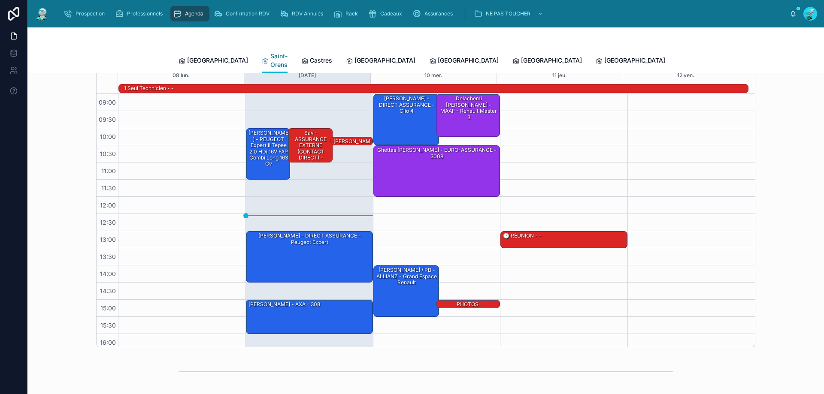
scroll to position [43, 0]
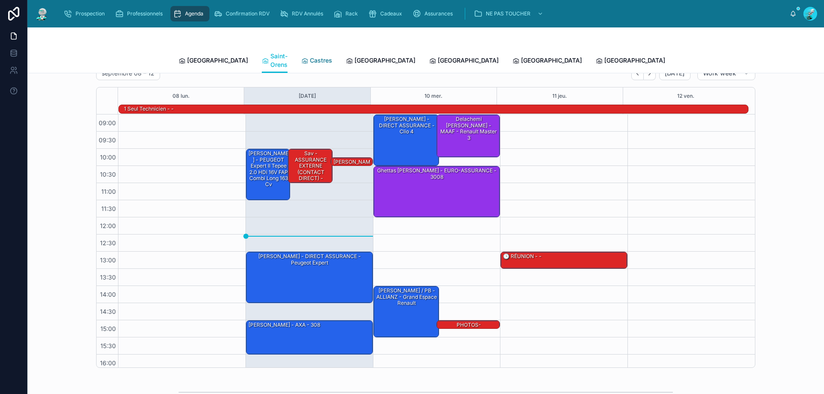
click at [310, 56] on span "Castres" at bounding box center [321, 60] width 22 height 9
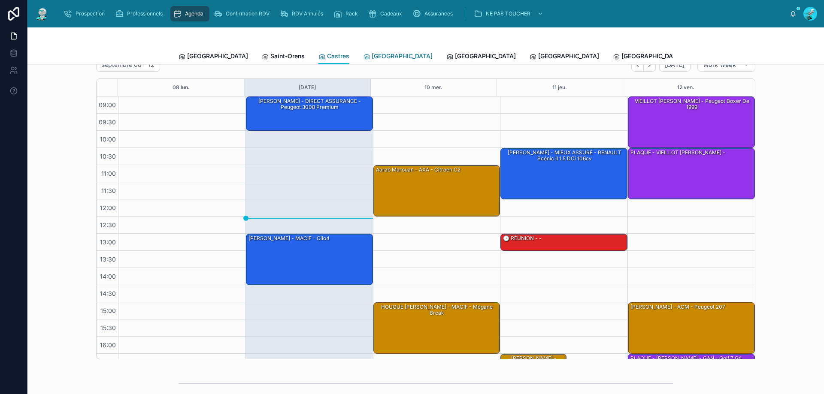
scroll to position [46, 0]
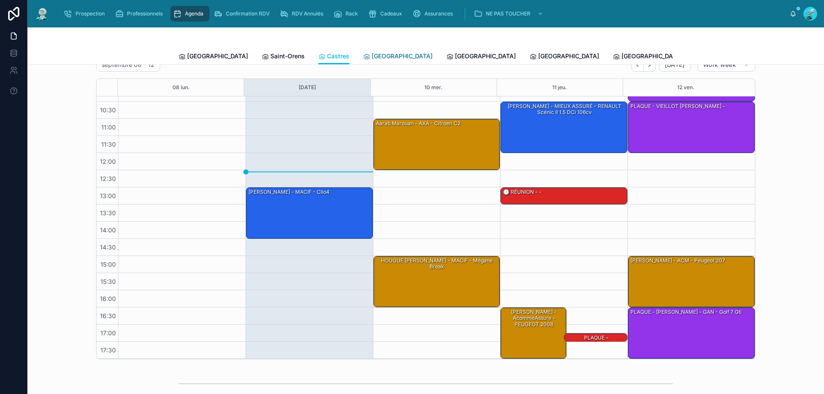
click at [372, 54] on span "[GEOGRAPHIC_DATA]" at bounding box center [402, 56] width 61 height 9
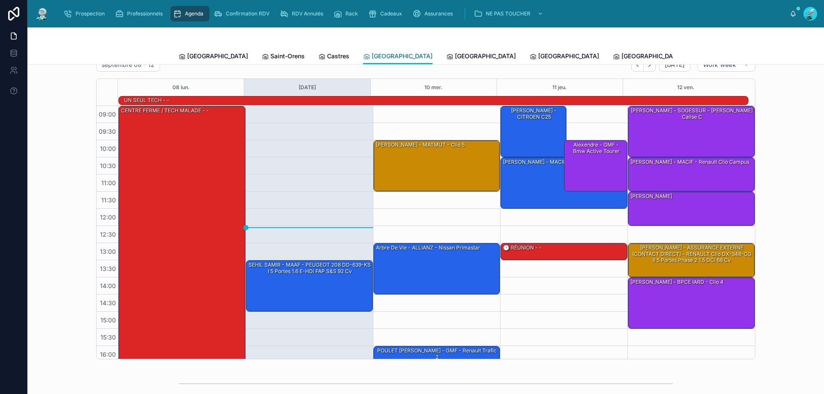
scroll to position [56, 0]
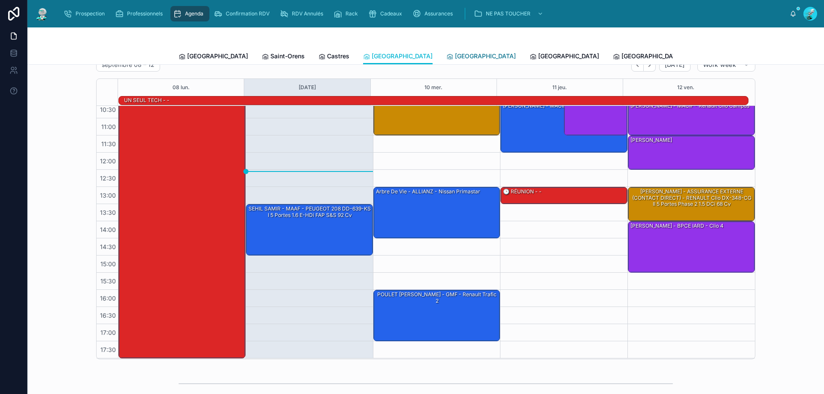
click at [455, 56] on span "[GEOGRAPHIC_DATA]" at bounding box center [485, 56] width 61 height 9
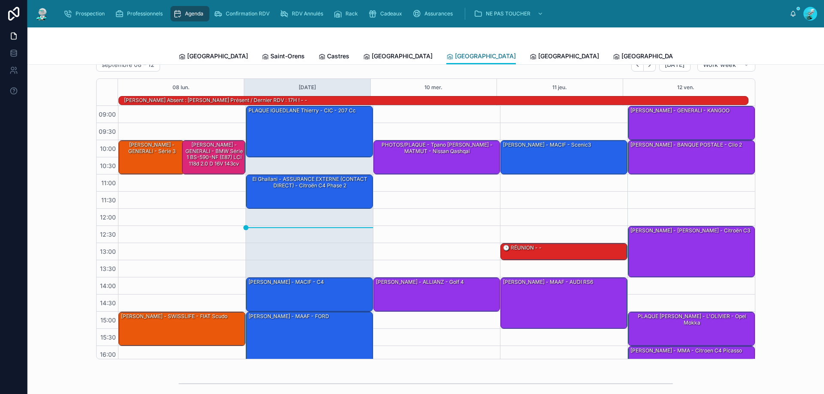
scroll to position [56, 0]
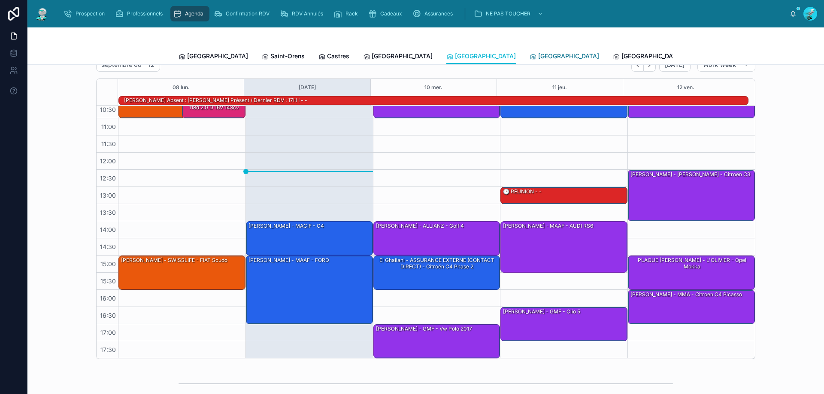
click at [538, 57] on span "[GEOGRAPHIC_DATA]" at bounding box center [568, 56] width 61 height 9
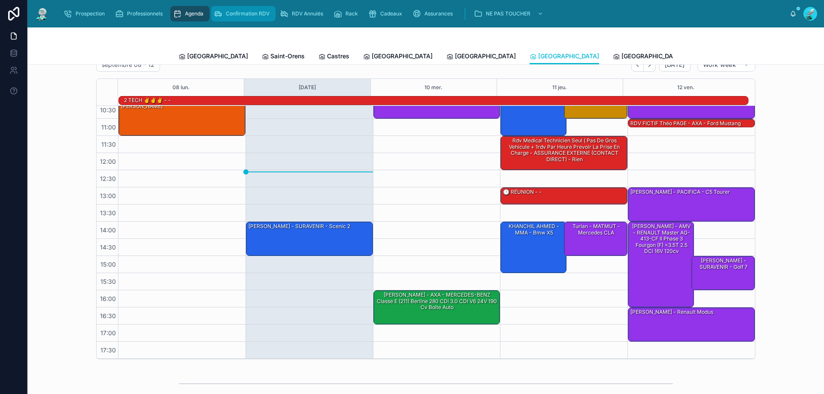
click at [253, 13] on span "Confirmation RDV" at bounding box center [248, 13] width 44 height 7
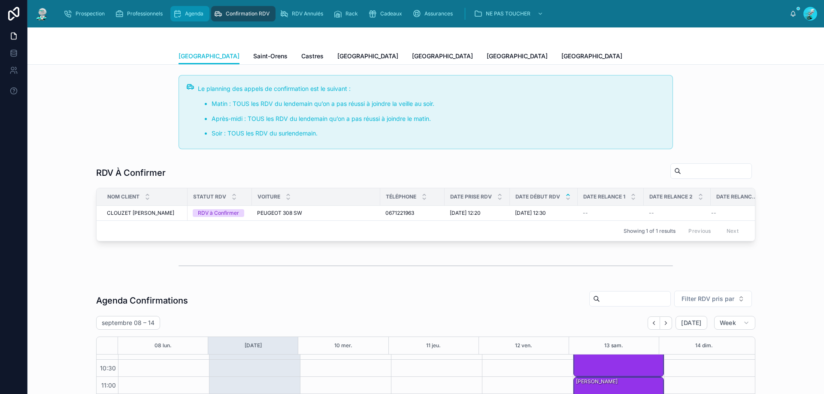
click at [198, 12] on span "Agenda" at bounding box center [194, 13] width 18 height 7
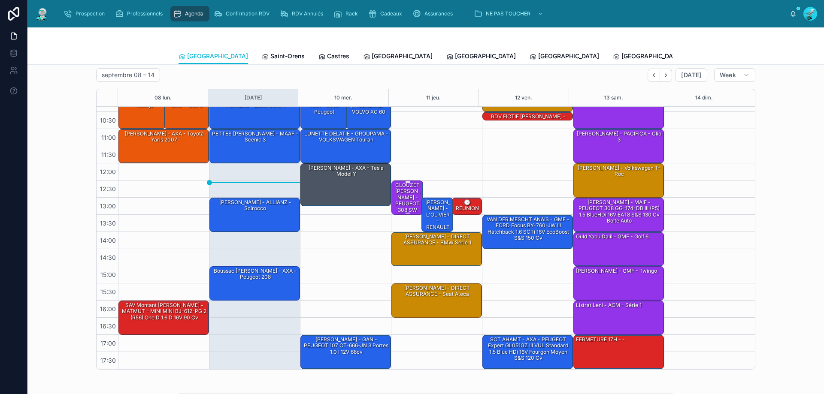
scroll to position [86, 0]
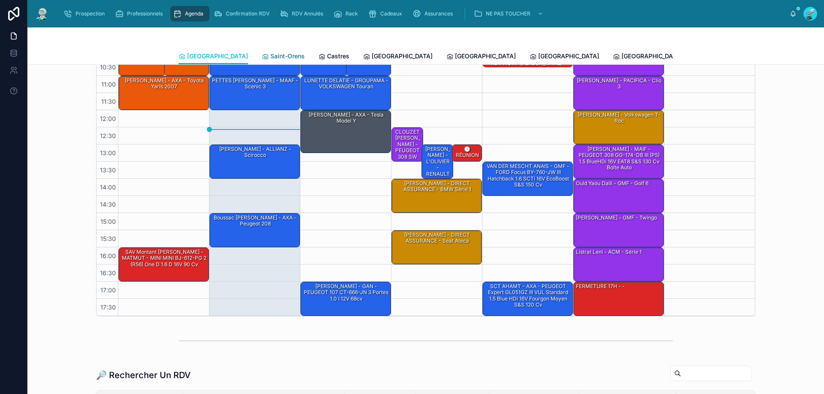
click at [270, 57] on span "Saint-Orens" at bounding box center [287, 56] width 34 height 9
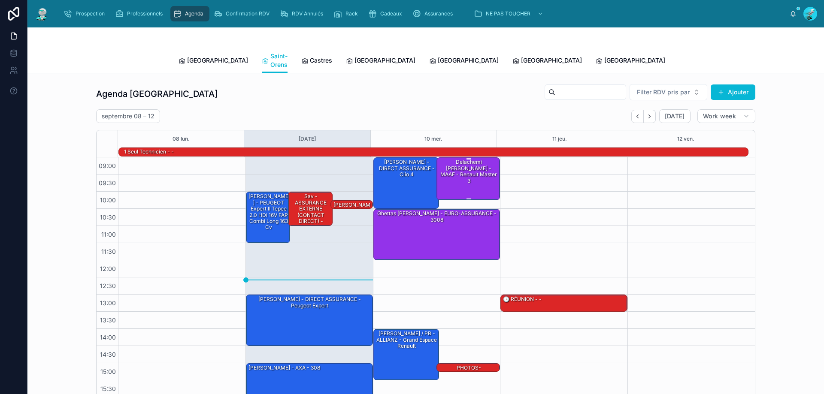
click at [478, 171] on div "Delachemi Jimmy - MAAF - Renault master 3" at bounding box center [468, 178] width 61 height 41
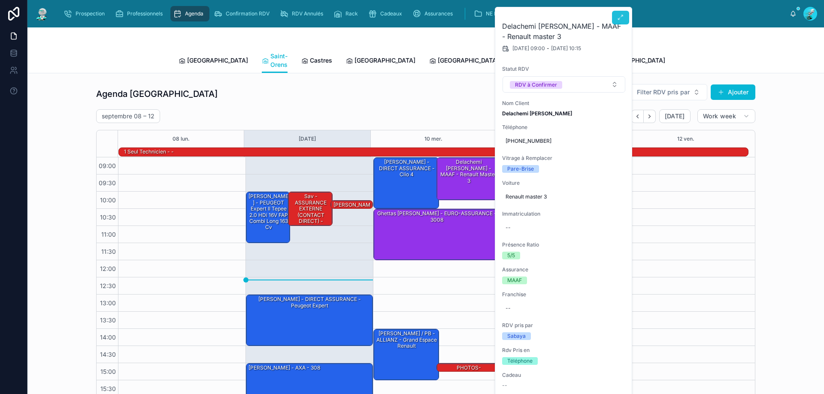
click at [619, 17] on icon at bounding box center [620, 17] width 7 height 7
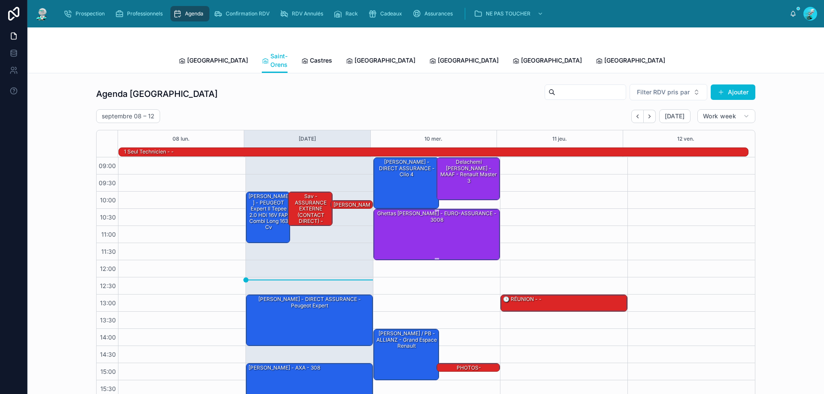
click at [440, 215] on div "Ghettas Matthieu - EURO-ASSURANCE - 3008" at bounding box center [437, 234] width 124 height 50
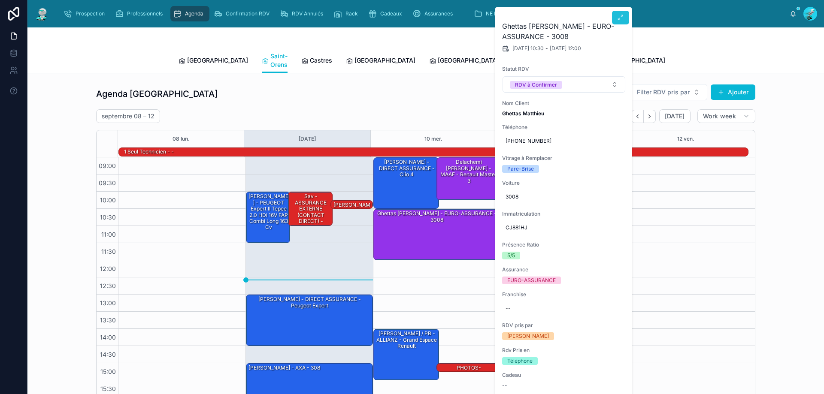
click at [622, 17] on icon at bounding box center [620, 17] width 7 height 7
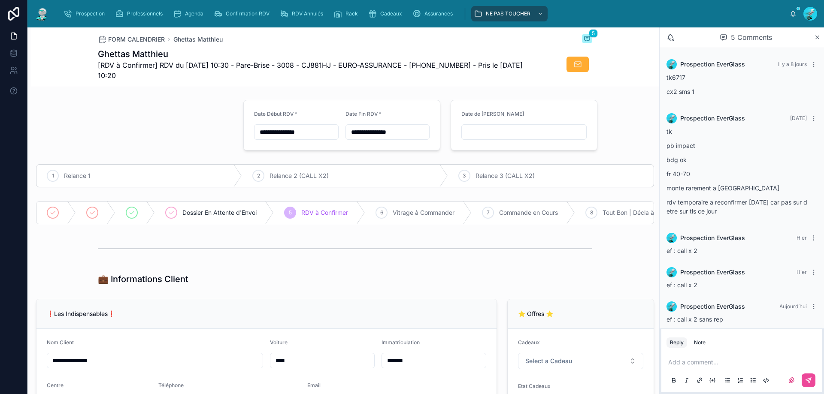
scroll to position [7, 0]
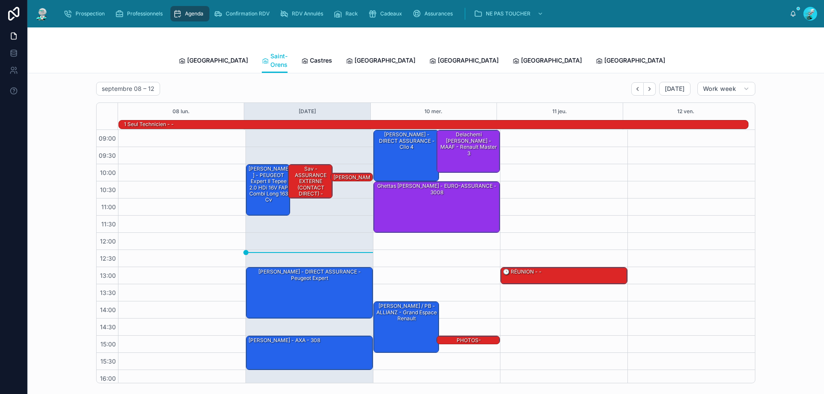
scroll to position [43, 0]
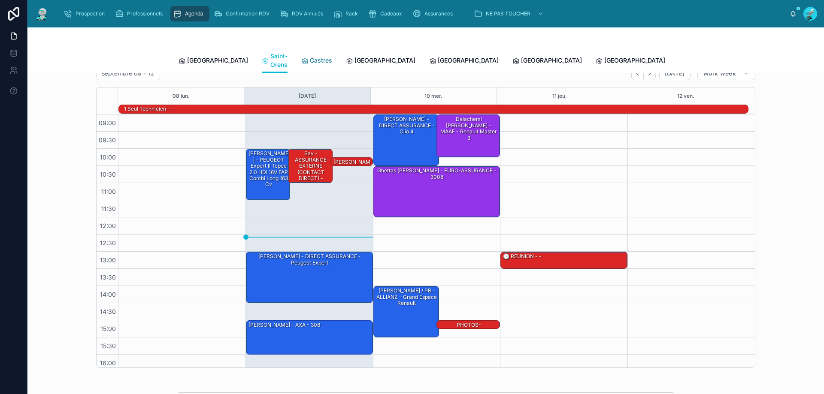
click at [310, 60] on span "Castres" at bounding box center [321, 60] width 22 height 9
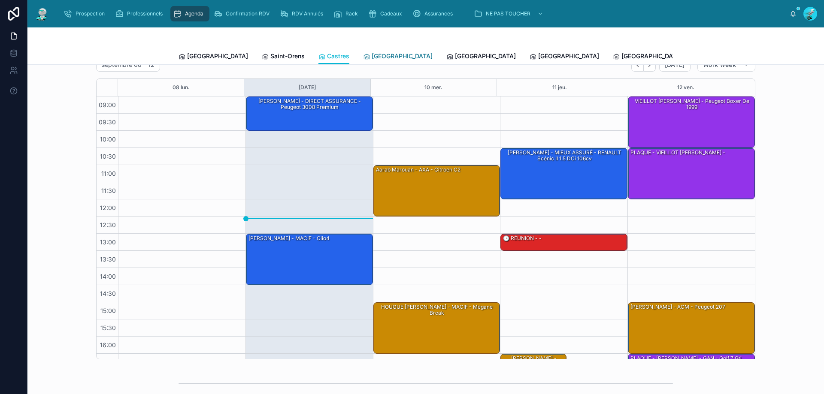
click at [372, 58] on span "[GEOGRAPHIC_DATA]" at bounding box center [402, 56] width 61 height 9
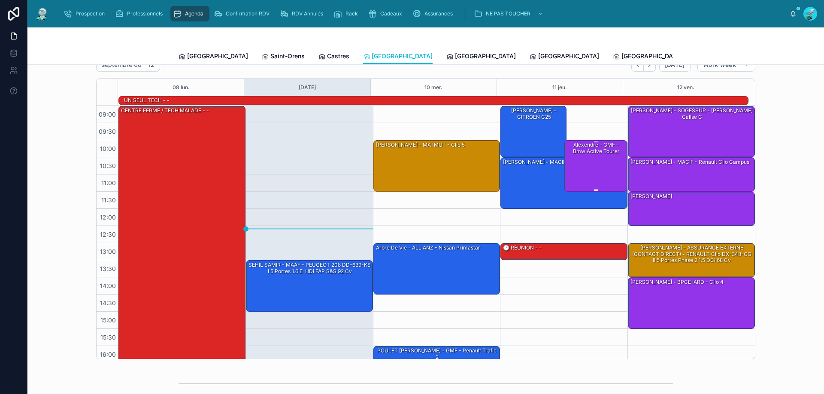
click at [599, 163] on div "Alexendre - GMF - bmw active tourer" at bounding box center [595, 166] width 61 height 50
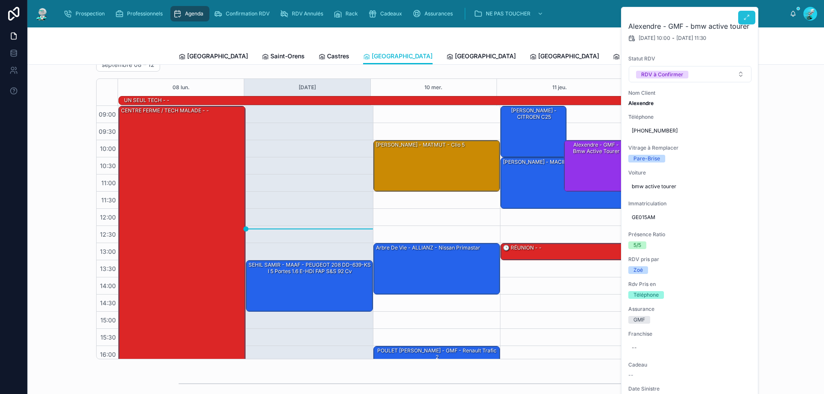
click at [746, 19] on icon at bounding box center [746, 17] width 7 height 7
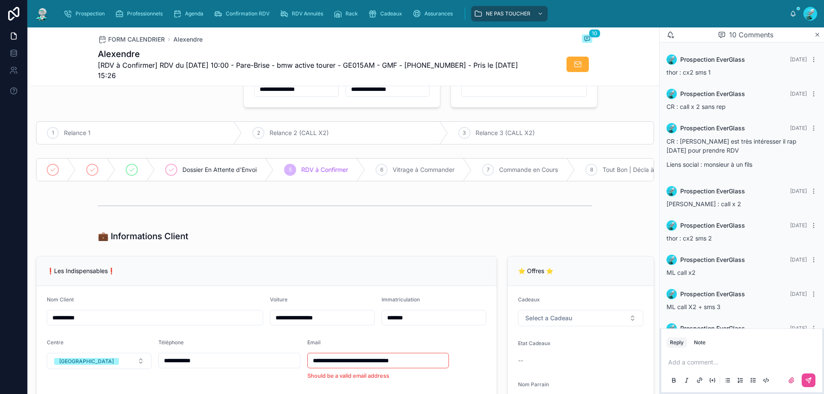
scroll to position [188, 0]
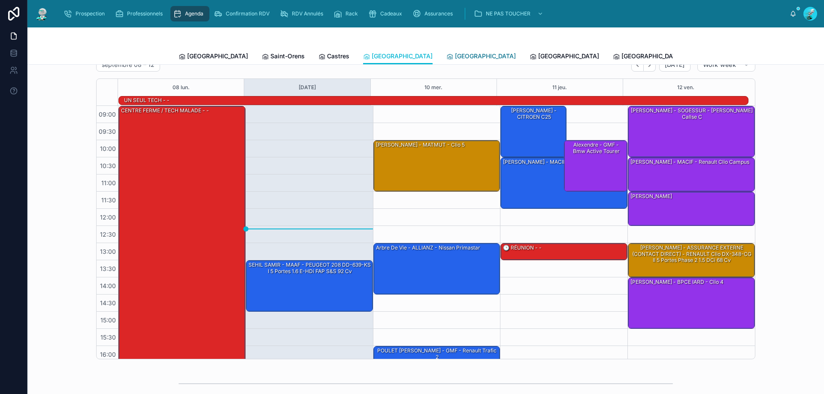
click at [455, 59] on span "[GEOGRAPHIC_DATA]" at bounding box center [485, 56] width 61 height 9
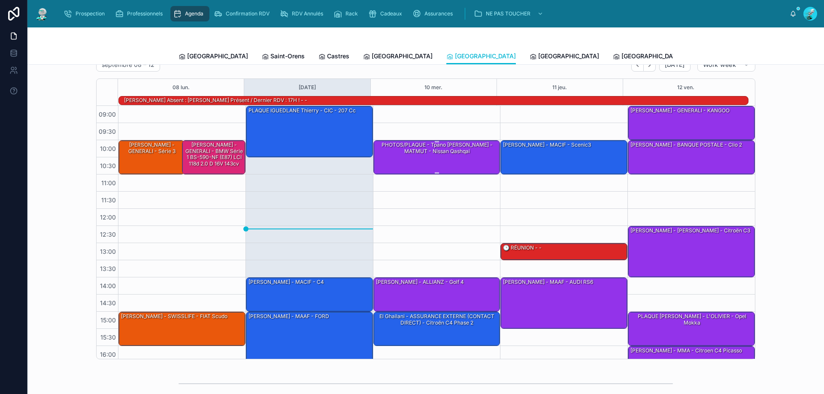
click at [418, 157] on div "PHOTOS/PLAQUE - Tpano [PERSON_NAME] - MATMUT - Nissan Qashqai" at bounding box center [437, 157] width 124 height 33
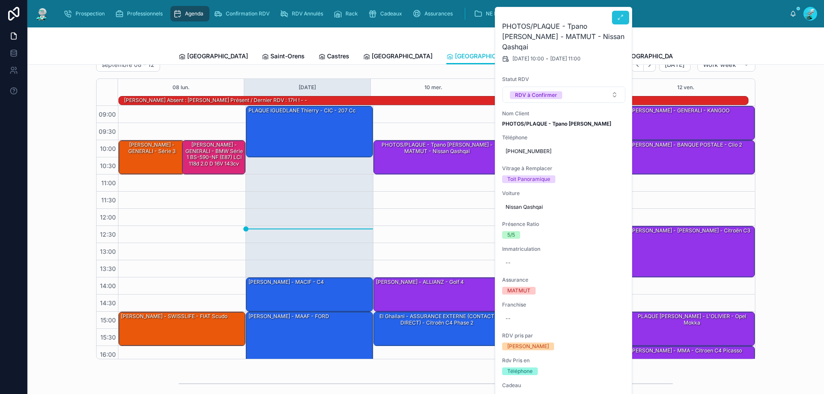
click at [623, 14] on button at bounding box center [620, 18] width 17 height 14
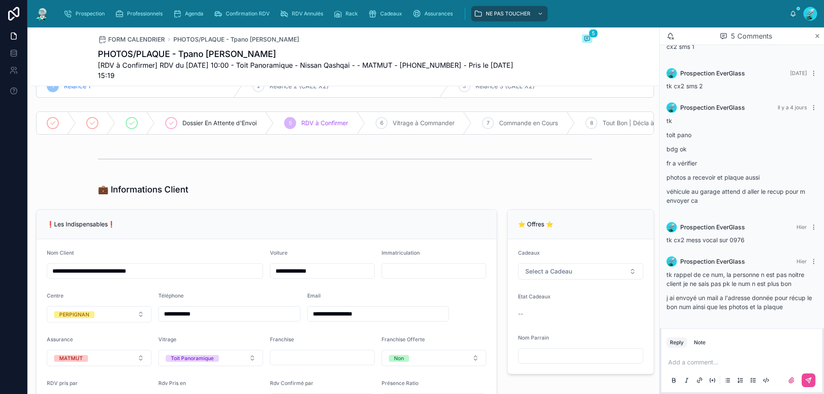
scroll to position [214, 0]
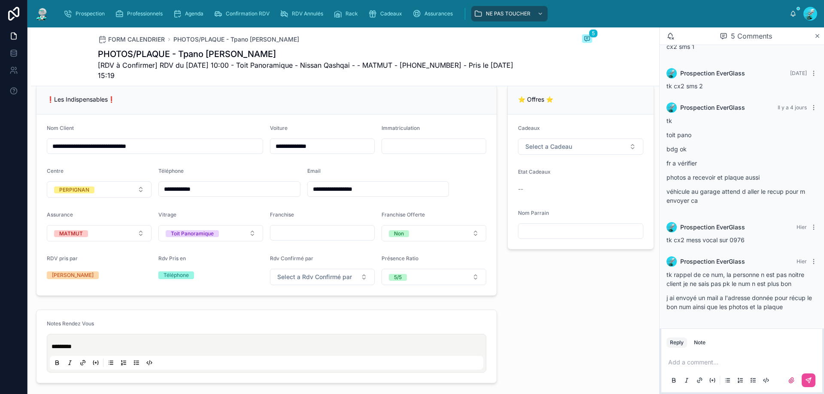
drag, startPoint x: 382, startPoint y: 194, endPoint x: 252, endPoint y: 209, distance: 130.8
click at [252, 209] on form "**********" at bounding box center [266, 205] width 460 height 181
click at [386, 170] on form "**********" at bounding box center [266, 205] width 460 height 181
drag, startPoint x: 380, startPoint y: 197, endPoint x: 305, endPoint y: 202, distance: 74.9
click at [300, 203] on form "**********" at bounding box center [266, 205] width 460 height 181
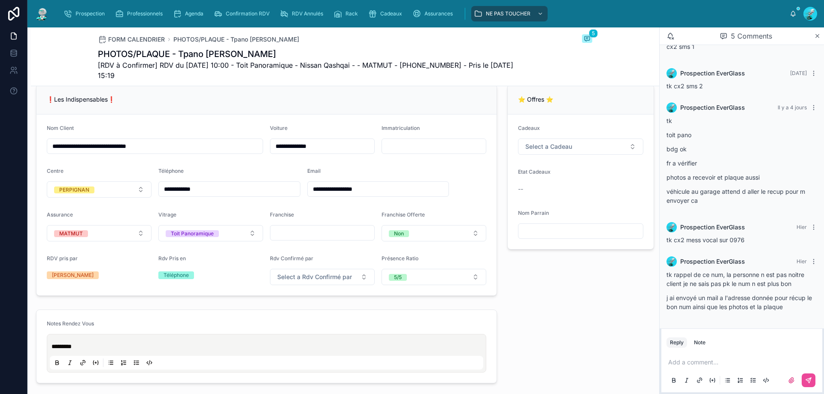
click at [378, 100] on div "❗Les Indispensables❗" at bounding box center [266, 100] width 460 height 30
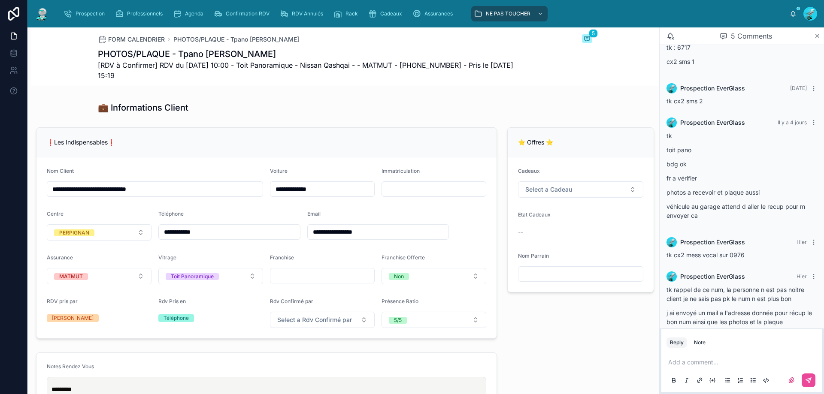
scroll to position [43, 0]
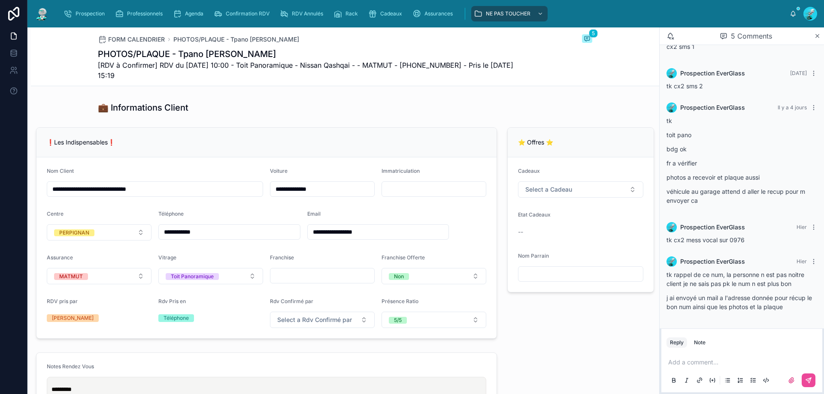
click at [206, 237] on input "**********" at bounding box center [229, 232] width 141 height 12
type input "**********"
click at [284, 114] on div "💼 Informations Client" at bounding box center [345, 108] width 494 height 12
click at [671, 359] on p at bounding box center [743, 362] width 151 height 9
click at [448, 63] on span "[RDV à Confirmer] RDV du 10/09/2025 10:00 - Toit Panoramique - Nissan Qashqai -…" at bounding box center [313, 70] width 430 height 21
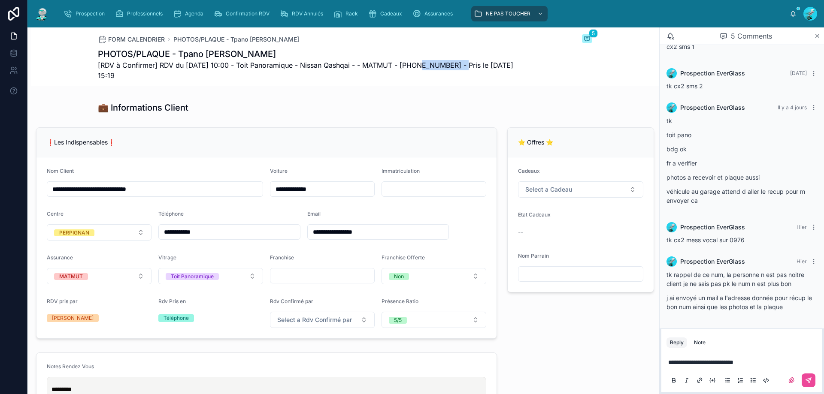
click at [448, 63] on span "[RDV à Confirmer] RDV du 10/09/2025 10:00 - Toit Panoramique - Nissan Qashqai -…" at bounding box center [313, 70] width 430 height 21
click at [797, 359] on span "**********" at bounding box center [733, 362] width 130 height 6
click at [695, 363] on p "**********" at bounding box center [743, 362] width 151 height 9
click at [674, 359] on span "**********" at bounding box center [731, 362] width 127 height 6
click at [713, 363] on p "**********" at bounding box center [743, 362] width 151 height 9
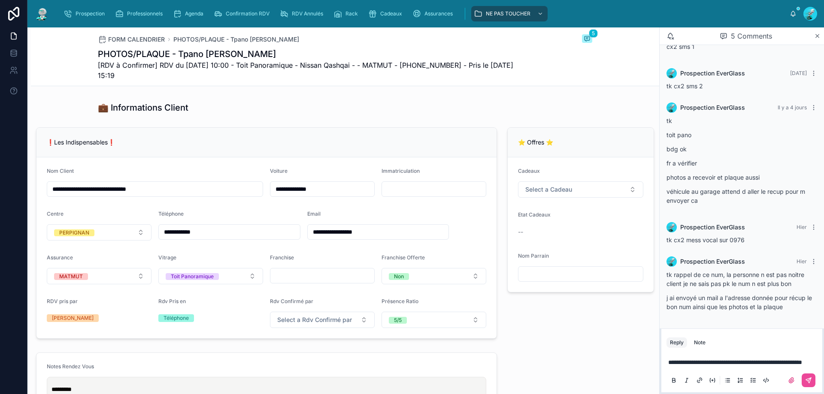
click at [448, 64] on span "[RDV à Confirmer] RDV du 10/09/2025 10:00 - Toit Panoramique - Nissan Qashqai -…" at bounding box center [313, 70] width 430 height 21
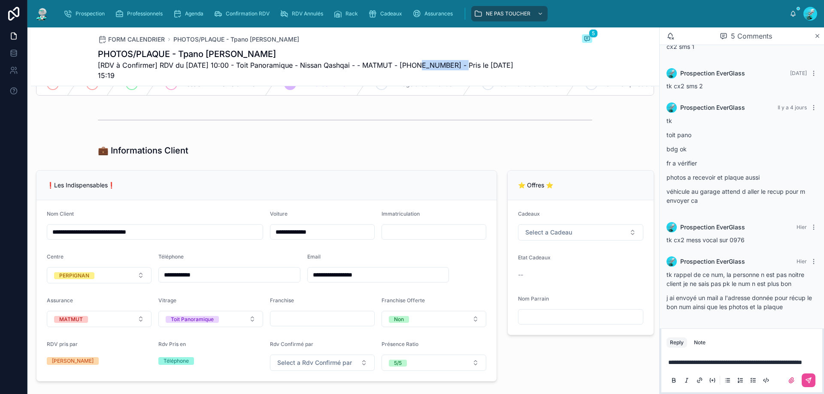
scroll to position [214, 0]
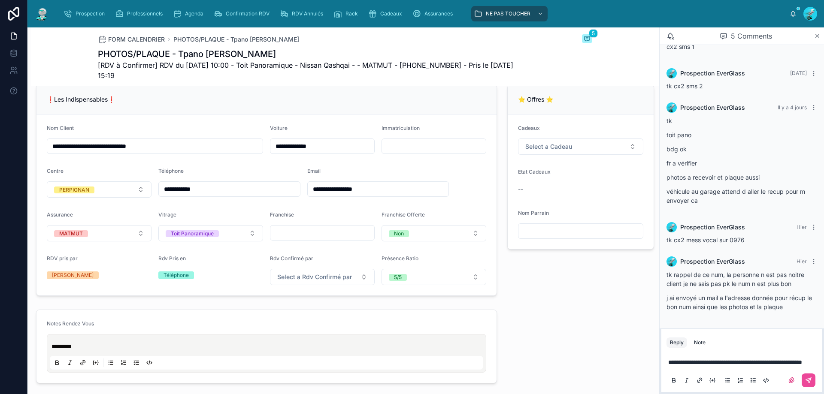
click at [712, 362] on p "**********" at bounding box center [743, 362] width 151 height 9
click at [810, 380] on icon at bounding box center [808, 380] width 7 height 7
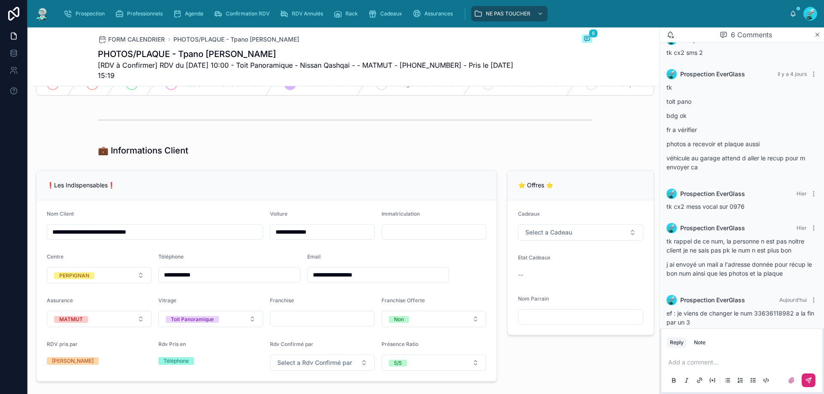
scroll to position [103, 0]
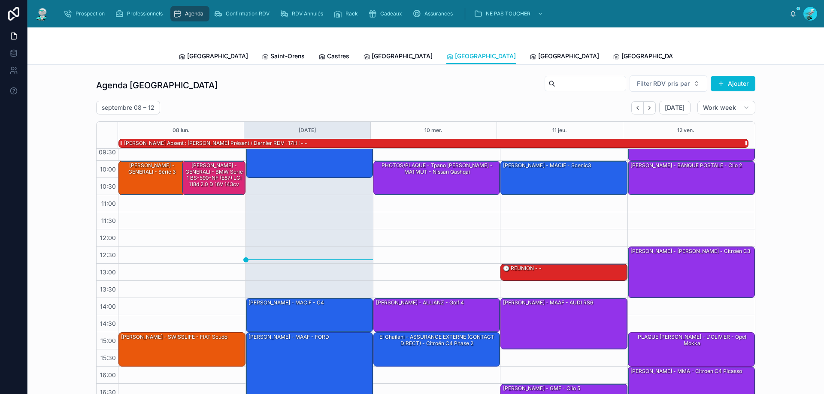
scroll to position [43, 0]
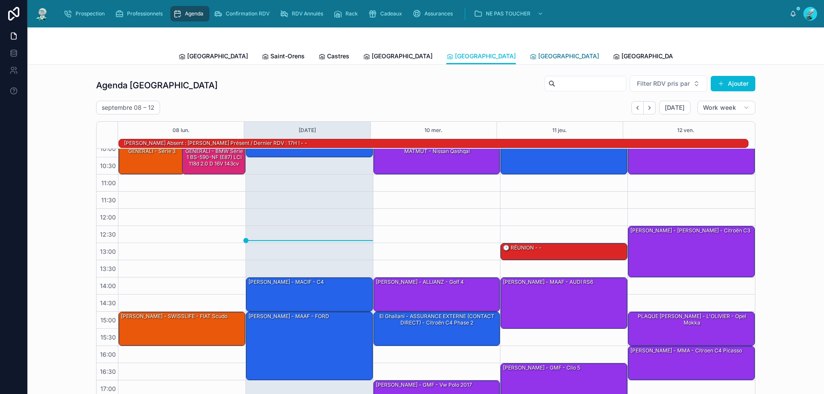
click at [538, 57] on span "[GEOGRAPHIC_DATA]" at bounding box center [568, 56] width 61 height 9
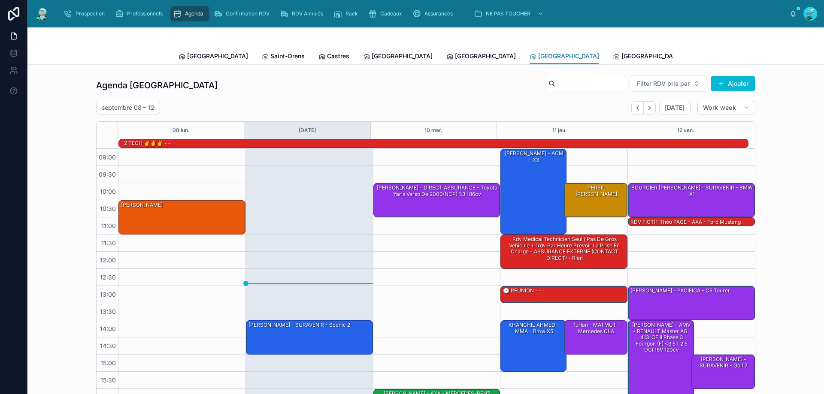
scroll to position [56, 0]
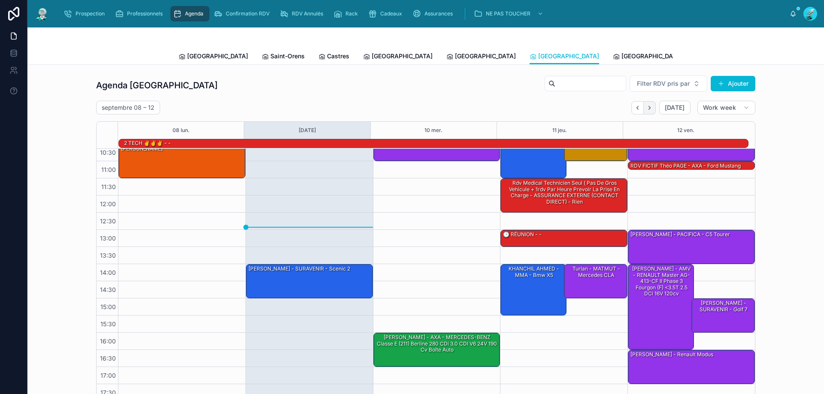
click at [651, 104] on button "Next" at bounding box center [649, 107] width 12 height 13
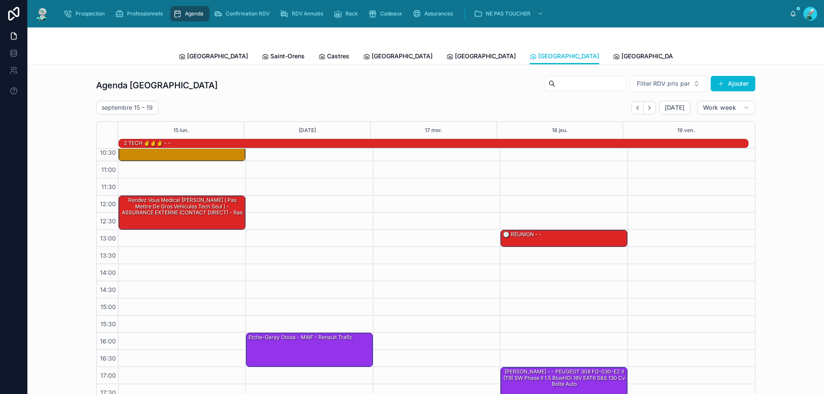
click at [651, 104] on button "Next" at bounding box center [649, 107] width 12 height 13
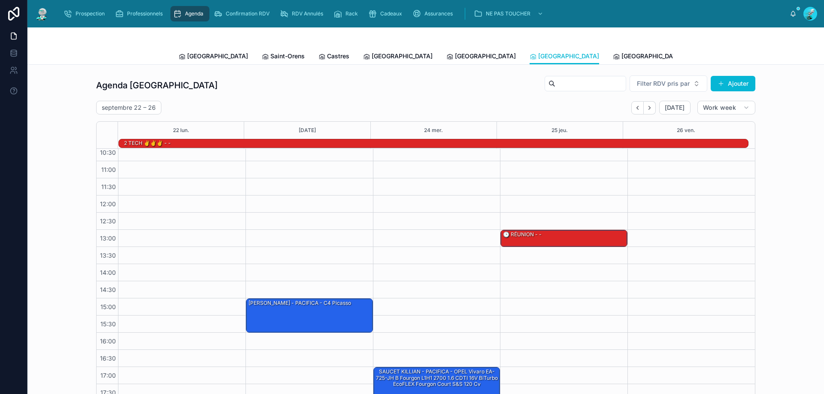
click at [651, 104] on button "Next" at bounding box center [649, 107] width 12 height 13
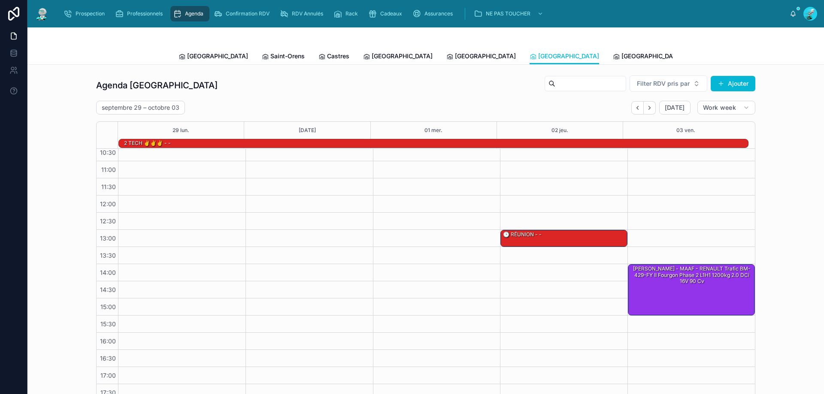
click at [651, 104] on button "Next" at bounding box center [649, 107] width 12 height 13
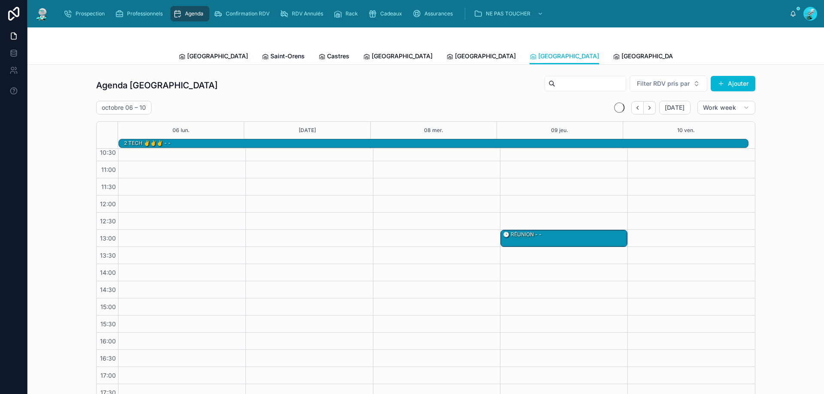
scroll to position [46, 0]
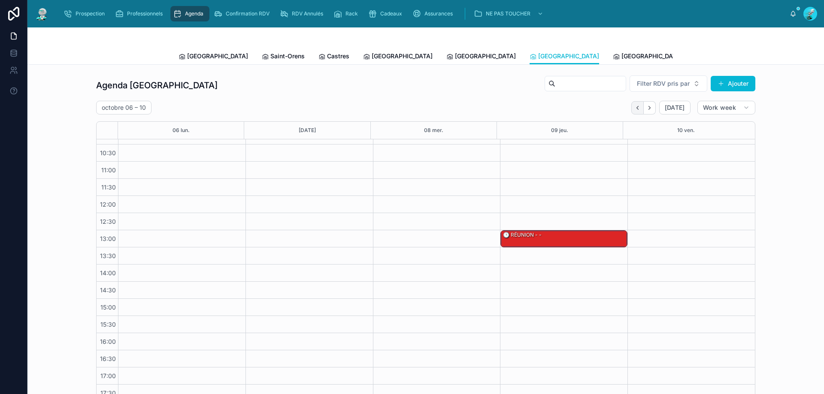
click at [637, 109] on icon "Back" at bounding box center [637, 108] width 6 height 6
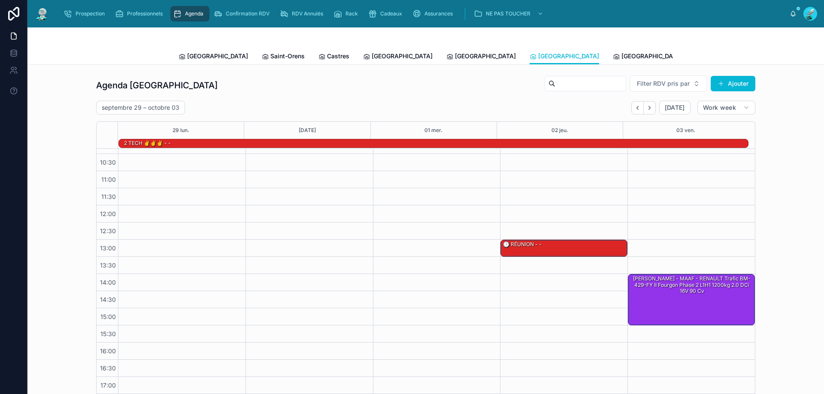
scroll to position [56, 0]
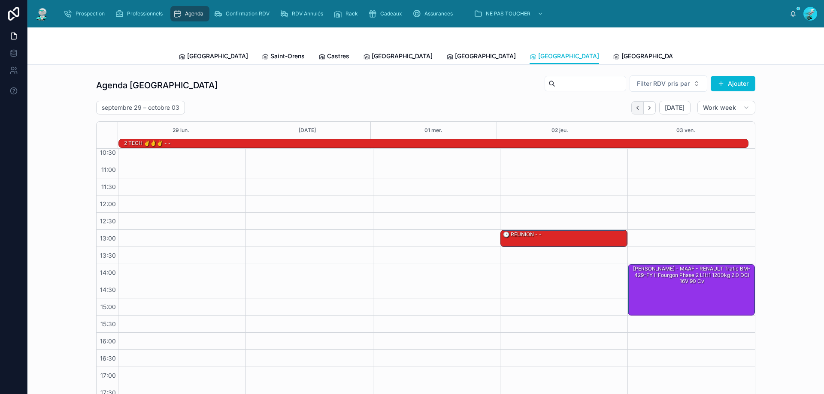
click at [634, 109] on icon "Back" at bounding box center [637, 108] width 6 height 6
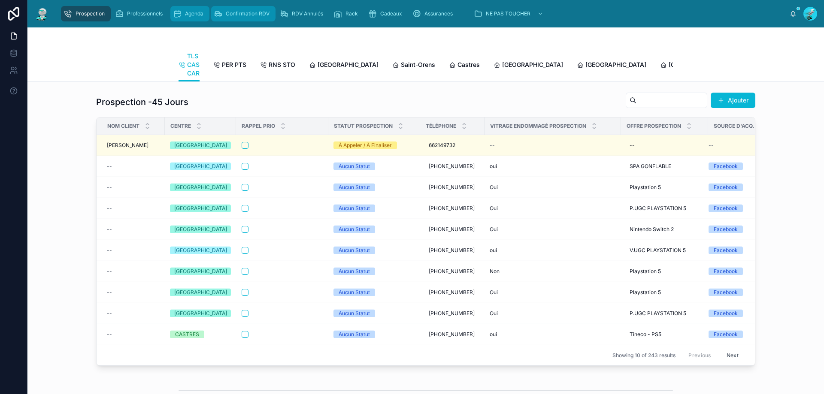
click at [185, 13] on span "Agenda" at bounding box center [194, 13] width 18 height 7
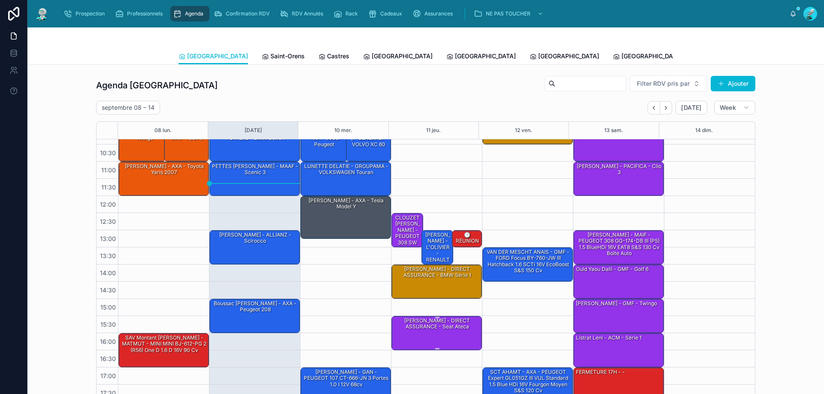
click at [436, 329] on div "[PERSON_NAME] - DIRECT ASSURANCE - Seat Ateca" at bounding box center [437, 324] width 88 height 14
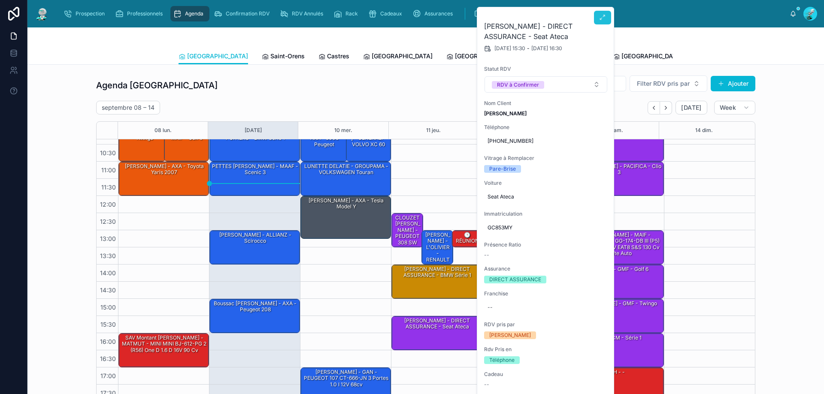
click at [598, 21] on button at bounding box center [602, 18] width 17 height 14
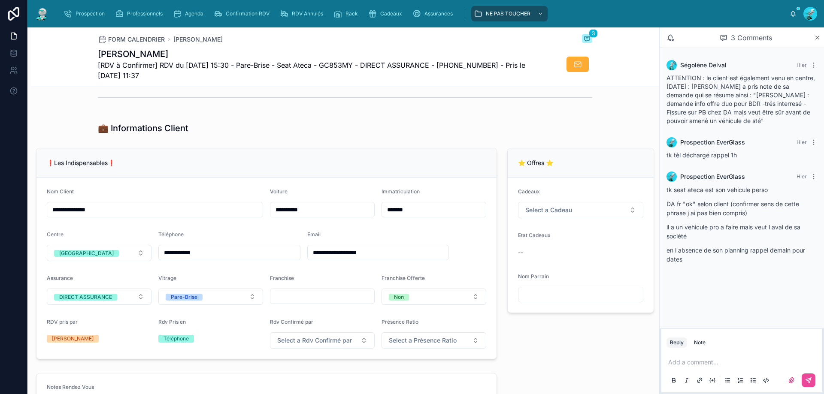
scroll to position [214, 0]
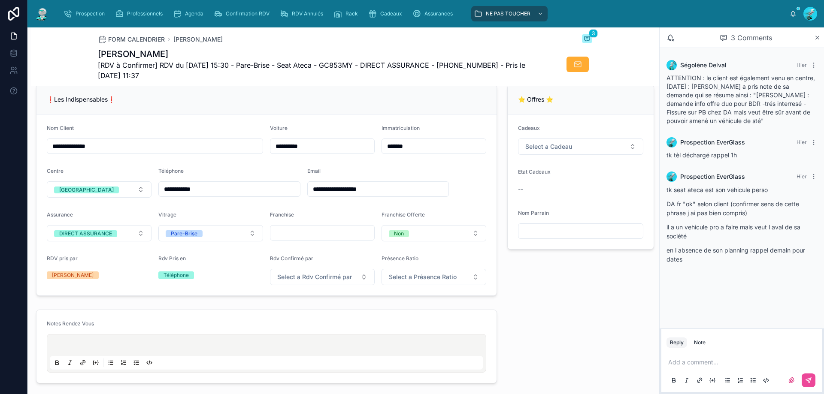
drag, startPoint x: 215, startPoint y: 195, endPoint x: 189, endPoint y: 192, distance: 26.3
click at [159, 193] on input "**********" at bounding box center [229, 189] width 141 height 12
drag, startPoint x: 191, startPoint y: 196, endPoint x: 131, endPoint y: 92, distance: 119.8
click at [115, 97] on div "❗Les Indispensables❗" at bounding box center [266, 100] width 460 height 30
click at [464, 63] on span "[RDV à Confirmer] RDV du 11/09/2025 15:30 - Pare-Brise - Seat Ateca - GC853MY -…" at bounding box center [313, 70] width 430 height 21
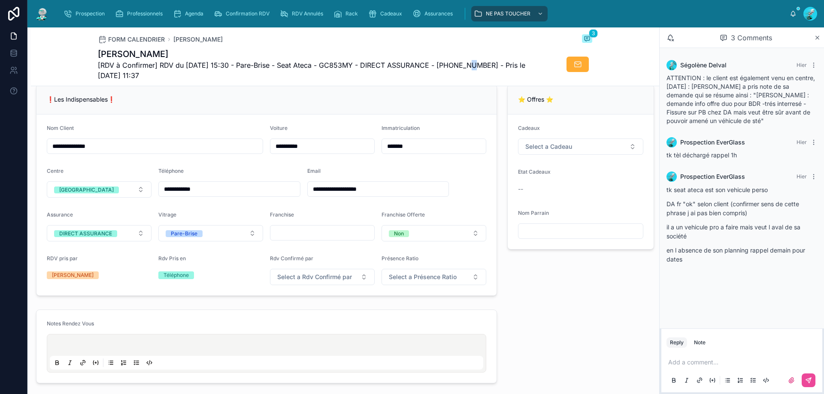
click at [464, 63] on span "[RDV à Confirmer] RDV du 11/09/2025 15:30 - Pare-Brise - Seat Ateca - GC853MY -…" at bounding box center [313, 70] width 430 height 21
drag, startPoint x: 447, startPoint y: 66, endPoint x: 492, endPoint y: 67, distance: 45.9
click at [492, 67] on span "[RDV à Confirmer] RDV du 11/09/2025 15:30 - Pare-Brise - Seat Ateca - GC853MY -…" at bounding box center [313, 70] width 430 height 21
copy span "33642574350"
drag, startPoint x: 410, startPoint y: 101, endPoint x: 367, endPoint y: 81, distance: 47.6
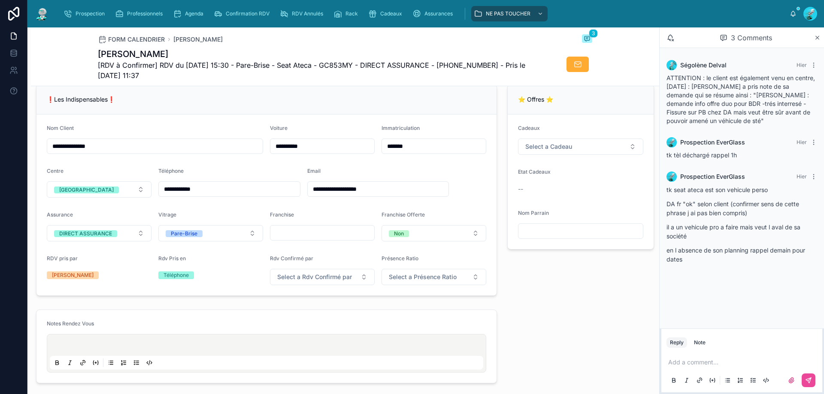
click at [410, 101] on div "❗Les Indispensables❗" at bounding box center [266, 100] width 460 height 30
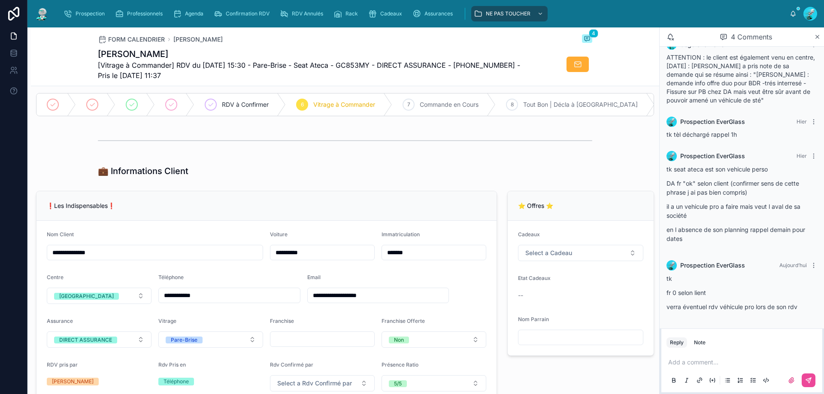
scroll to position [0, 0]
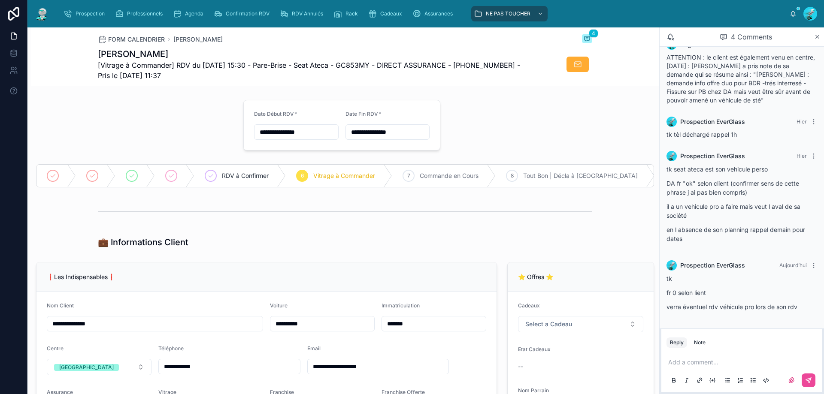
click at [677, 363] on p at bounding box center [743, 362] width 151 height 9
click at [692, 359] on span "**********" at bounding box center [682, 362] width 29 height 6
click at [808, 380] on icon at bounding box center [808, 380] width 7 height 7
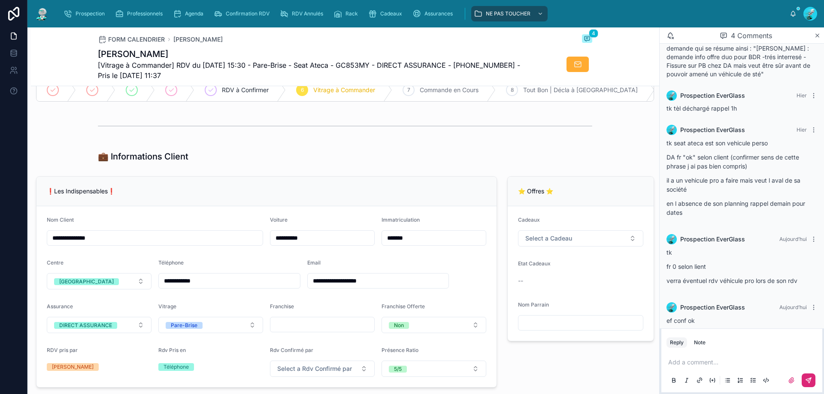
scroll to position [27, 0]
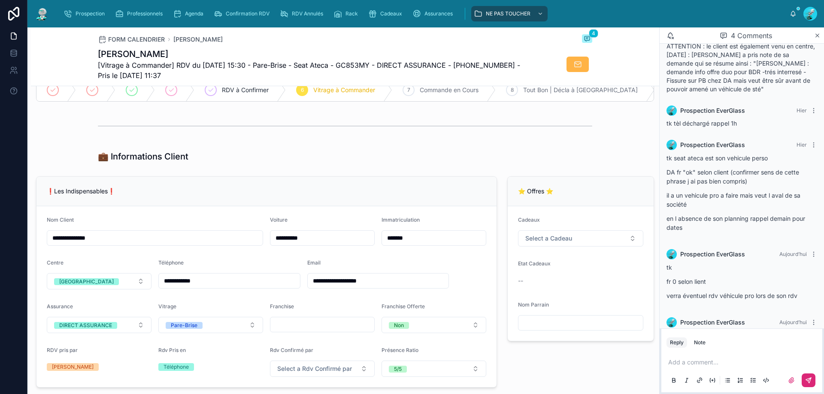
click at [566, 67] on button at bounding box center [577, 64] width 22 height 15
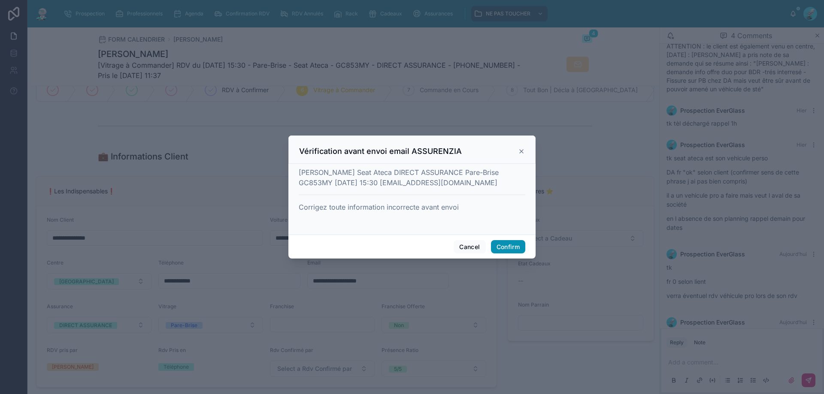
click at [509, 245] on button "Confirm" at bounding box center [508, 247] width 34 height 14
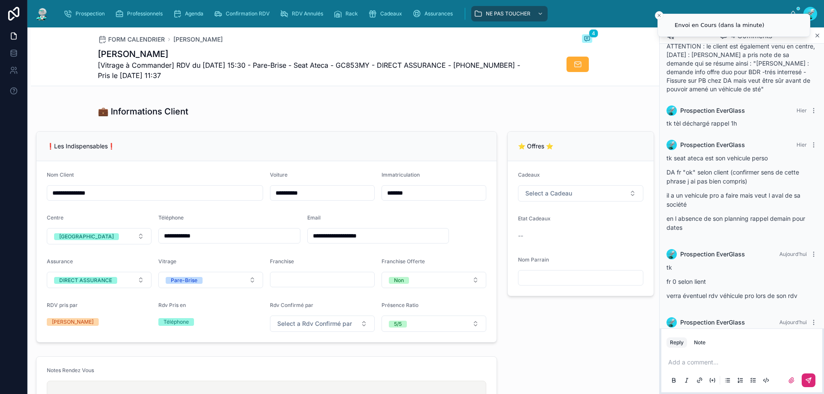
scroll to position [172, 0]
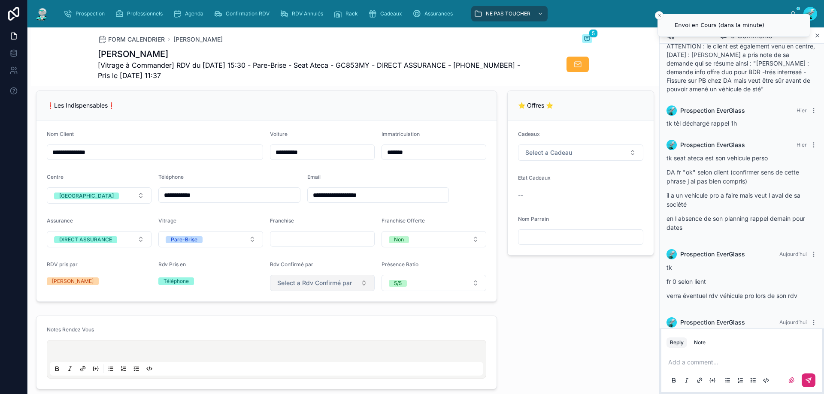
click at [319, 287] on span "Select a Rdv Confirmé par" at bounding box center [314, 283] width 75 height 9
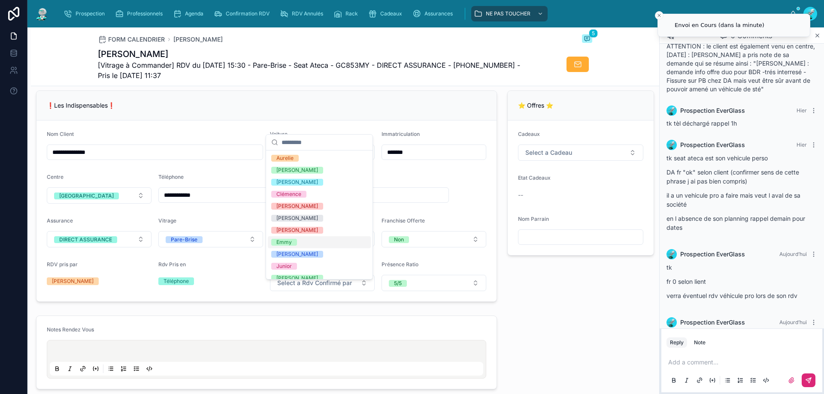
click at [301, 242] on div "Emmy" at bounding box center [319, 242] width 103 height 12
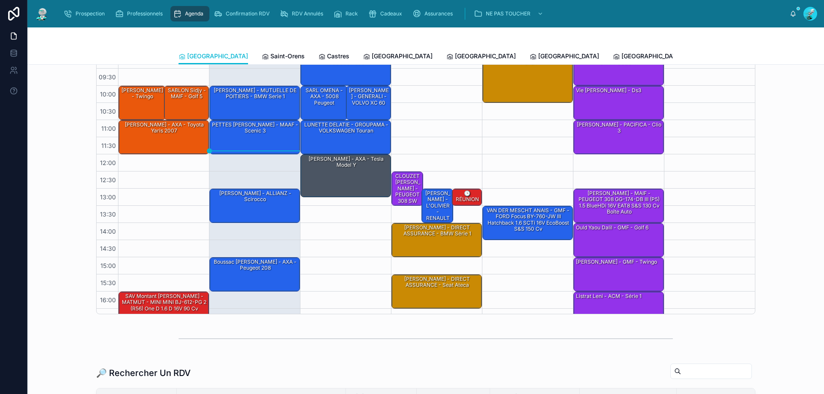
scroll to position [86, 0]
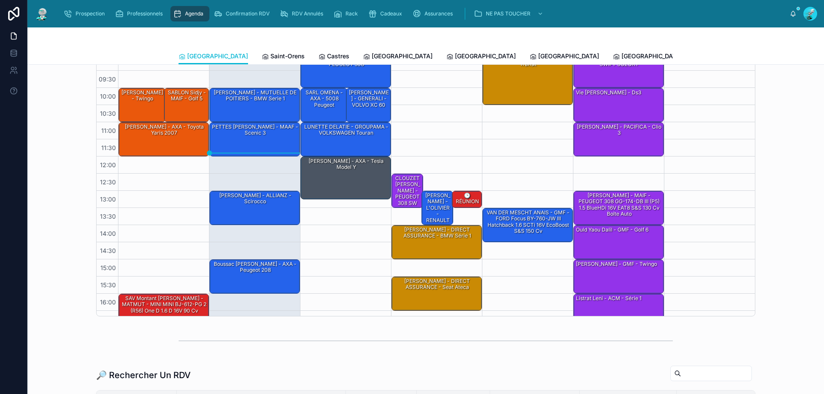
click at [704, 55] on span "[PERSON_NAME]" at bounding box center [728, 56] width 49 height 9
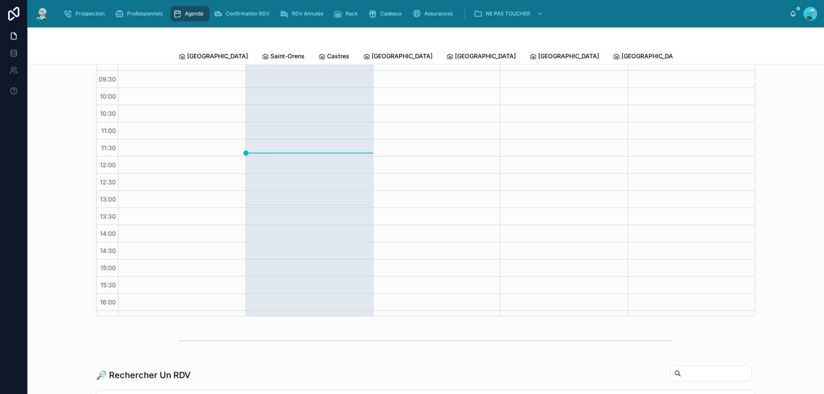
scroll to position [46, 0]
click at [776, 56] on span "Tous Centres" at bounding box center [795, 56] width 38 height 9
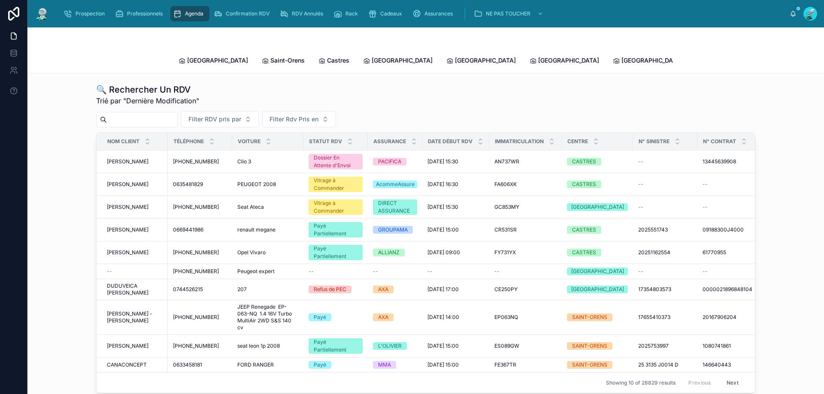
drag, startPoint x: 126, startPoint y: 117, endPoint x: 126, endPoint y: 111, distance: 6.0
paste input "**********"
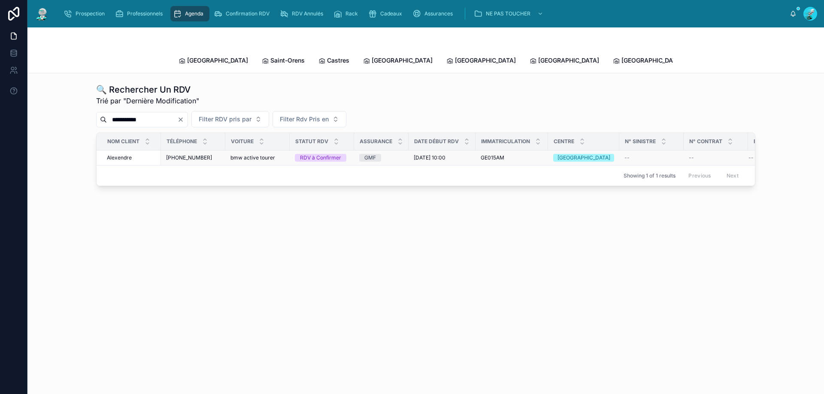
type input "**********"
click at [396, 154] on div "GMF" at bounding box center [381, 158] width 44 height 8
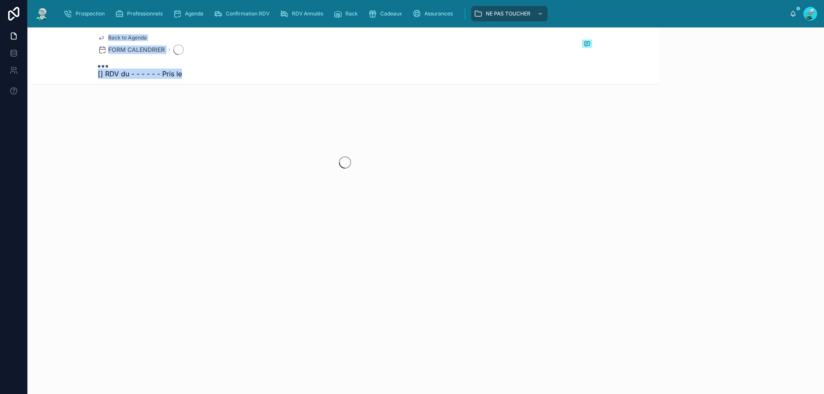
click at [396, 149] on div at bounding box center [345, 163] width 628 height 136
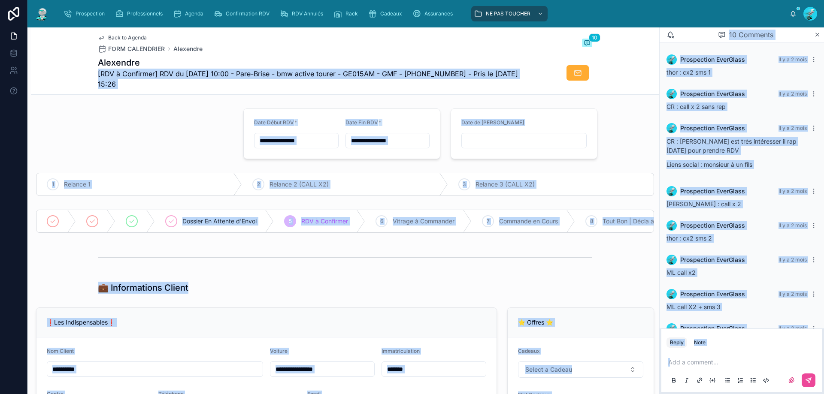
scroll to position [154, 0]
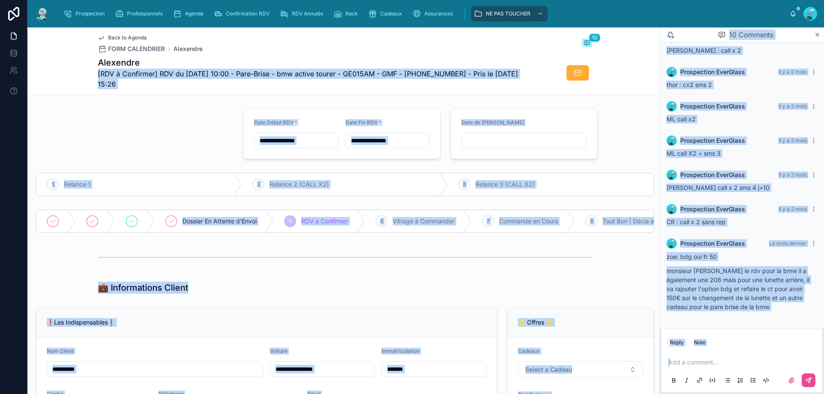
click at [172, 139] on div at bounding box center [134, 133] width 207 height 57
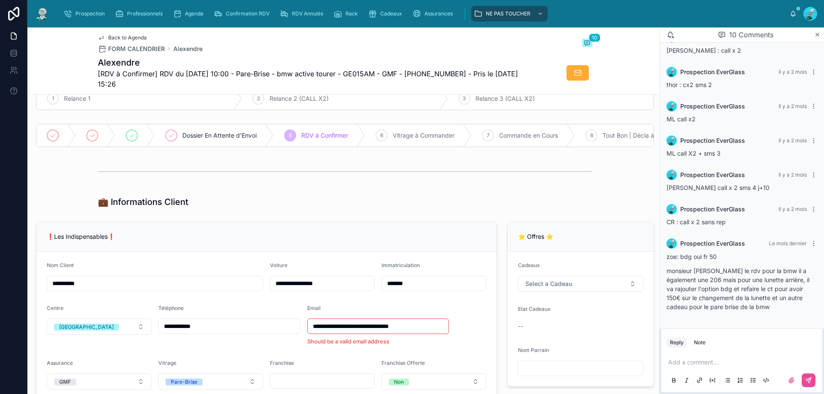
scroll to position [172, 0]
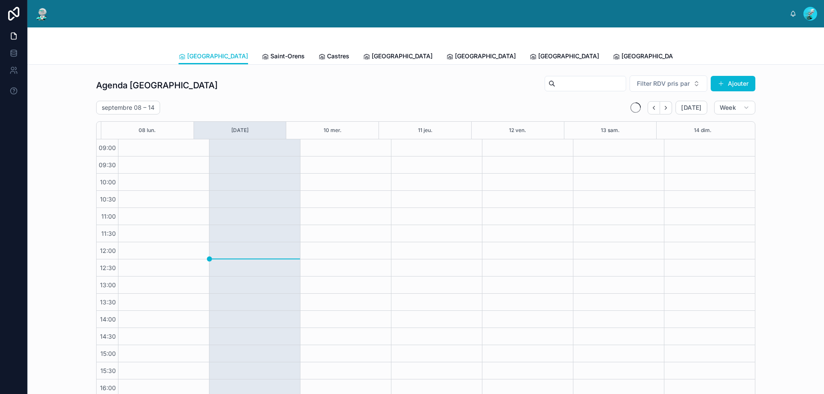
scroll to position [46, 0]
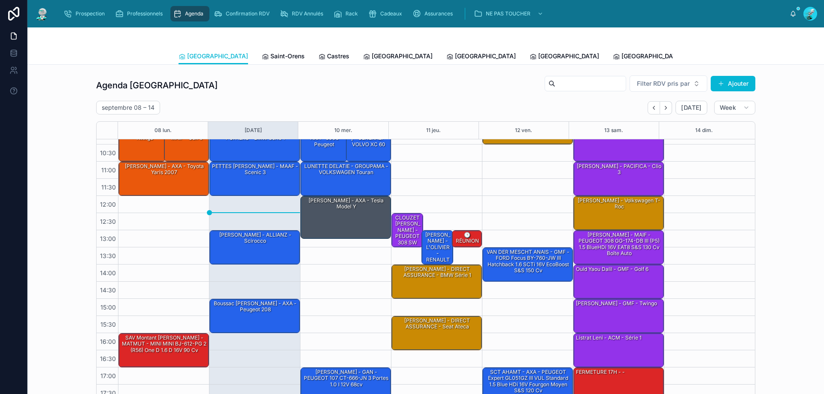
click at [776, 57] on span "Tous Centres" at bounding box center [795, 56] width 38 height 9
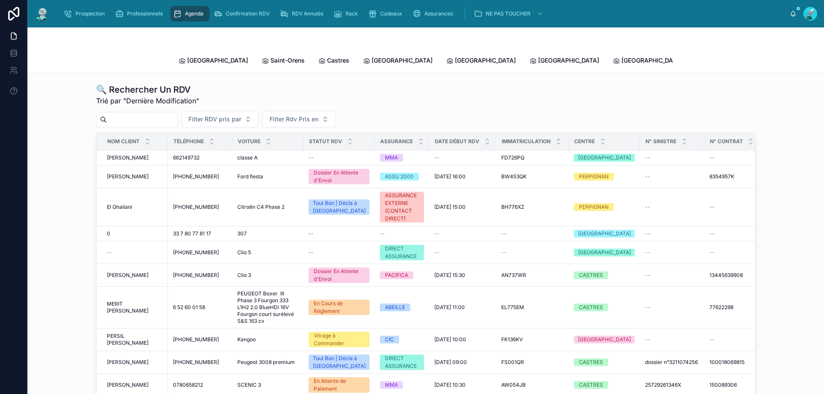
click at [130, 114] on input "text" at bounding box center [142, 120] width 70 height 12
paste input "**********"
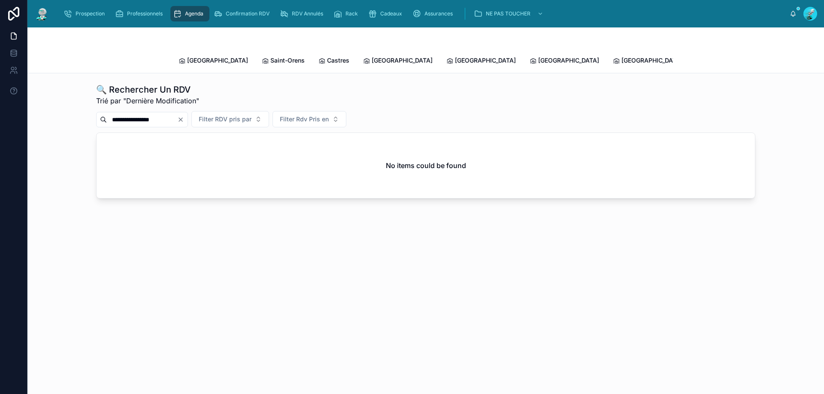
drag, startPoint x: 125, startPoint y: 111, endPoint x: 102, endPoint y: 109, distance: 23.3
click at [102, 112] on div "**********" at bounding box center [142, 119] width 92 height 15
click at [143, 114] on input "**********" at bounding box center [142, 120] width 70 height 12
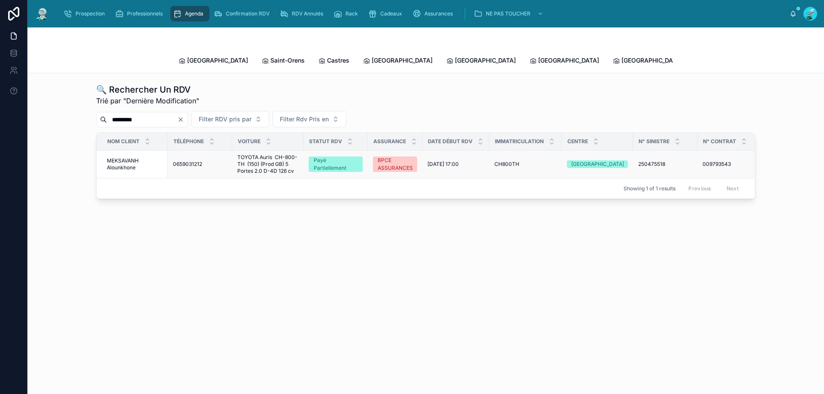
type input "*********"
click at [208, 161] on div "0659031212 0659031212" at bounding box center [200, 164] width 54 height 7
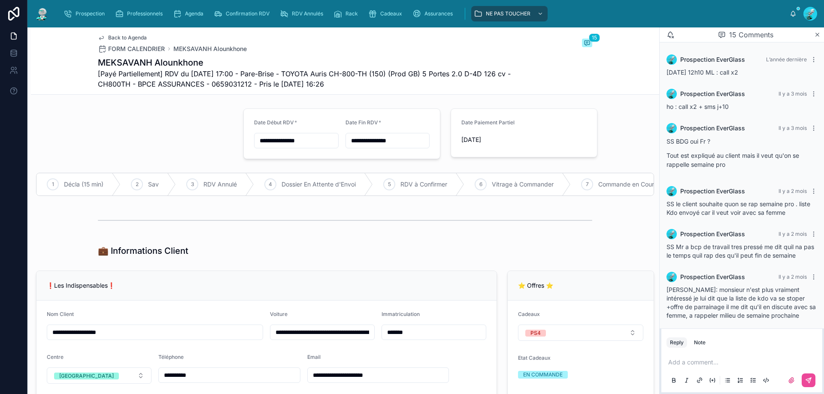
scroll to position [347, 0]
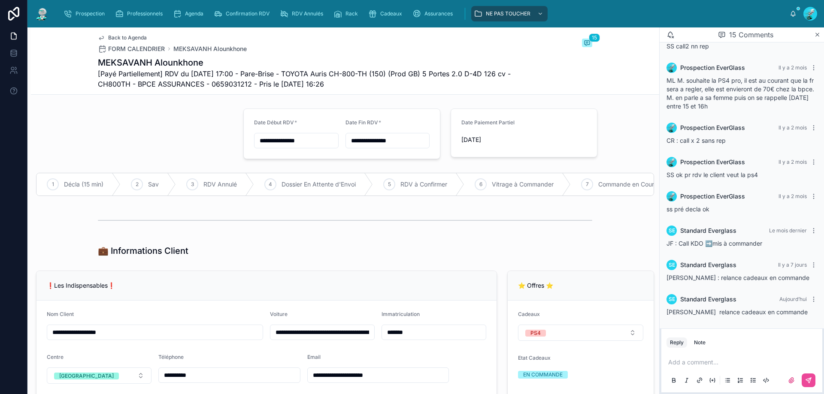
click at [715, 365] on p at bounding box center [743, 362] width 151 height 9
click at [755, 361] on span "**********" at bounding box center [715, 362] width 95 height 6
click at [798, 360] on p "**********" at bounding box center [743, 362] width 151 height 9
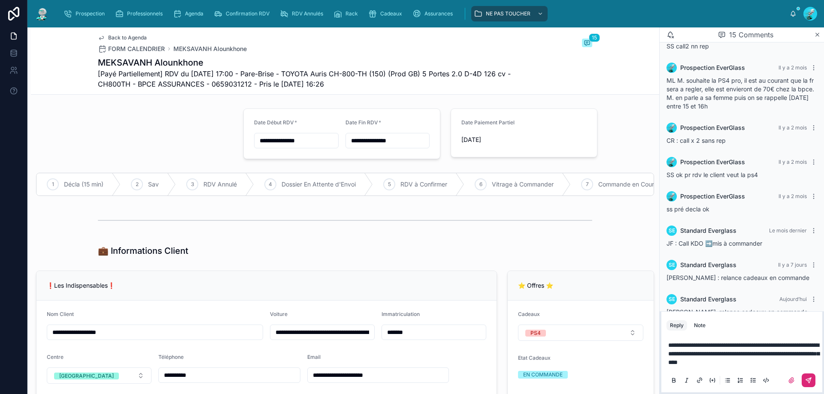
click at [812, 379] on button at bounding box center [808, 381] width 14 height 14
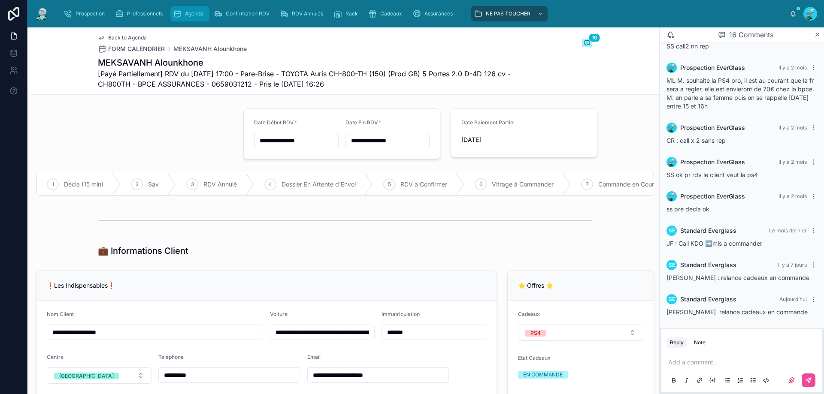
click at [190, 9] on div "Agenda" at bounding box center [190, 14] width 34 height 14
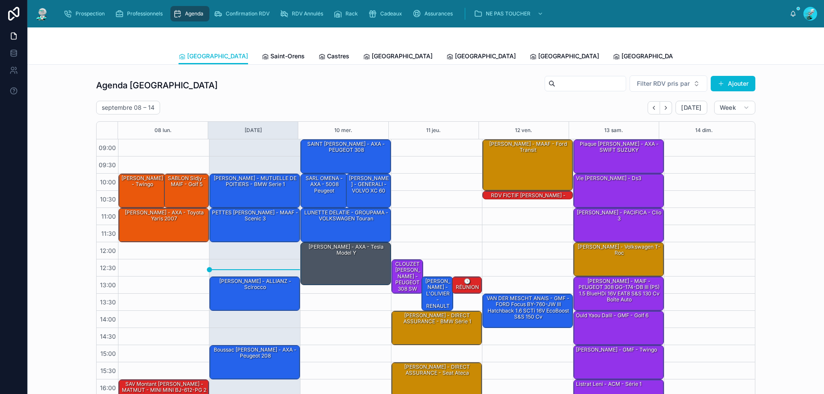
scroll to position [46, 0]
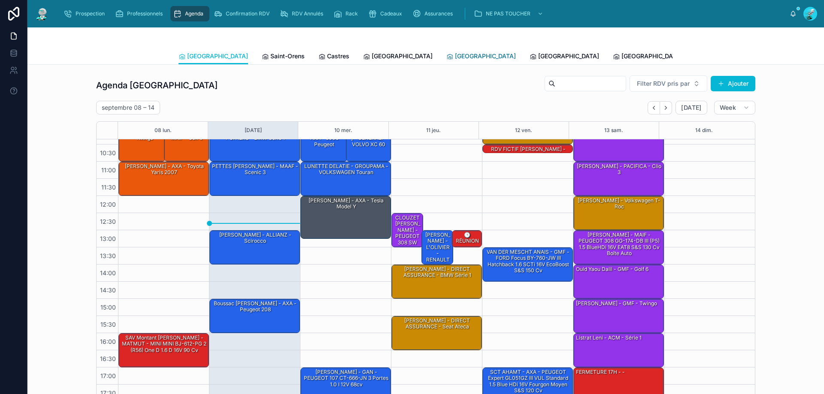
click at [455, 59] on span "[GEOGRAPHIC_DATA]" at bounding box center [485, 56] width 61 height 9
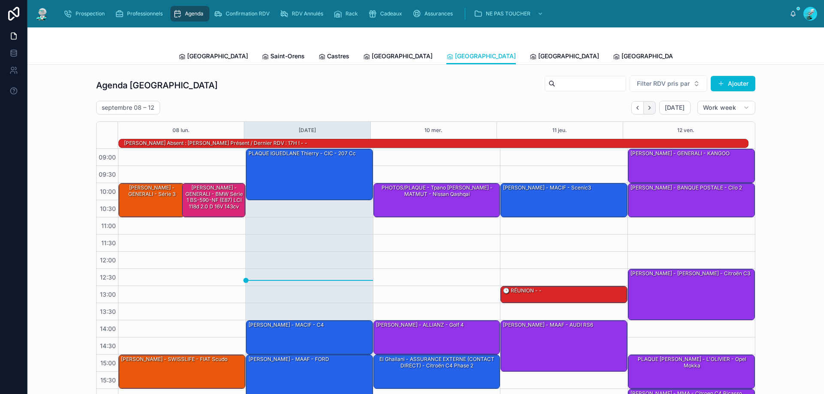
click at [649, 109] on icon "Next" at bounding box center [649, 108] width 6 height 6
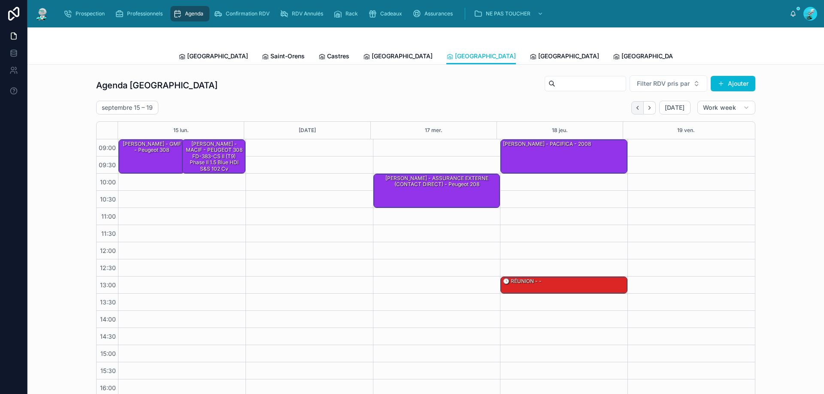
click at [637, 110] on icon "Back" at bounding box center [637, 108] width 6 height 6
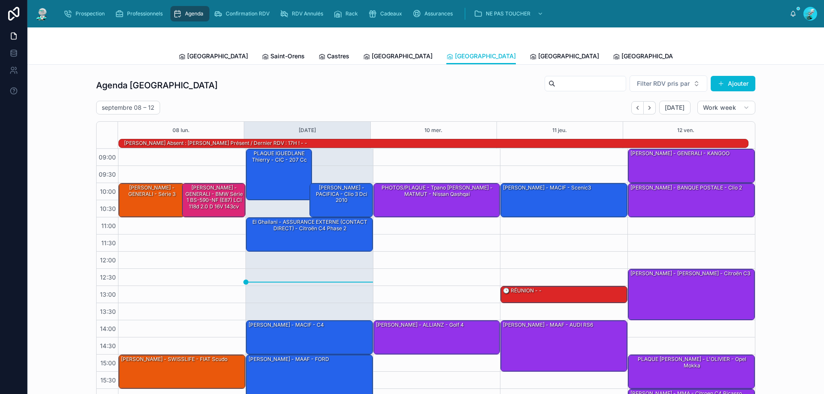
scroll to position [56, 0]
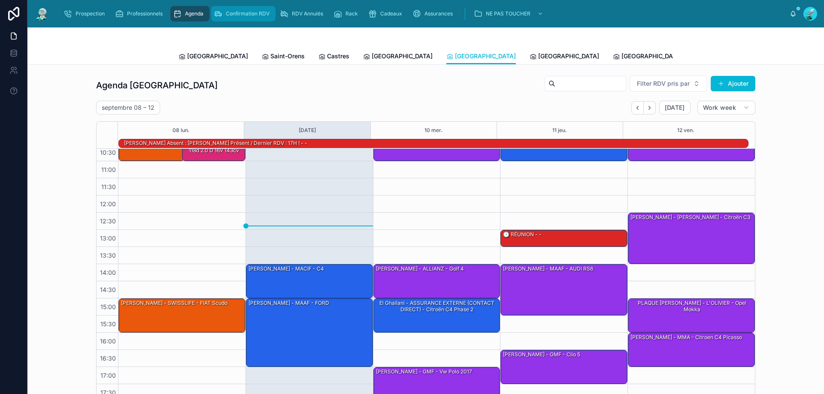
click at [259, 12] on span "Confirmation RDV" at bounding box center [248, 13] width 44 height 7
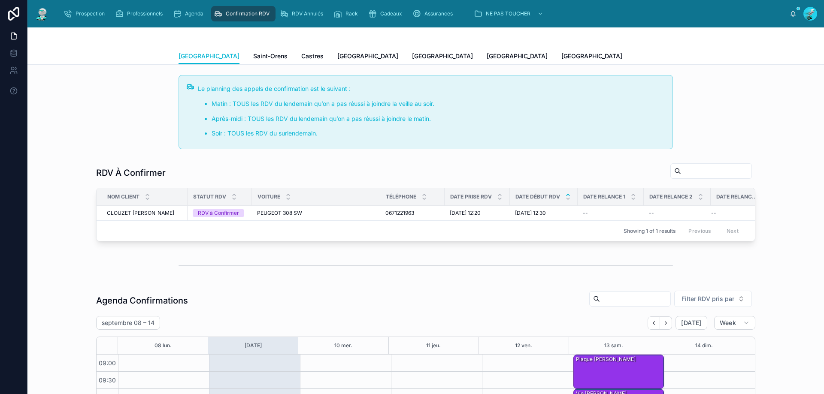
scroll to position [46, 0]
click at [253, 58] on span "Saint-Orens" at bounding box center [270, 56] width 34 height 9
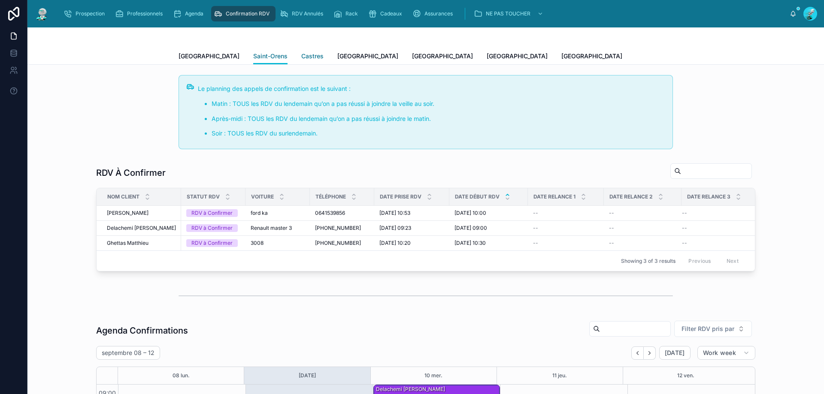
scroll to position [46, 0]
click at [301, 55] on span "Castres" at bounding box center [312, 56] width 22 height 9
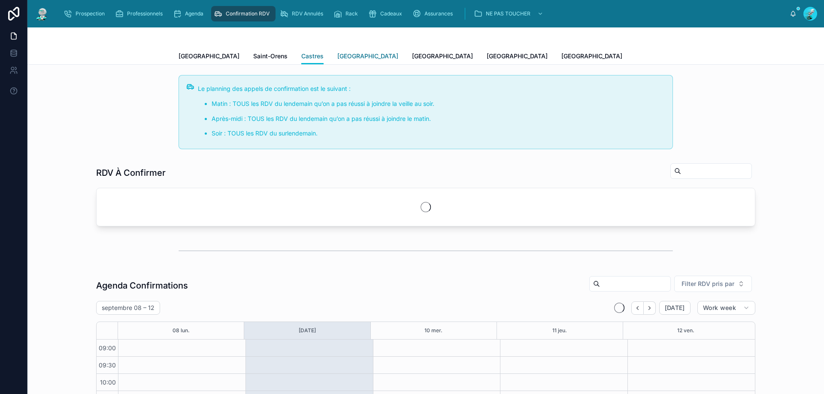
scroll to position [46, 0]
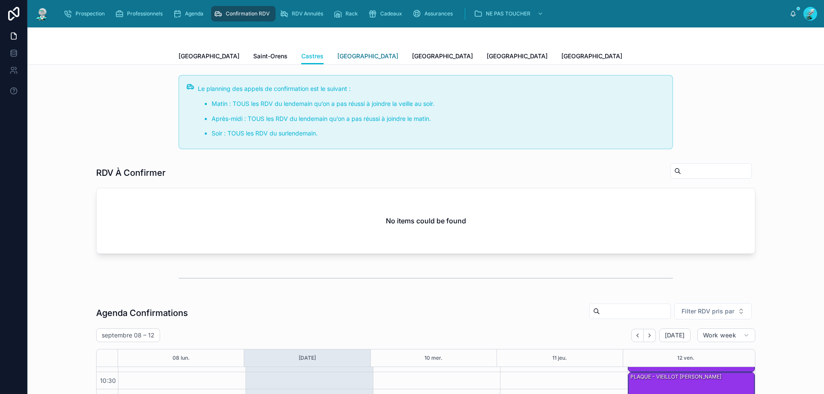
click at [337, 53] on span "[GEOGRAPHIC_DATA]" at bounding box center [367, 56] width 61 height 9
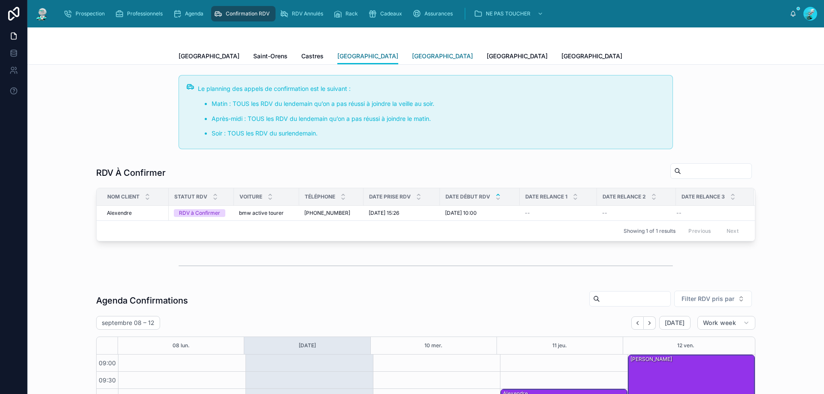
scroll to position [46, 0]
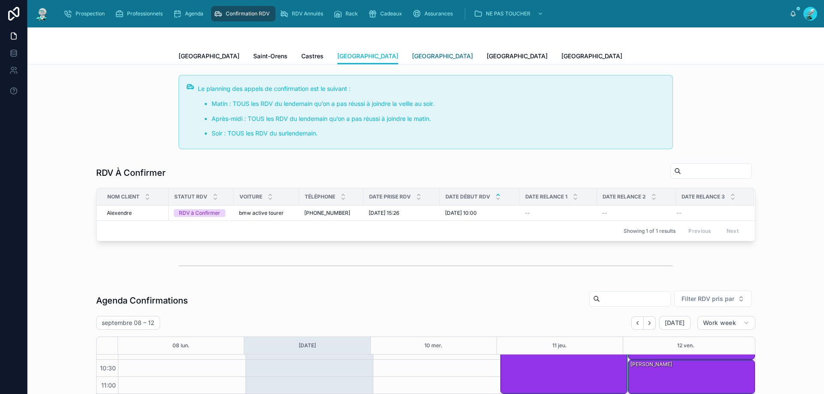
click at [412, 53] on span "[GEOGRAPHIC_DATA]" at bounding box center [442, 56] width 61 height 9
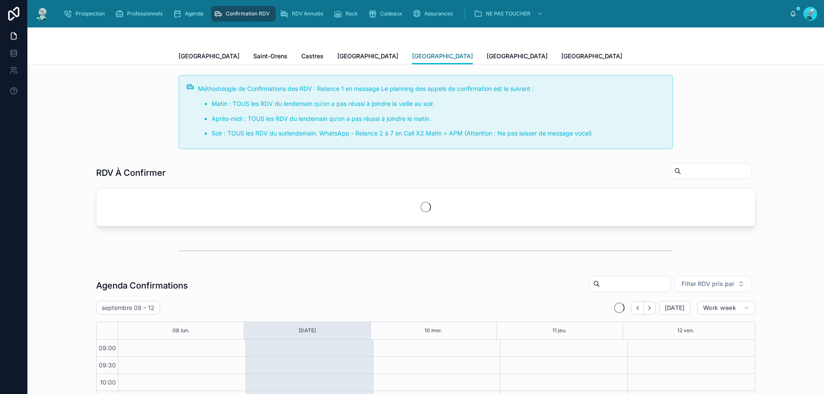
scroll to position [46, 0]
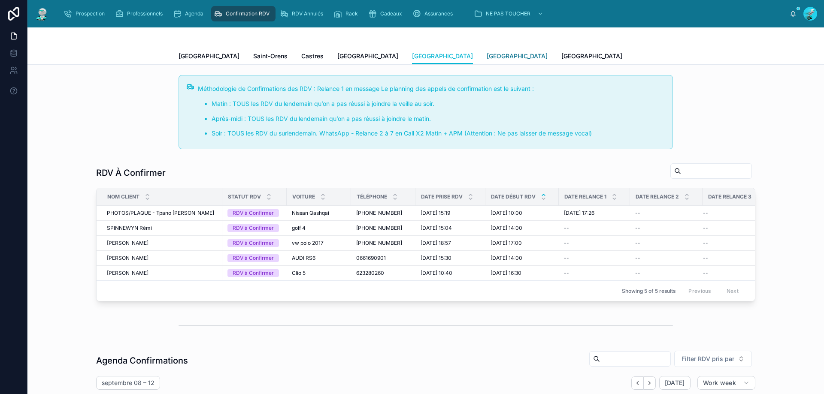
click at [486, 59] on span "[GEOGRAPHIC_DATA]" at bounding box center [516, 56] width 61 height 9
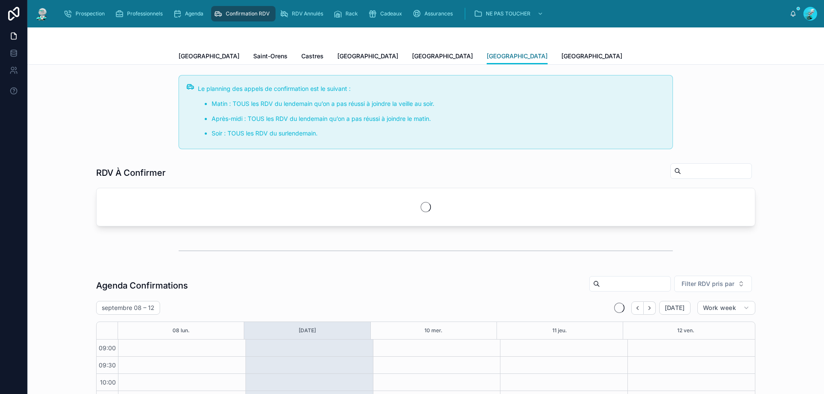
scroll to position [46, 0]
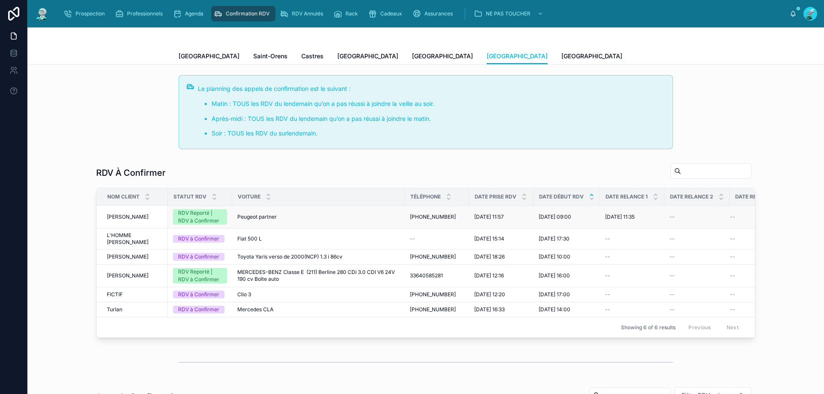
click at [286, 221] on td "Peugeot partner Peugeot partner" at bounding box center [318, 217] width 172 height 23
click at [306, 211] on td "Peugeot partner Peugeot partner" at bounding box center [318, 217] width 172 height 23
click at [147, 213] on td "[PERSON_NAME] [PERSON_NAME]" at bounding box center [132, 217] width 71 height 23
click at [326, 216] on div "Peugeot partner Peugeot partner" at bounding box center [318, 217] width 162 height 7
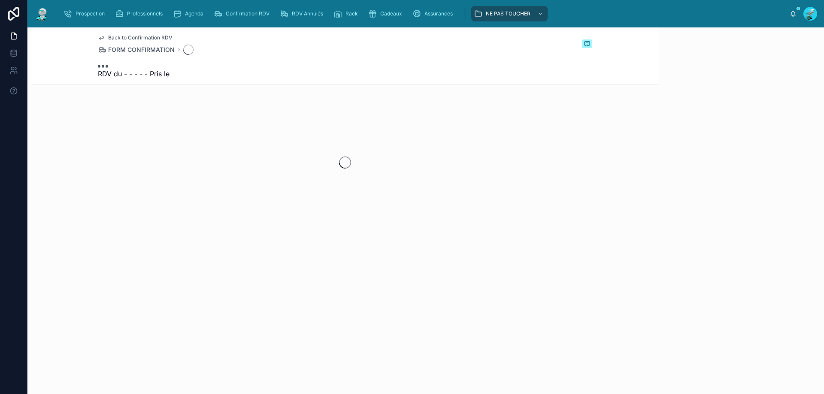
click at [327, 216] on div at bounding box center [345, 163] width 628 height 136
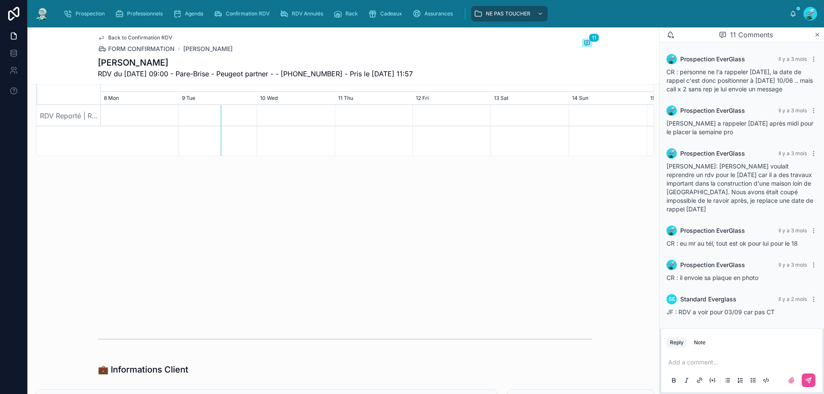
scroll to position [214, 0]
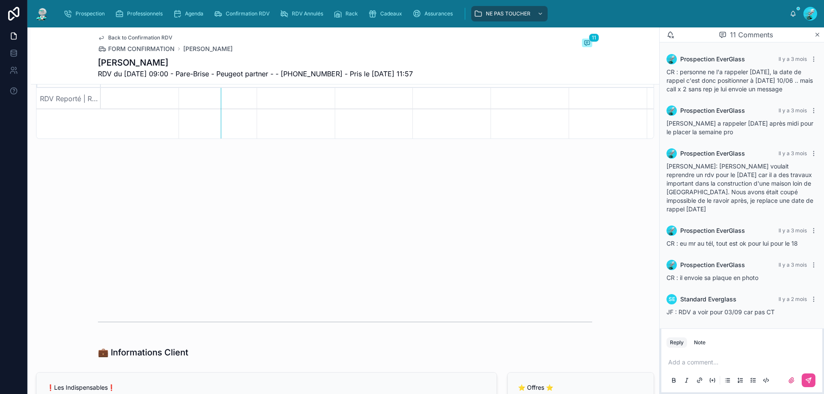
click at [303, 73] on span "RDV du [DATE] 09:00 - Pare-Brise - Peugeot partner - - [PHONE_NUMBER] - Pris le…" at bounding box center [255, 74] width 315 height 10
click at [302, 73] on span "RDV du [DATE] 09:00 - Pare-Brise - Peugeot partner - - [PHONE_NUMBER] - Pris le…" at bounding box center [255, 74] width 315 height 10
copy span "33640982772"
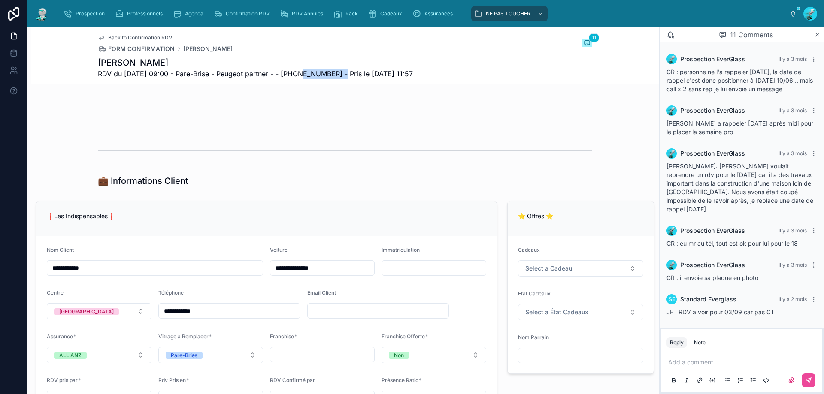
scroll to position [472, 0]
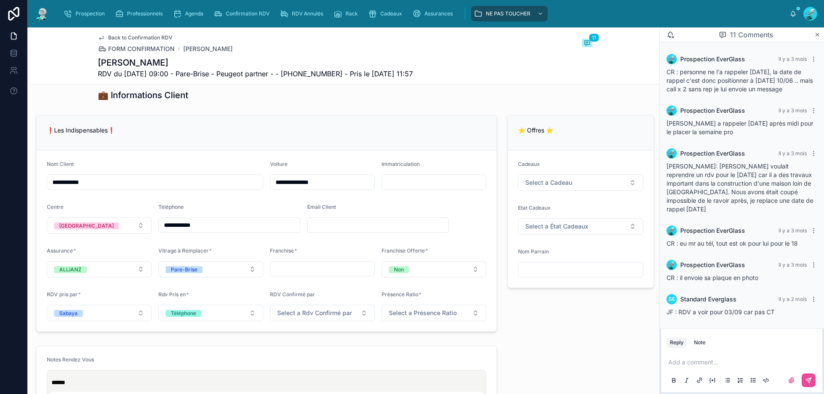
click at [279, 122] on div "❗Les Indispensables❗" at bounding box center [266, 132] width 460 height 35
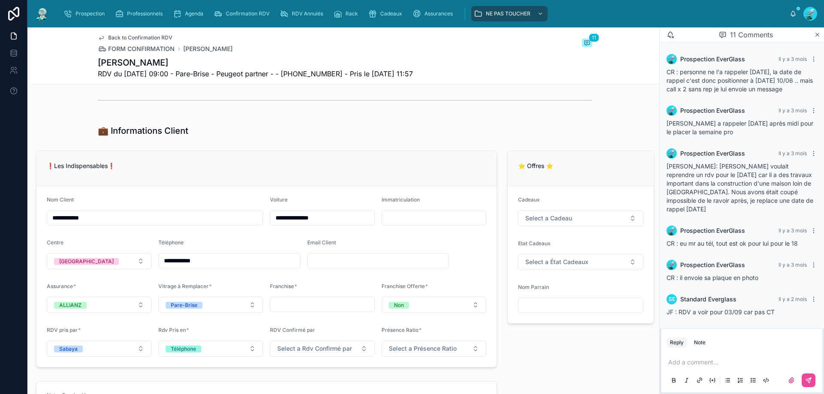
scroll to position [451, 0]
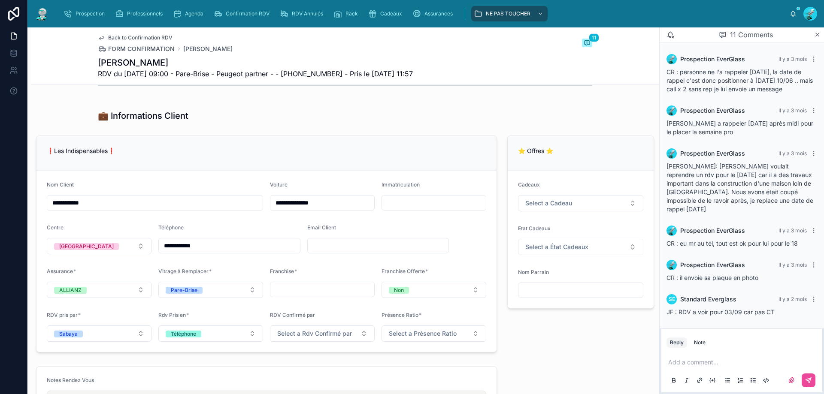
click at [409, 203] on input "text" at bounding box center [434, 203] width 104 height 12
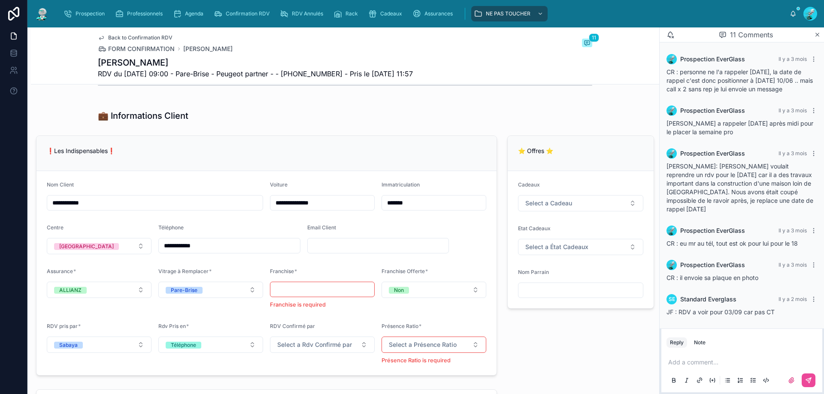
type input "*******"
click at [424, 177] on form "**********" at bounding box center [266, 273] width 460 height 204
drag, startPoint x: 423, startPoint y: 202, endPoint x: 377, endPoint y: 206, distance: 46.5
click at [377, 206] on form "**********" at bounding box center [266, 273] width 460 height 204
drag, startPoint x: 369, startPoint y: 142, endPoint x: 362, endPoint y: 128, distance: 15.3
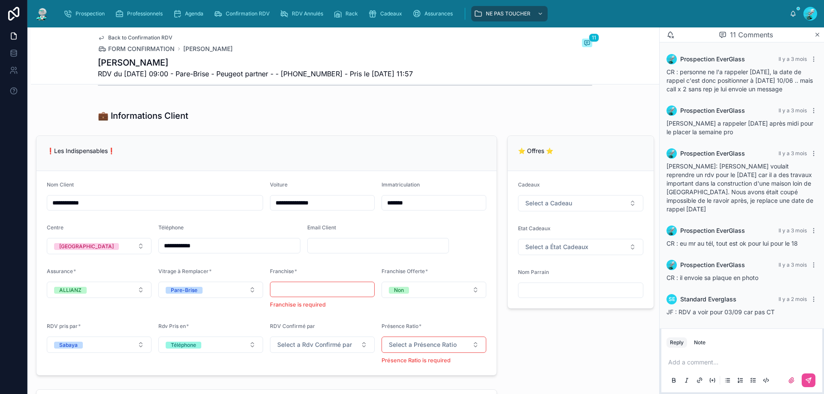
click at [367, 139] on div "❗Les Indispensables❗" at bounding box center [266, 153] width 460 height 35
click at [332, 246] on input "text" at bounding box center [378, 246] width 141 height 12
type input "**********"
click at [401, 130] on div "**********" at bounding box center [345, 132] width 628 height 976
click at [404, 203] on input "*******" at bounding box center [434, 203] width 104 height 12
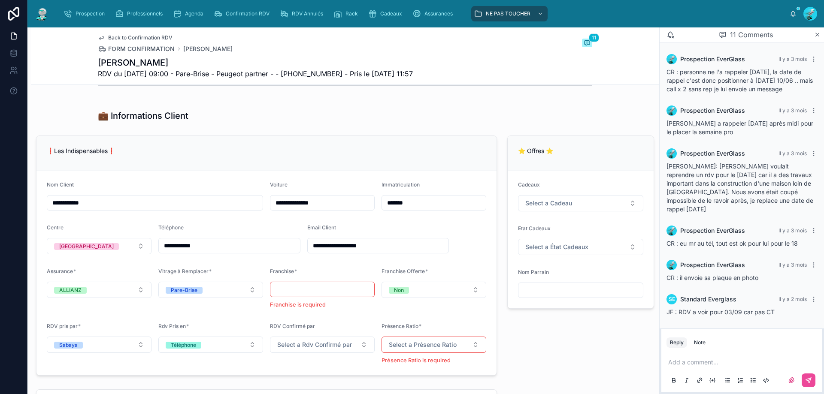
click at [408, 202] on input "*******" at bounding box center [434, 203] width 104 height 12
click at [418, 200] on input "*******" at bounding box center [434, 203] width 104 height 12
type input "*******"
click at [427, 154] on p "❗Les Indispensables❗" at bounding box center [266, 150] width 439 height 9
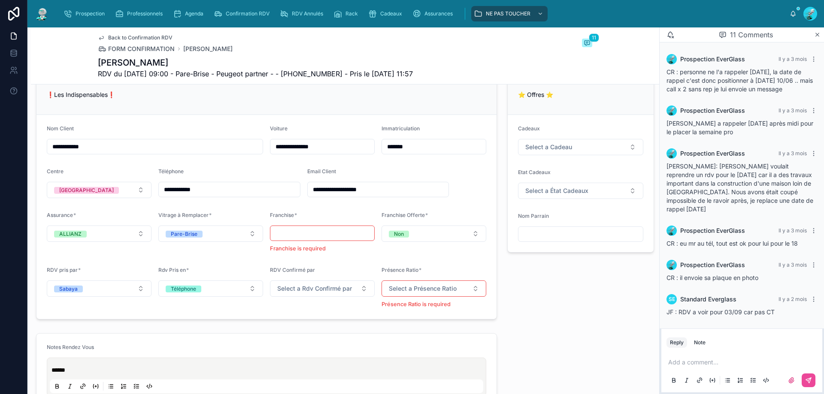
scroll to position [494, 0]
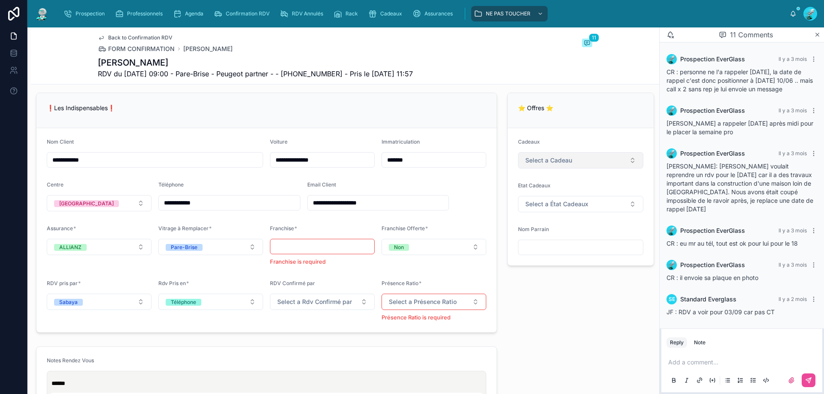
click at [616, 157] on button "Select a Cadeau" at bounding box center [580, 160] width 125 height 16
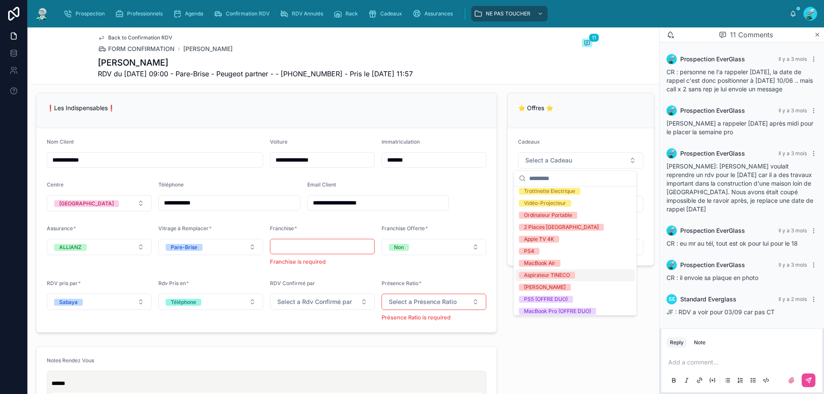
scroll to position [120, 0]
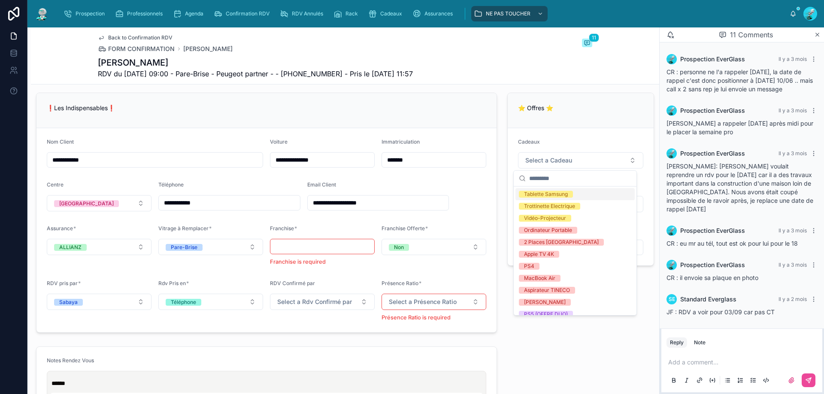
click at [609, 76] on div "Back to Confirmation RDV FORM CONFIRMATION [PERSON_NAME] 11 [PERSON_NAME] RDV d…" at bounding box center [345, 55] width 628 height 57
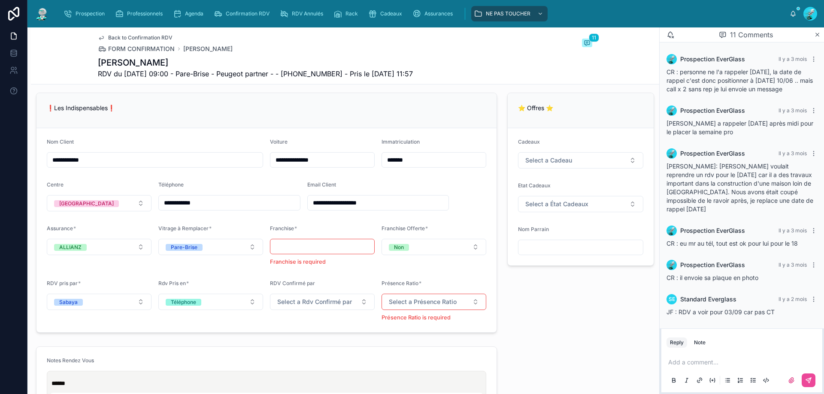
click at [714, 356] on div "Add a comment..." at bounding box center [741, 371] width 151 height 36
click at [691, 360] on p at bounding box center [743, 362] width 151 height 9
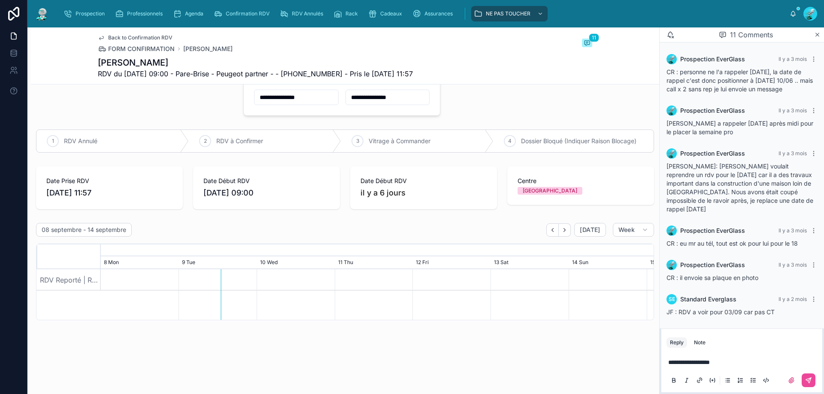
scroll to position [0, 0]
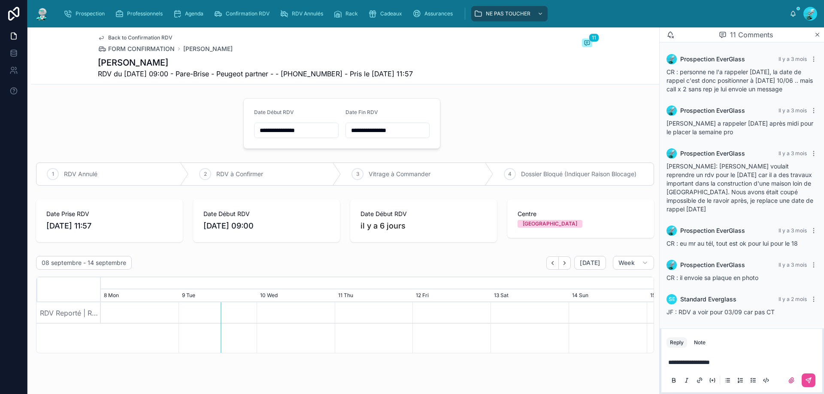
click at [299, 132] on input "**********" at bounding box center [296, 130] width 84 height 12
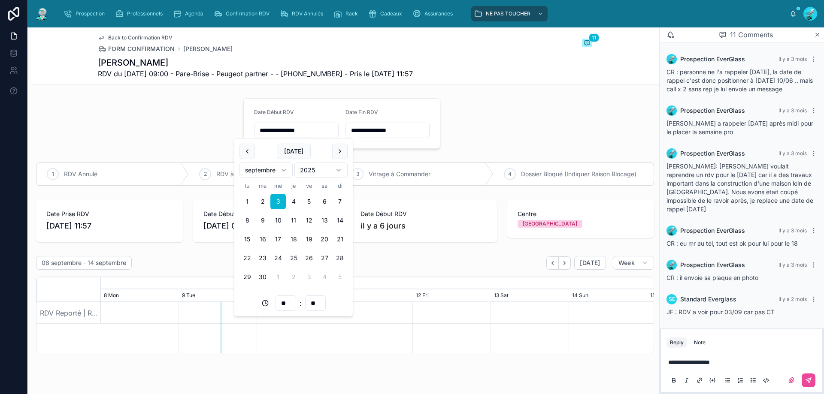
click at [285, 169] on html "**********" at bounding box center [412, 197] width 824 height 394
click at [310, 254] on button "26" at bounding box center [308, 258] width 15 height 15
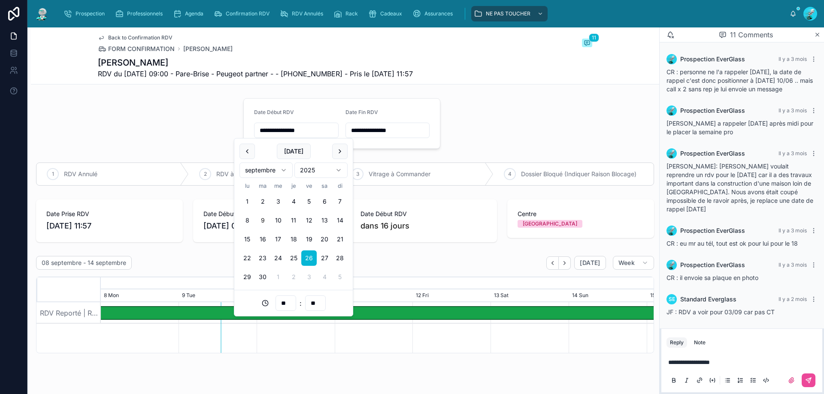
click at [311, 301] on input "**" at bounding box center [315, 303] width 20 height 12
click at [315, 257] on div "30" at bounding box center [315, 258] width 39 height 14
type input "**********"
type input "**"
drag, startPoint x: 468, startPoint y: 96, endPoint x: 400, endPoint y: 125, distance: 73.8
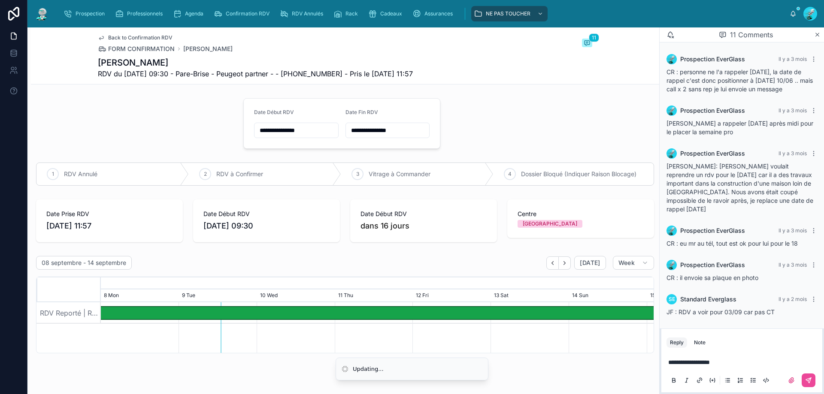
click at [378, 136] on div "**********" at bounding box center [387, 130] width 85 height 15
click at [391, 130] on input "**********" at bounding box center [388, 130] width 84 height 12
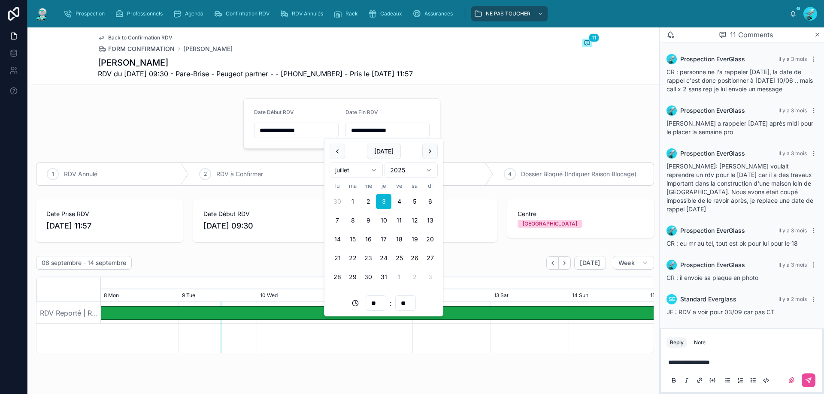
click at [414, 257] on button "26" at bounding box center [414, 258] width 15 height 15
click at [382, 300] on input "**" at bounding box center [376, 303] width 20 height 12
click at [380, 282] on div "11" at bounding box center [375, 284] width 39 height 14
type input "**********"
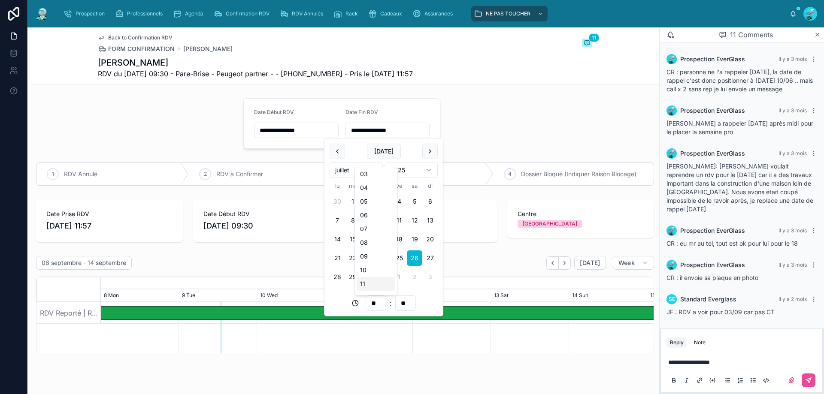
type input "**"
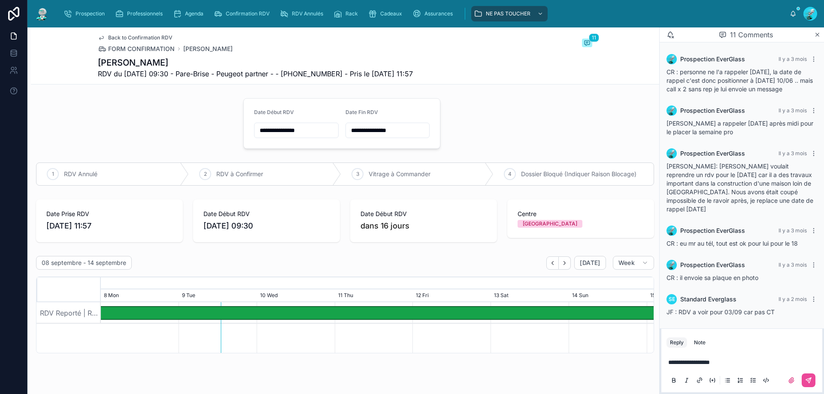
click at [738, 358] on p "**********" at bounding box center [743, 362] width 151 height 9
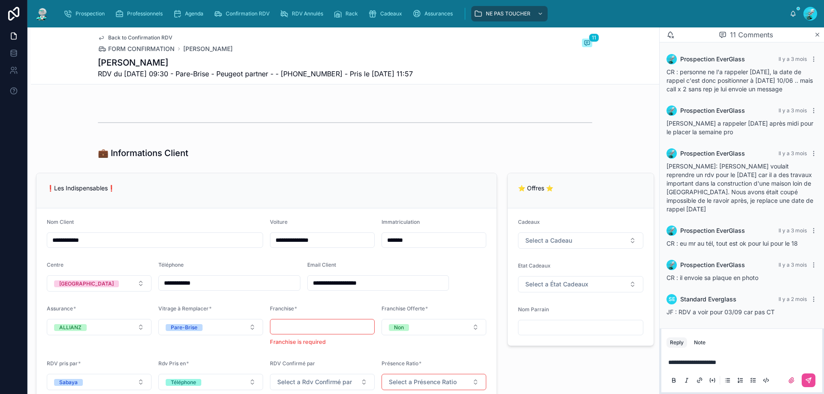
scroll to position [429, 0]
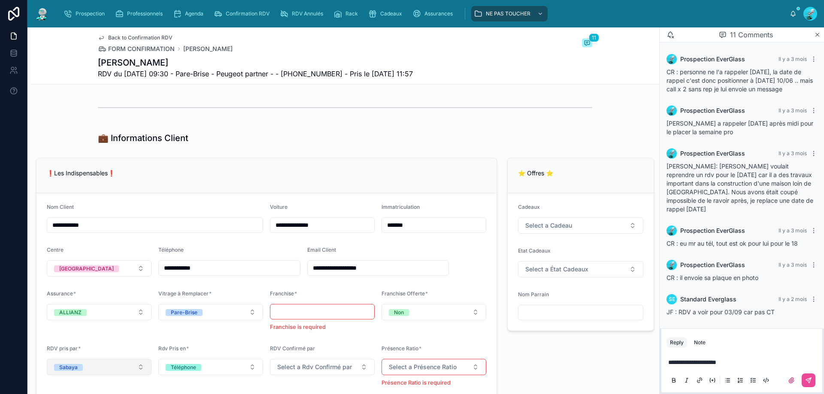
click at [127, 365] on button "Sabaya" at bounding box center [99, 367] width 105 height 16
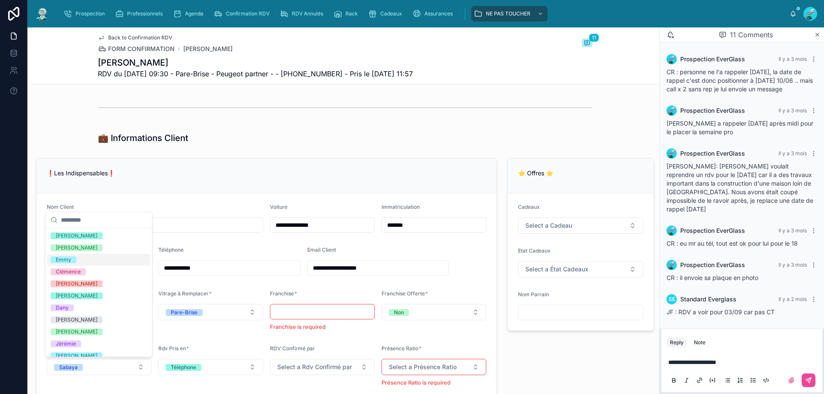
click at [105, 261] on div "Emmy" at bounding box center [98, 260] width 103 height 12
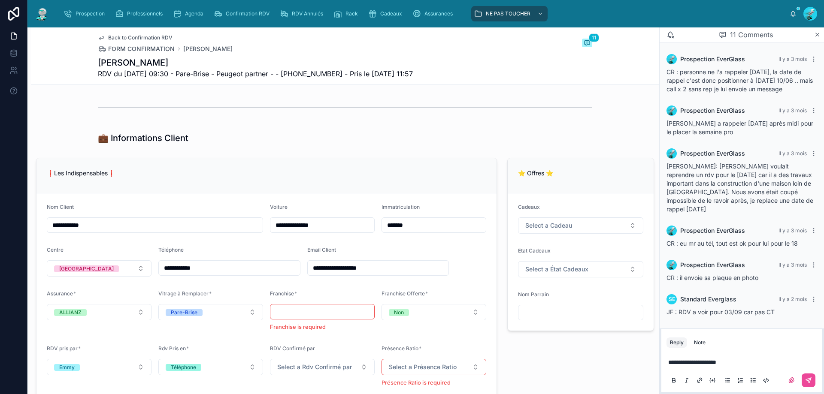
click at [727, 364] on p "**********" at bounding box center [743, 362] width 151 height 9
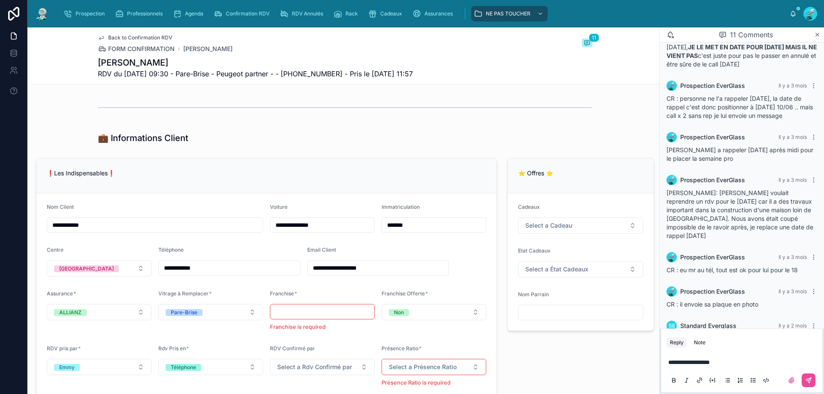
scroll to position [224, 0]
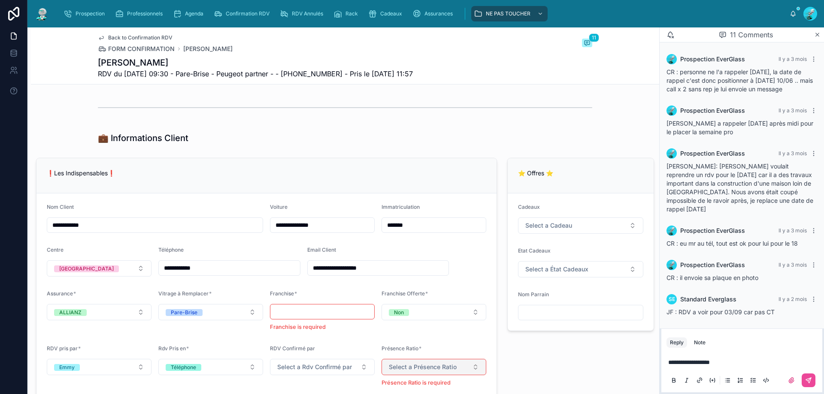
click at [393, 372] on button "Select a Présence Ratio" at bounding box center [433, 367] width 105 height 16
click at [407, 335] on div "4/5" at bounding box center [429, 337] width 103 height 12
click at [740, 361] on p "**********" at bounding box center [743, 362] width 151 height 9
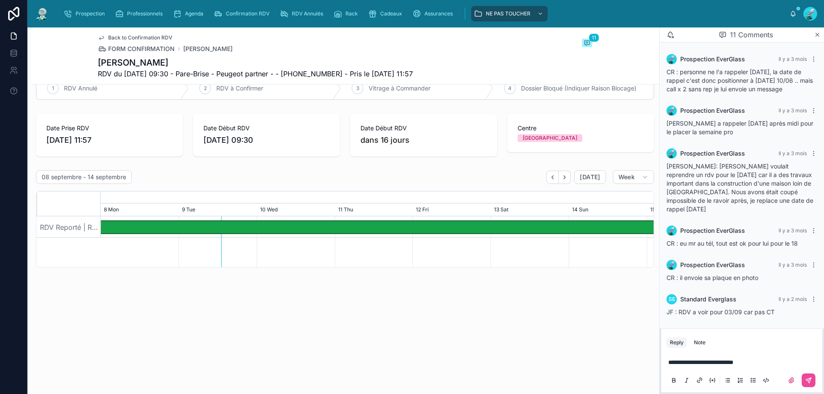
scroll to position [0, 0]
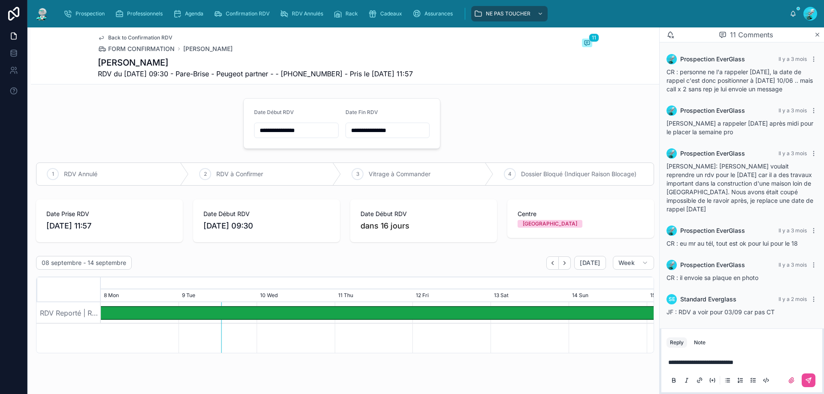
click at [694, 362] on span "**********" at bounding box center [700, 362] width 65 height 6
click at [703, 363] on span "**********" at bounding box center [700, 362] width 65 height 6
drag, startPoint x: 755, startPoint y: 364, endPoint x: 762, endPoint y: 365, distance: 6.9
click at [754, 364] on p "**********" at bounding box center [743, 362] width 151 height 9
click at [810, 377] on icon at bounding box center [808, 380] width 7 height 7
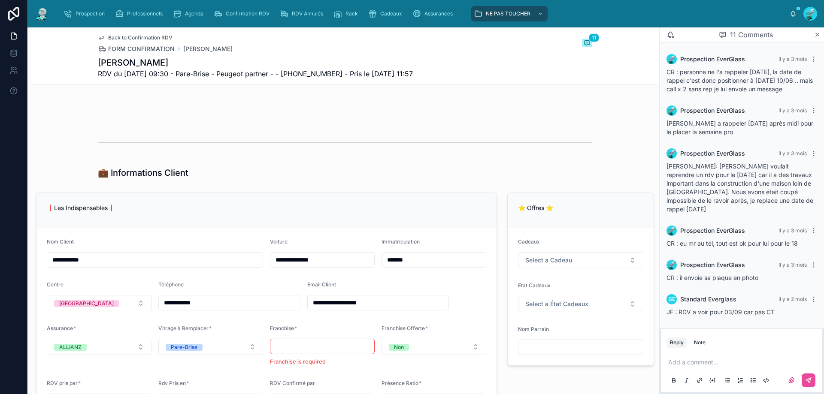
scroll to position [472, 0]
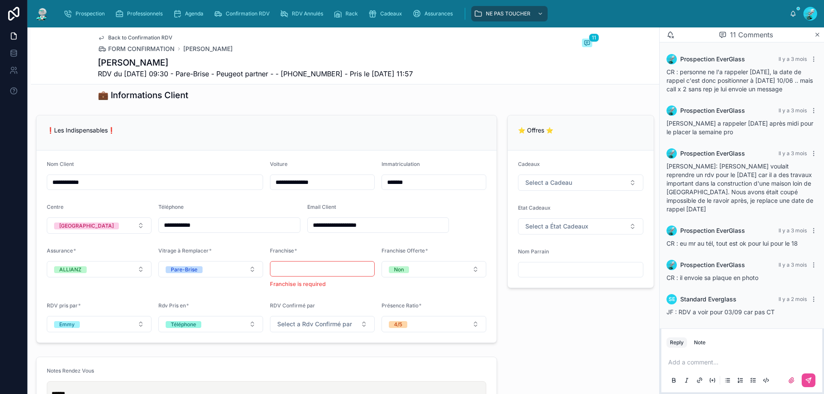
click at [449, 131] on p "❗Les Indispensables❗" at bounding box center [266, 130] width 439 height 9
click at [358, 106] on div "**********" at bounding box center [345, 105] width 628 height 964
click at [402, 179] on input "*******" at bounding box center [434, 182] width 104 height 12
click at [402, 178] on input "*******" at bounding box center [434, 182] width 104 height 12
click at [426, 121] on div "❗Les Indispensables❗" at bounding box center [266, 132] width 460 height 35
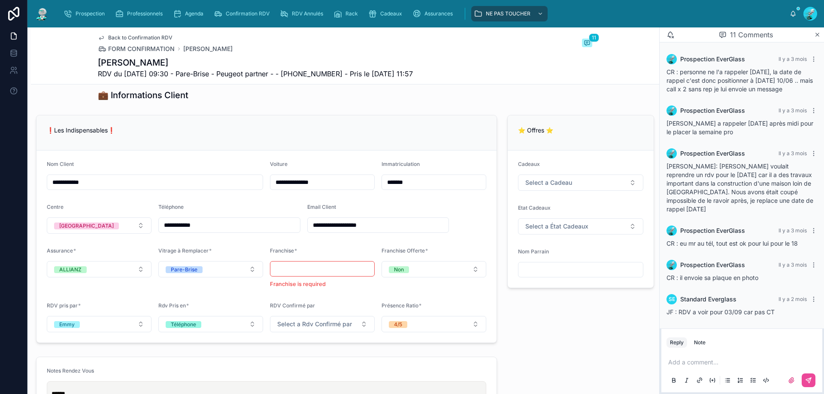
click at [434, 109] on div "**********" at bounding box center [345, 105] width 628 height 964
click at [474, 323] on button "4/5" at bounding box center [433, 324] width 105 height 16
click at [451, 306] on div "5/5" at bounding box center [429, 306] width 103 height 12
drag, startPoint x: 587, startPoint y: 295, endPoint x: 707, endPoint y: 276, distance: 121.2
click at [586, 295] on div "⭐ Offres ⭐ Cadeaux Select a Cadeau Etat Cadeaux Select a État Cadeaux Nom Parra…" at bounding box center [580, 229] width 157 height 235
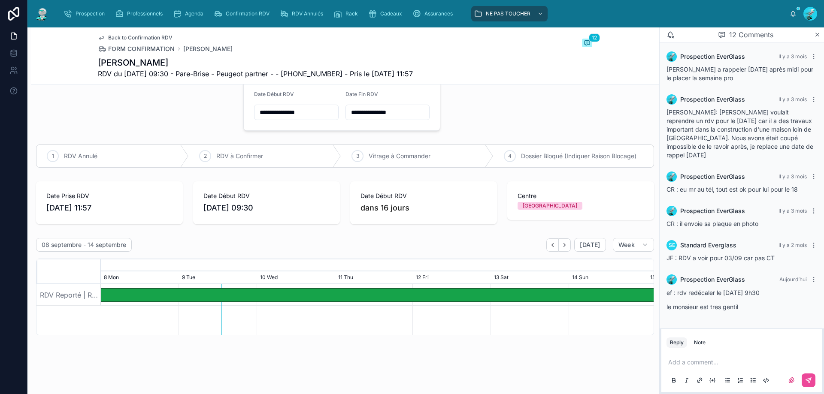
scroll to position [0, 0]
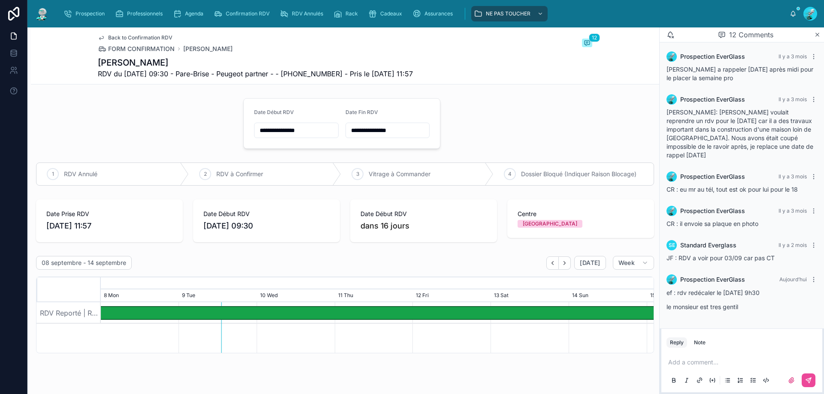
click at [389, 129] on input "**********" at bounding box center [388, 130] width 84 height 12
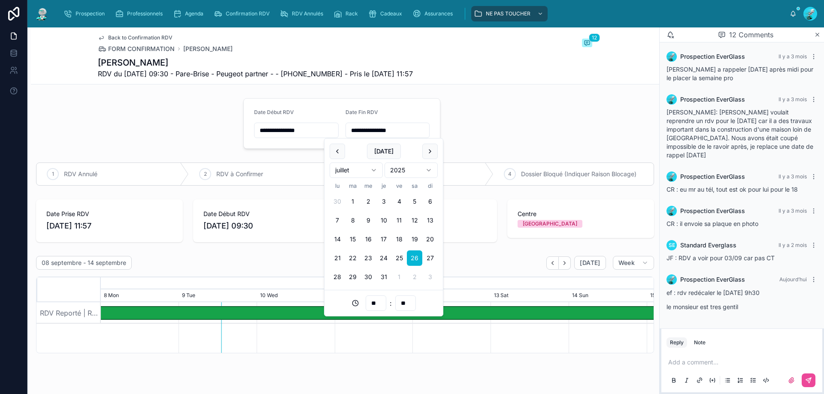
click at [372, 168] on html "**********" at bounding box center [412, 197] width 824 height 394
click at [401, 258] on button "26" at bounding box center [398, 258] width 15 height 15
type input "**********"
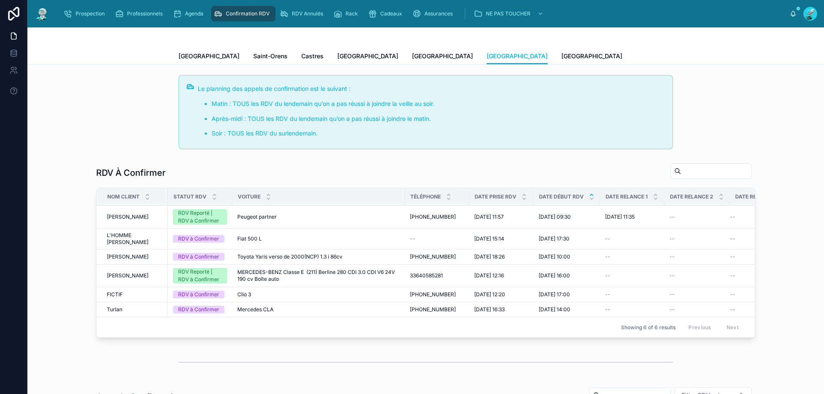
scroll to position [46, 0]
